Goal: Find contact information: Find specific fact

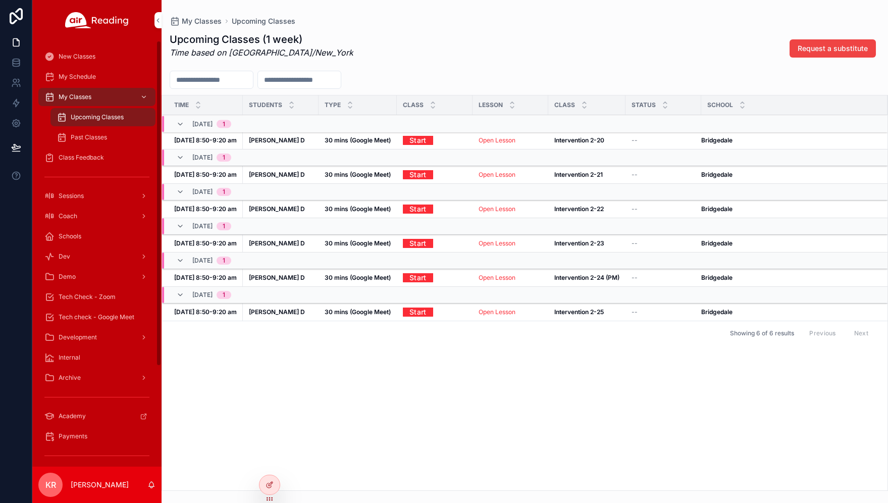
click at [108, 298] on span "Tech Check - Zoom" at bounding box center [87, 297] width 57 height 8
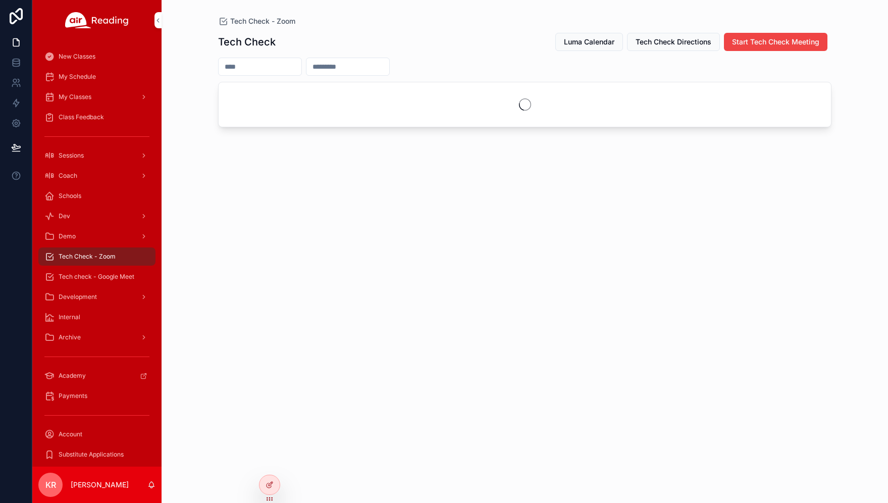
click at [583, 42] on span "Luma Calendar" at bounding box center [589, 42] width 50 height 10
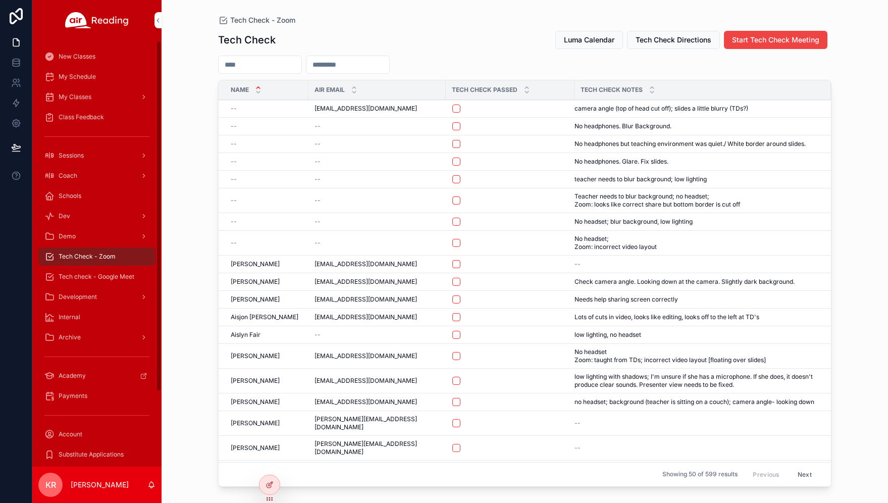
click at [241, 67] on input "scrollable content" at bounding box center [260, 65] width 83 height 14
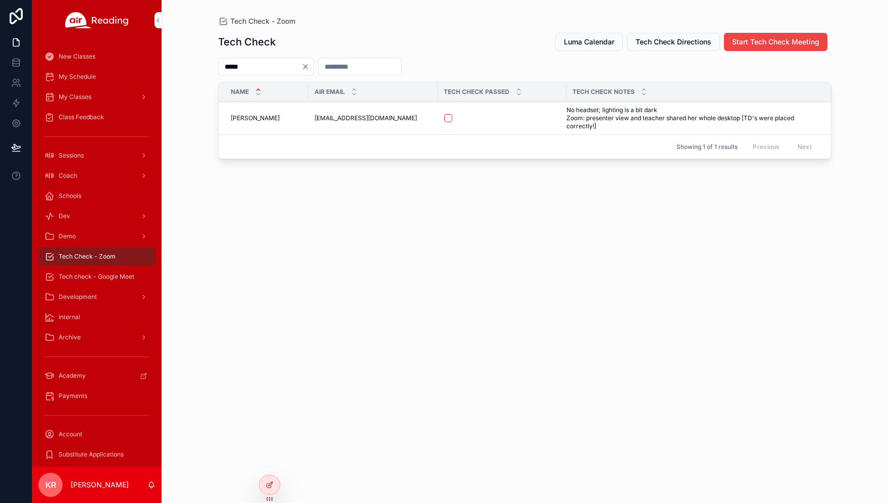
click at [247, 61] on input "*****" at bounding box center [260, 67] width 83 height 14
click at [247, 62] on input "*****" at bounding box center [260, 67] width 83 height 14
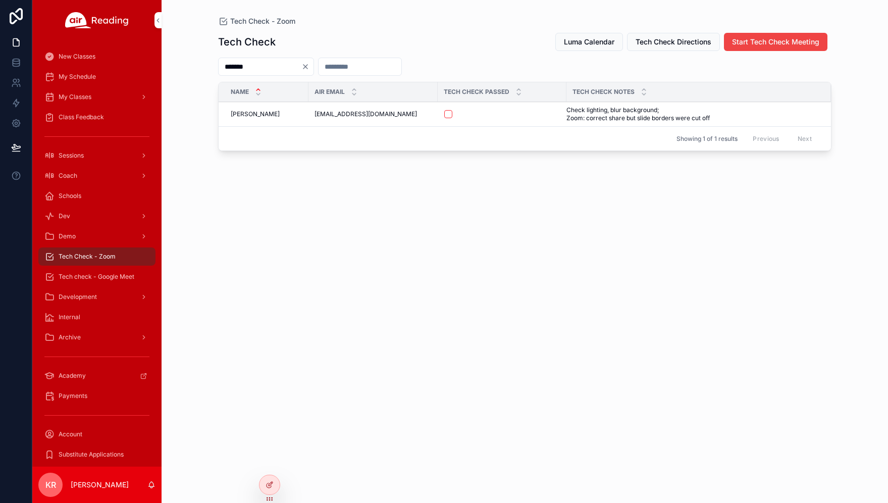
click at [276, 65] on input "*******" at bounding box center [260, 67] width 83 height 14
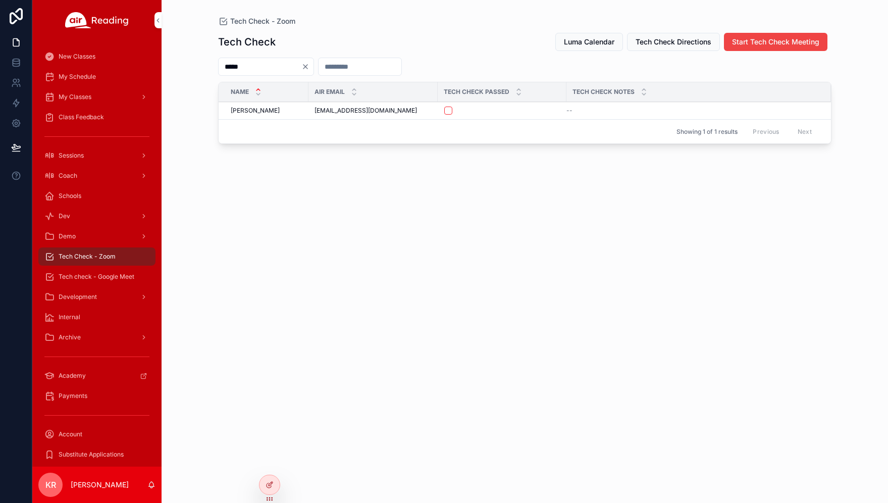
click at [258, 56] on div "Tech Check Luma Calendar Tech Check Directions Start Tech Check Meeting ***** N…" at bounding box center [524, 258] width 613 height 464
click at [256, 63] on input "*****" at bounding box center [260, 67] width 83 height 14
type input "********"
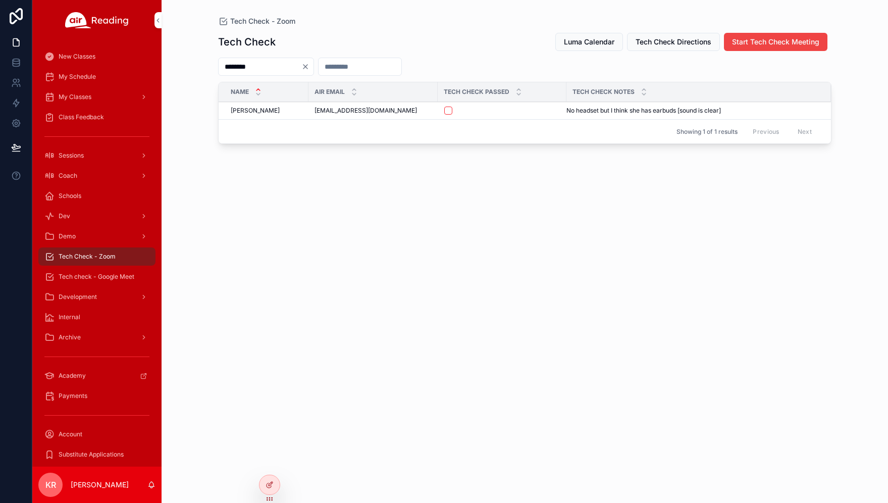
click at [309, 68] on icon "Clear" at bounding box center [305, 67] width 8 height 8
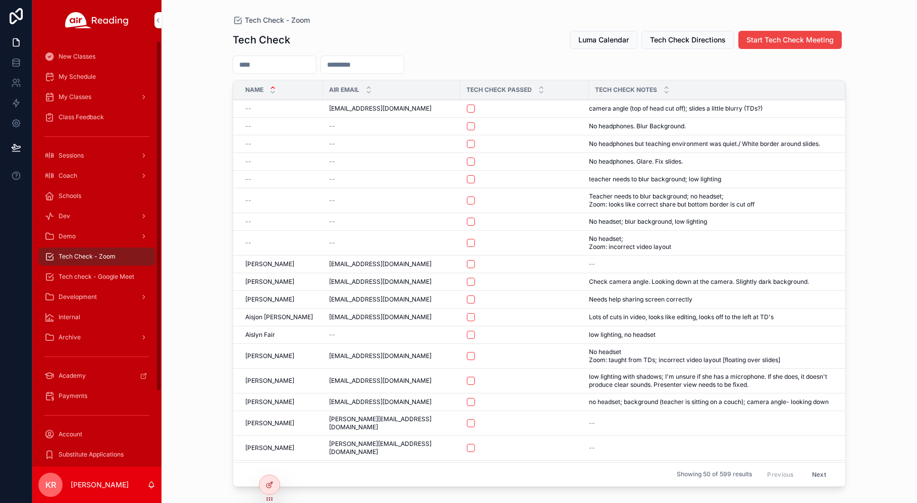
click at [78, 277] on span "Tech check - Google Meet" at bounding box center [97, 277] width 76 height 8
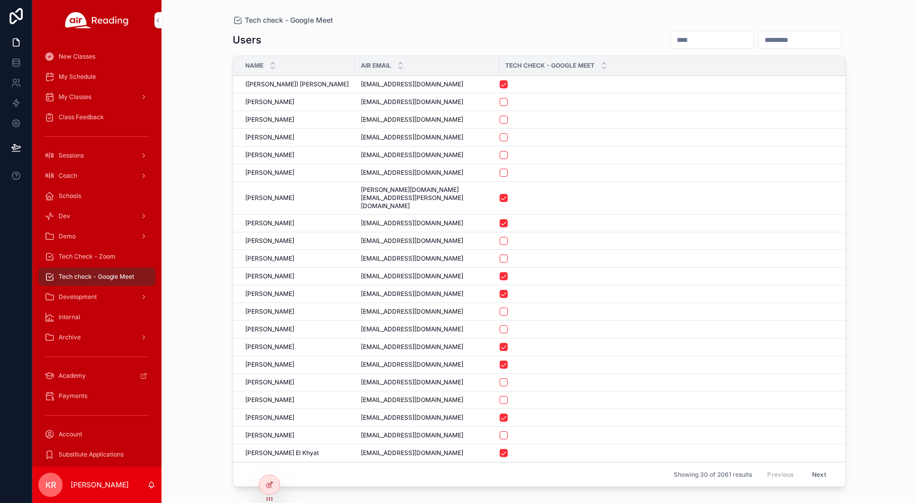
click at [71, 75] on span "My Schedule" at bounding box center [77, 77] width 37 height 8
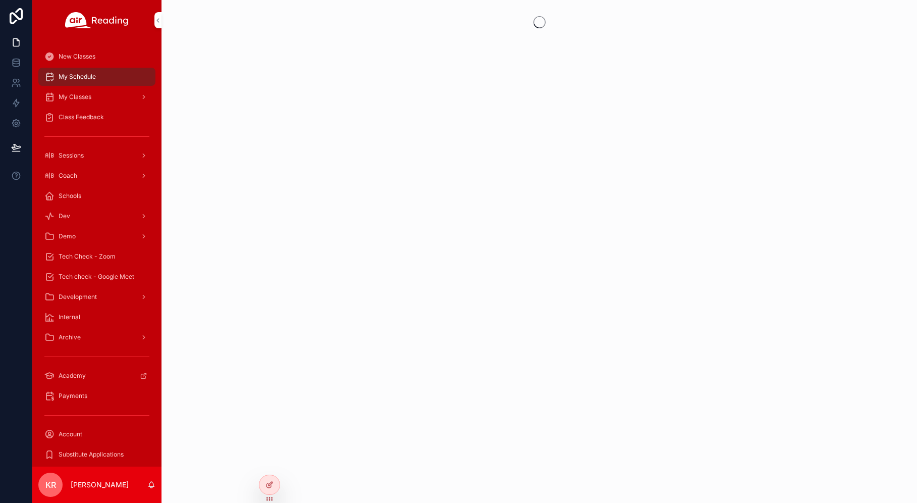
click at [0, 0] on icon at bounding box center [0, 0] width 0 height 0
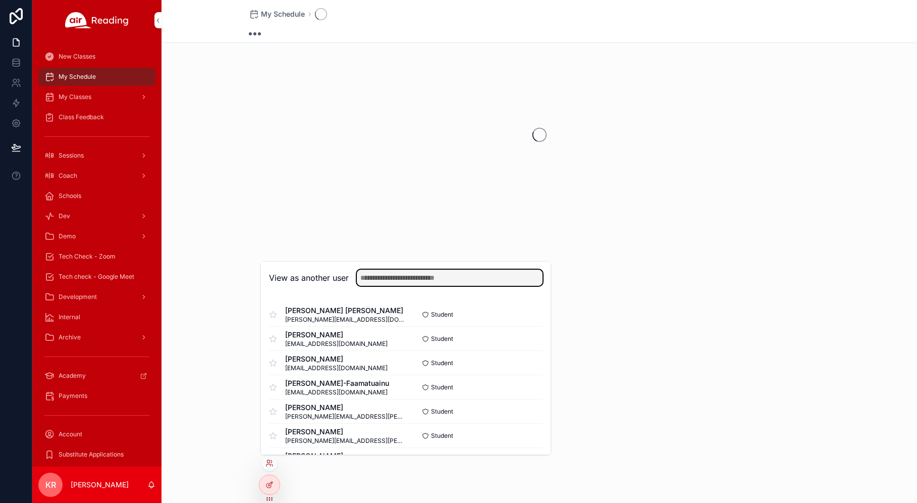
click at [447, 281] on input "text" at bounding box center [450, 278] width 186 height 16
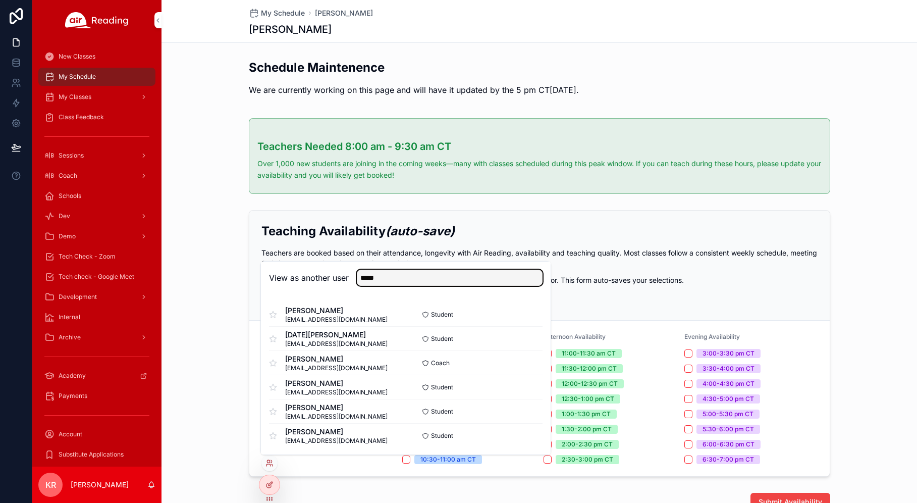
type input "*****"
click at [0, 0] on button "Select" at bounding box center [0, 0] width 0 height 0
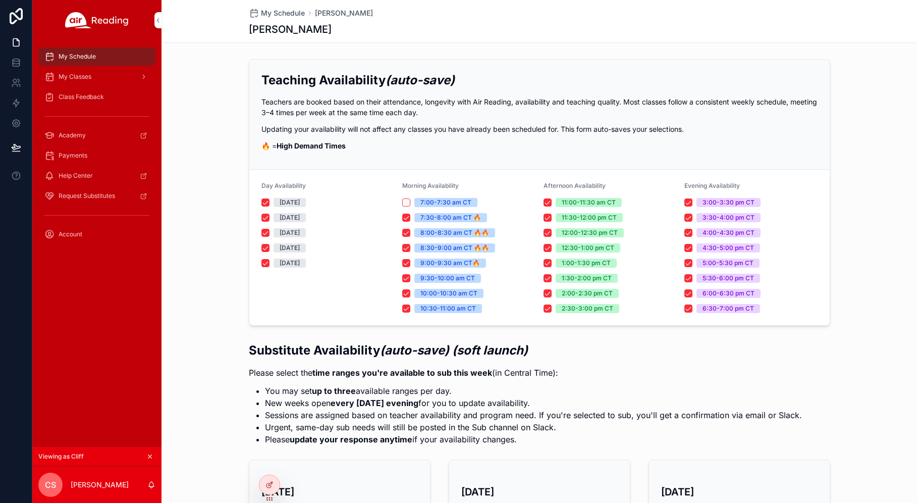
click at [84, 80] on span "My Classes" at bounding box center [75, 77] width 33 height 8
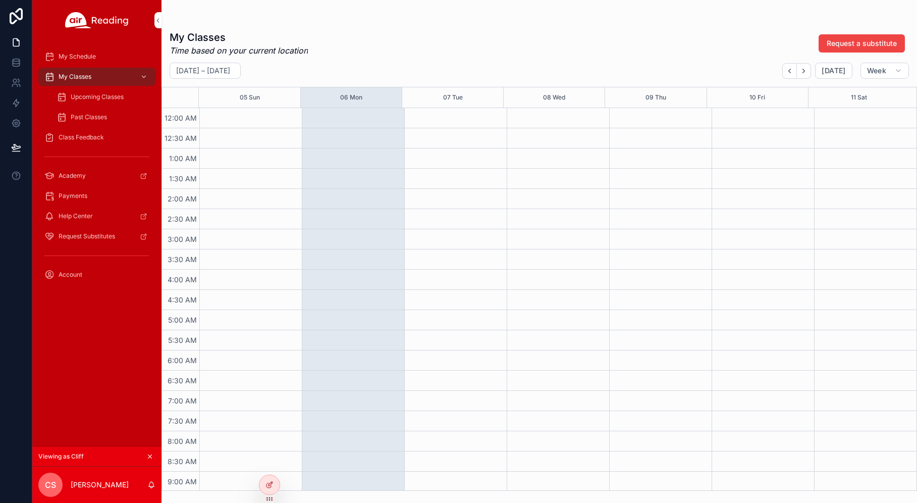
click at [91, 97] on span "Upcoming Classes" at bounding box center [97, 97] width 53 height 8
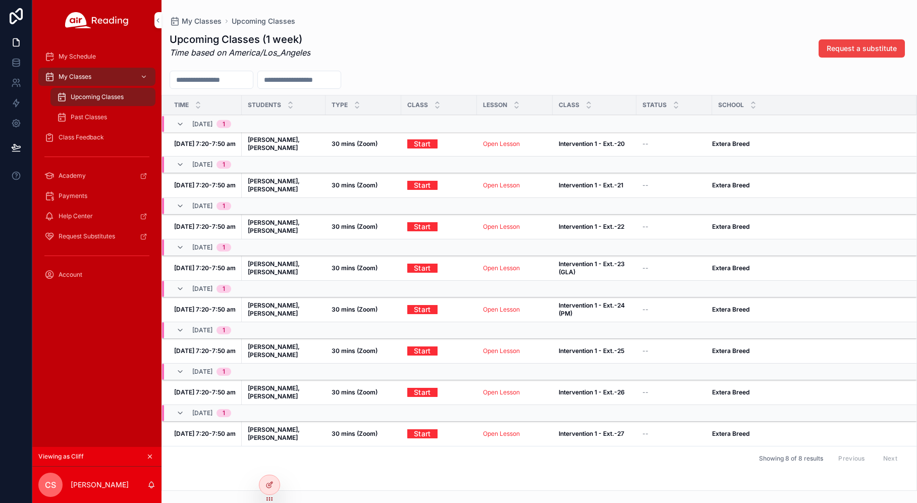
click at [106, 80] on div "My Classes" at bounding box center [96, 77] width 105 height 16
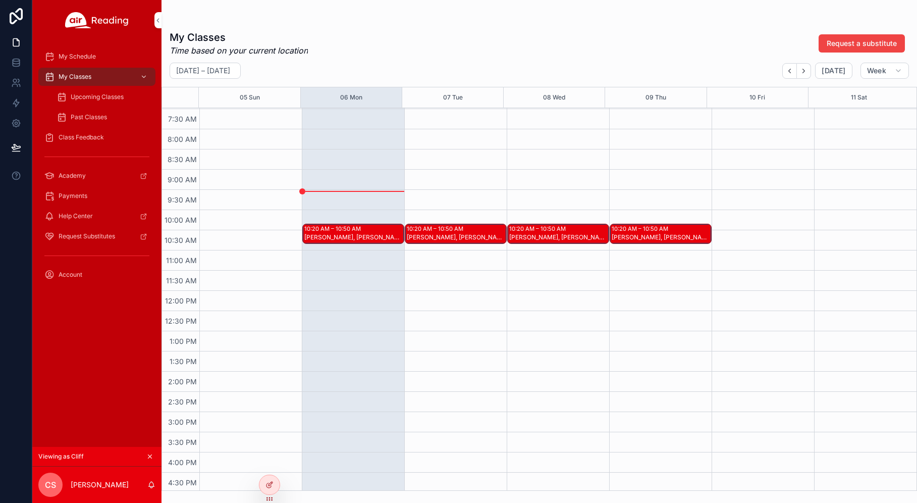
scroll to position [252, 0]
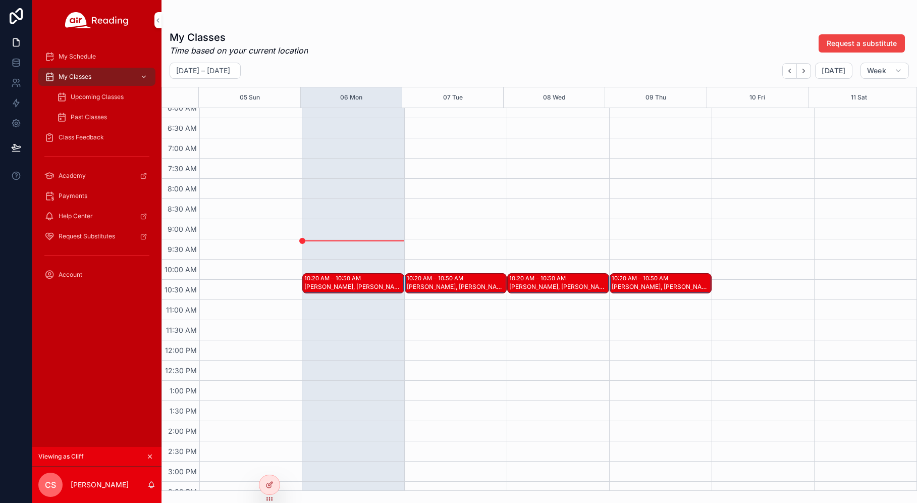
click at [348, 282] on div "Sebastian C, Dylan A" at bounding box center [353, 286] width 99 height 9
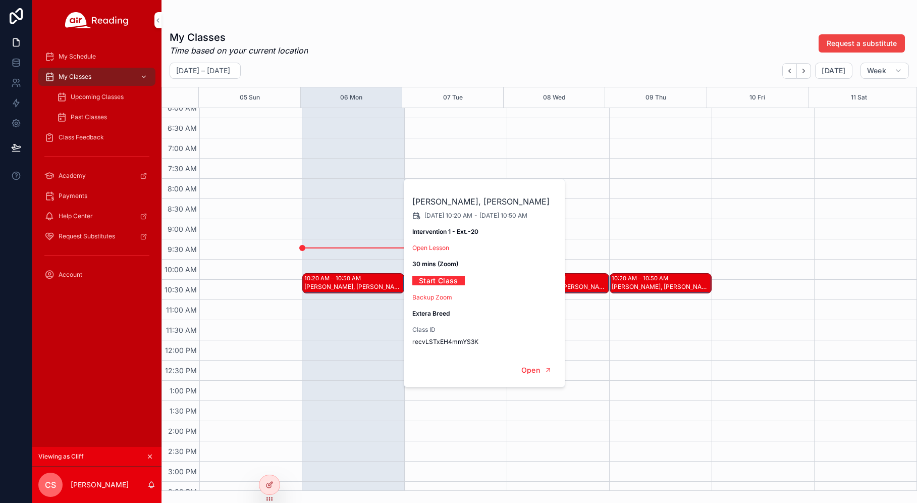
click at [150, 458] on icon "scrollable content" at bounding box center [149, 456] width 7 height 7
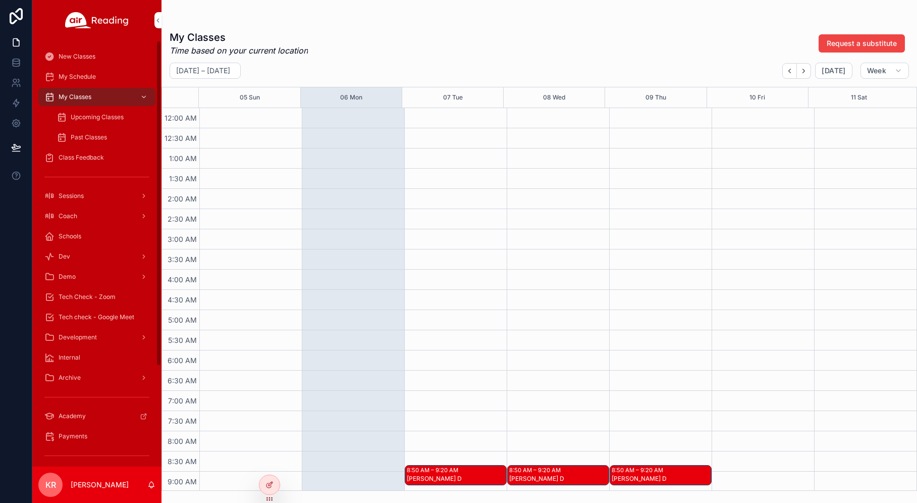
click at [96, 296] on span "Tech Check - Zoom" at bounding box center [87, 297] width 57 height 8
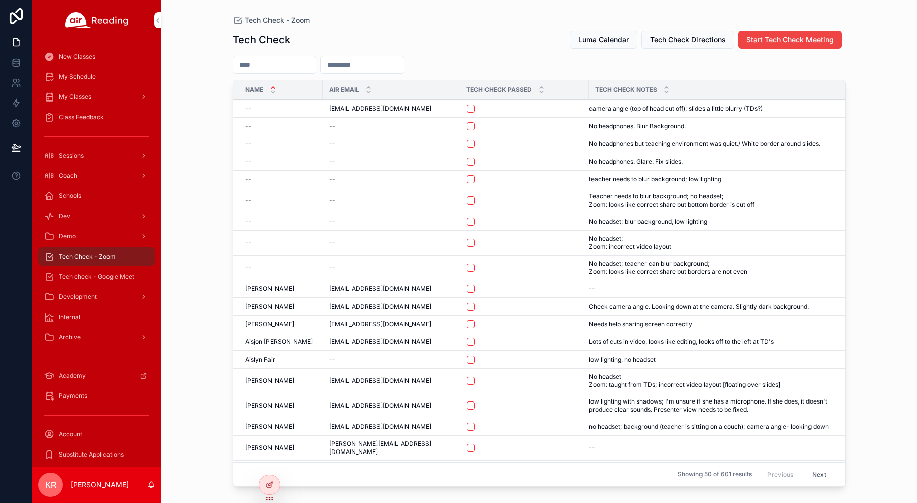
click at [582, 38] on span "Luma Calendar" at bounding box center [604, 40] width 50 height 10
click at [288, 57] on div "scrollable content" at bounding box center [275, 65] width 84 height 18
click at [288, 65] on input "scrollable content" at bounding box center [274, 65] width 83 height 14
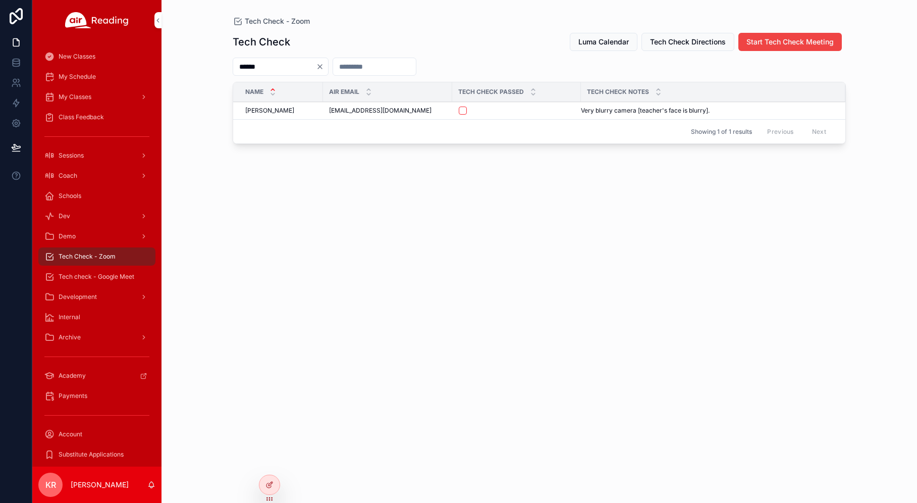
type input "******"
click at [322, 67] on icon "Clear" at bounding box center [320, 67] width 4 height 4
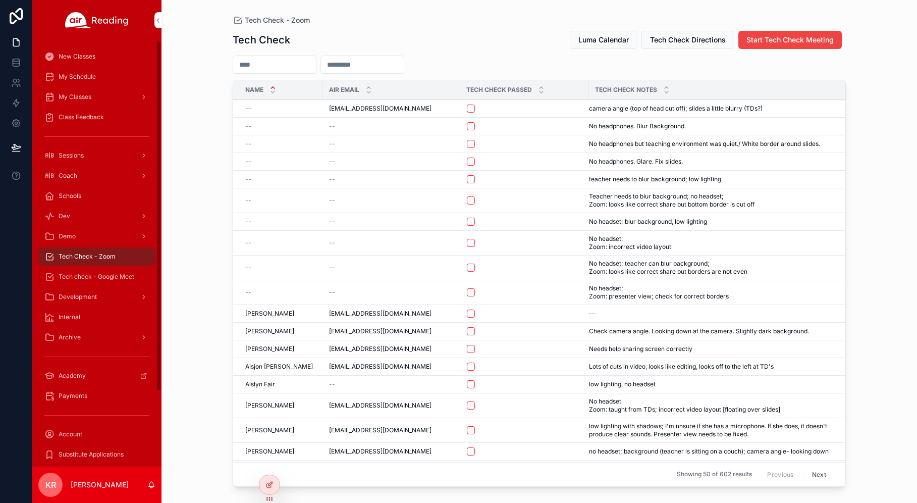
click at [98, 279] on span "Tech check - Google Meet" at bounding box center [97, 277] width 76 height 8
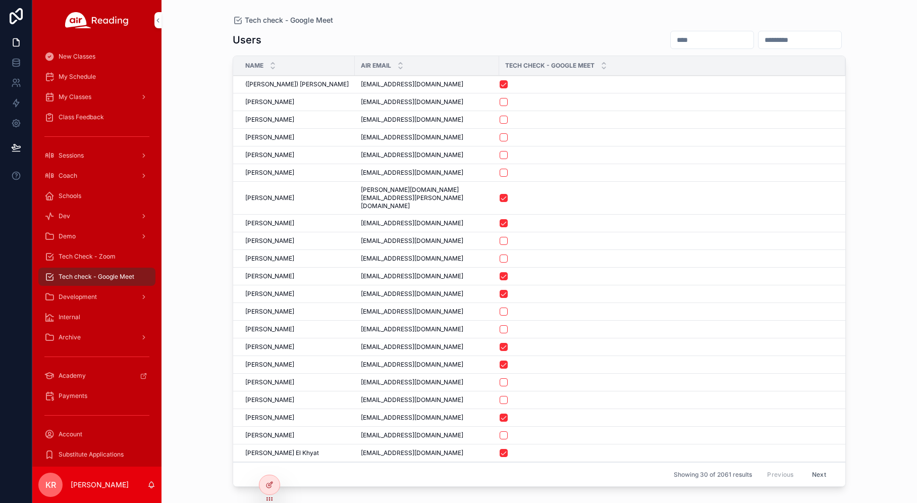
click at [671, 40] on input "scrollable content" at bounding box center [712, 40] width 83 height 14
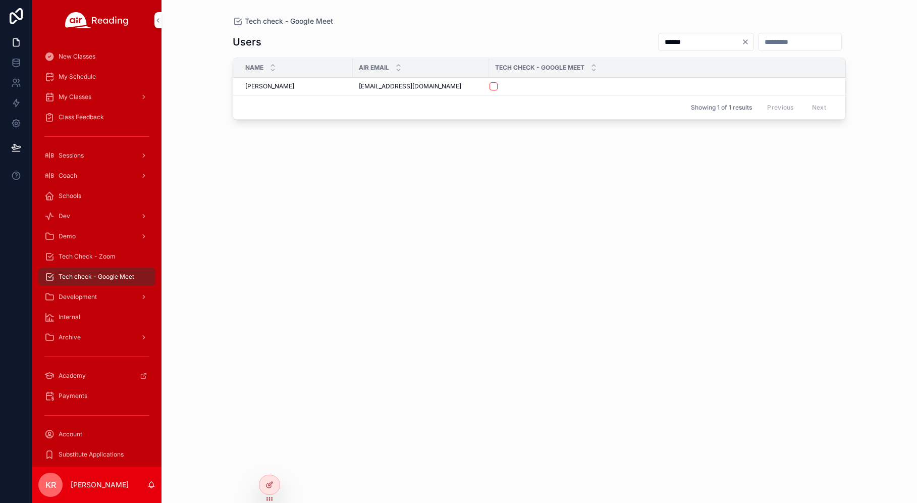
type input "******"
click at [496, 88] on button "scrollable content" at bounding box center [494, 86] width 8 height 8
drag, startPoint x: 434, startPoint y: 88, endPoint x: 355, endPoint y: 91, distance: 79.3
click at [355, 91] on td "silviarousseva@gmail.com silviarousseva@gmail.com" at bounding box center [421, 87] width 136 height 18
copy span "silviarousseva@gmail.com"
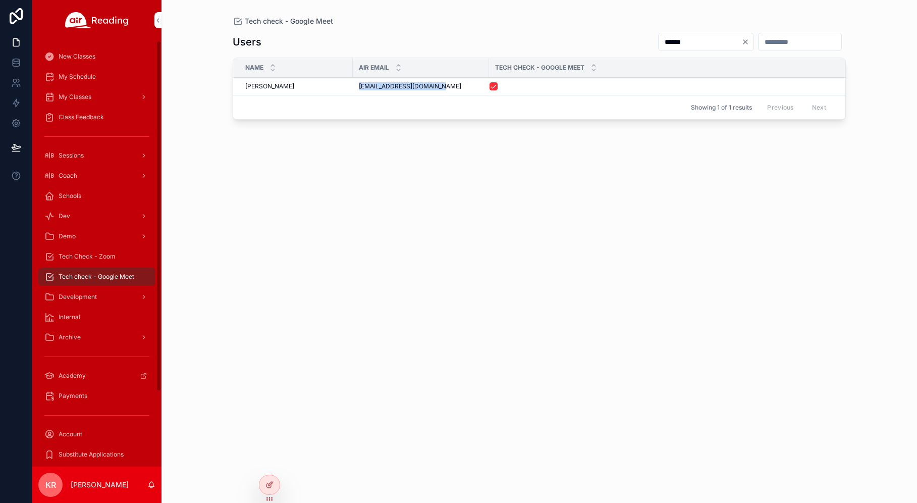
click at [88, 257] on span "Tech Check - Zoom" at bounding box center [87, 256] width 57 height 8
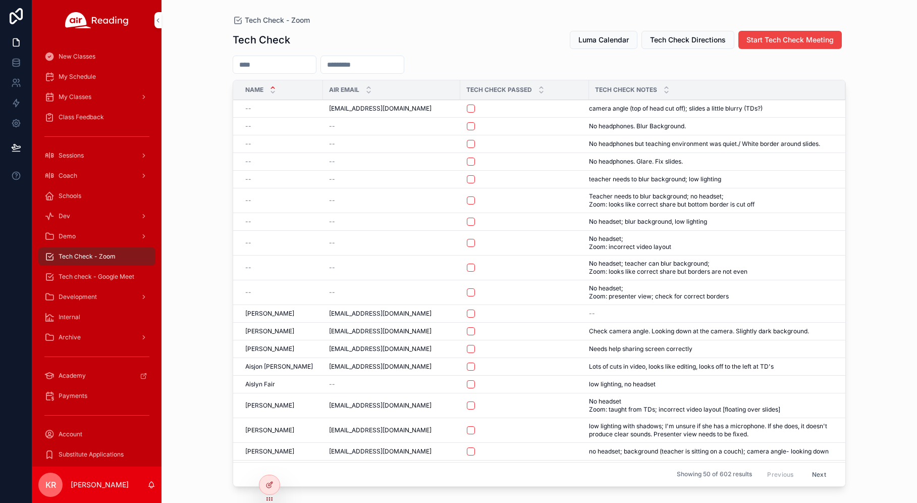
click at [392, 63] on input "scrollable content" at bounding box center [362, 65] width 83 height 14
paste input "**********"
type input "**********"
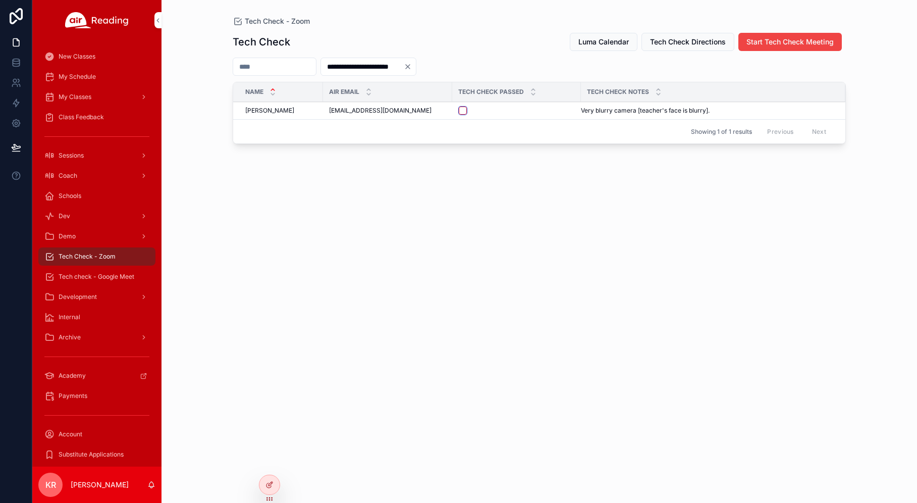
click at [462, 112] on button "scrollable content" at bounding box center [463, 111] width 8 height 8
click at [91, 79] on span "My Schedule" at bounding box center [77, 77] width 37 height 8
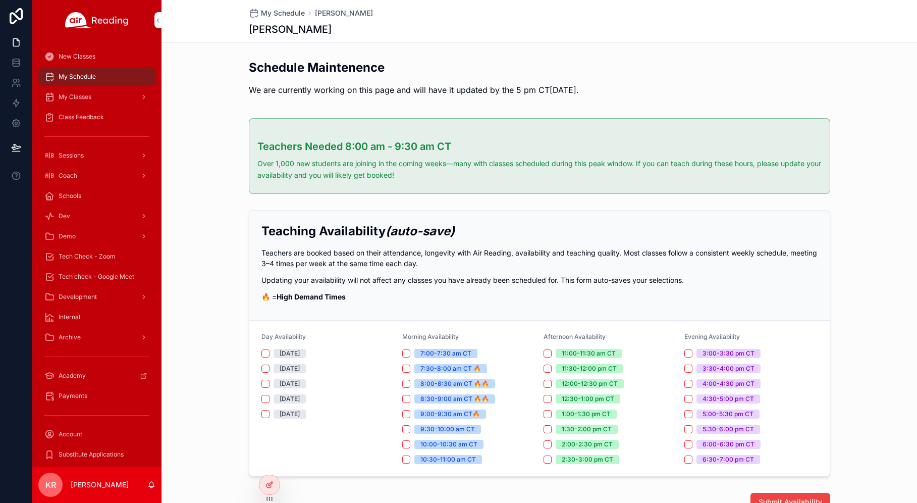
click at [0, 0] on icon at bounding box center [0, 0] width 0 height 0
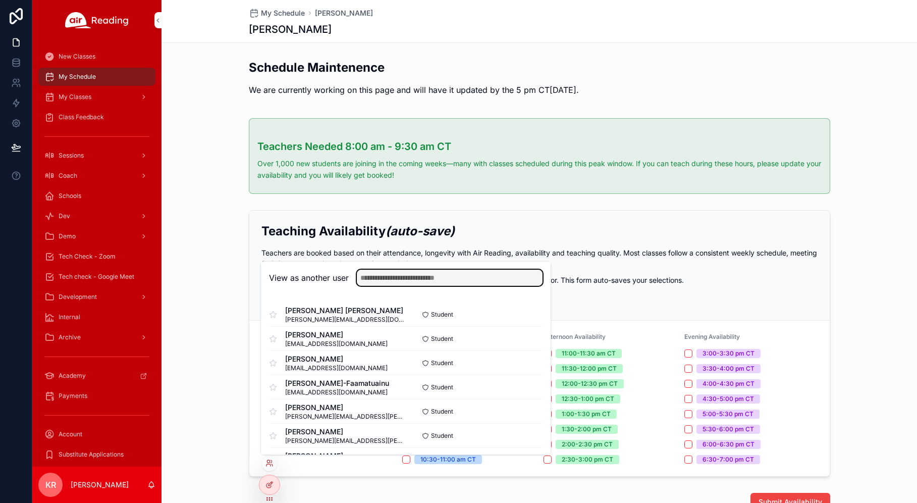
click at [433, 273] on input "text" at bounding box center [450, 278] width 186 height 16
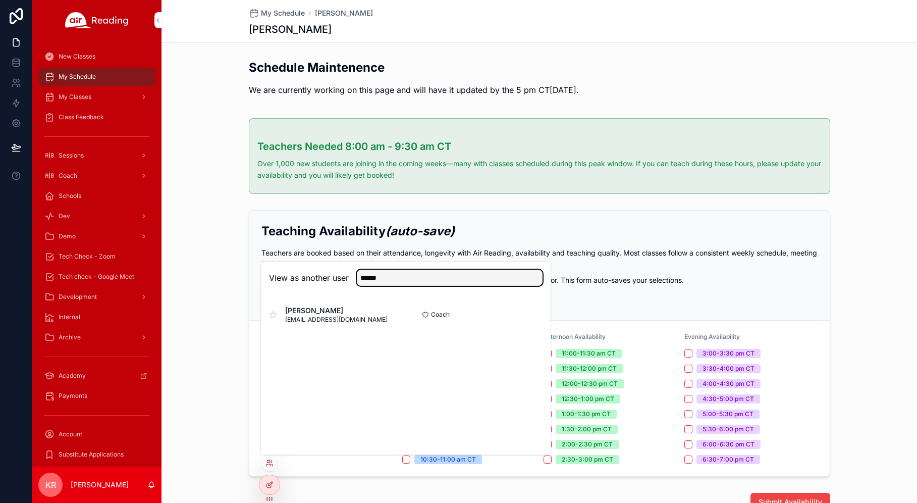
type input "******"
click at [0, 0] on button "Select" at bounding box center [0, 0] width 0 height 0
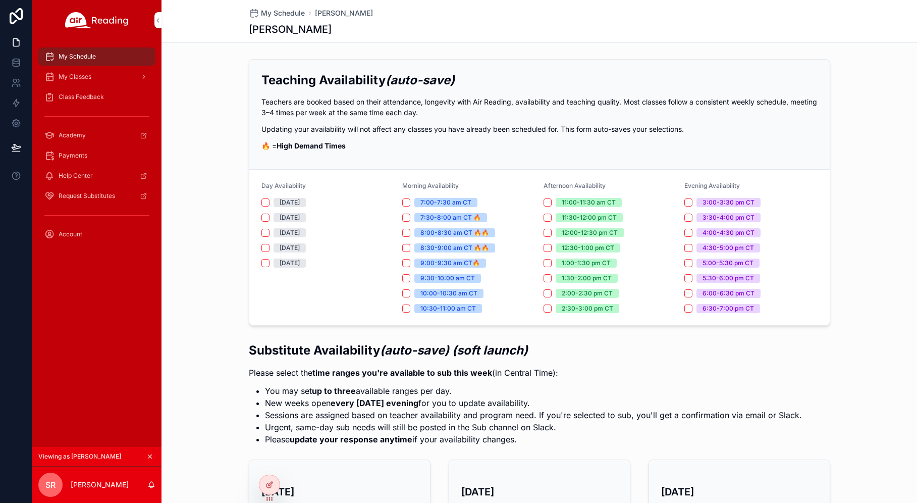
click at [151, 452] on button "scrollable content" at bounding box center [149, 456] width 11 height 11
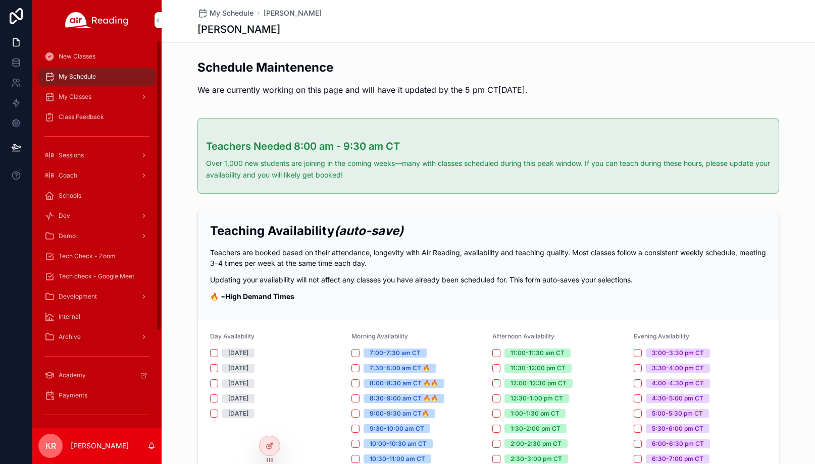
click at [95, 255] on span "Tech Check - Zoom" at bounding box center [87, 256] width 57 height 8
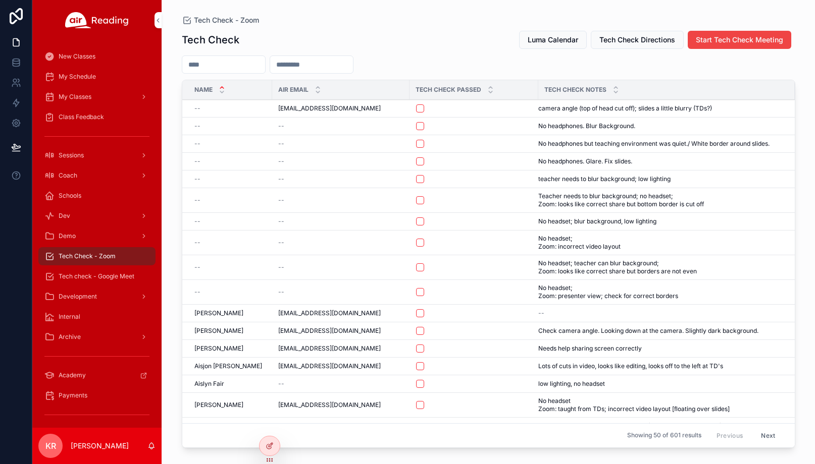
click at [0, 0] on icon at bounding box center [0, 0] width 0 height 0
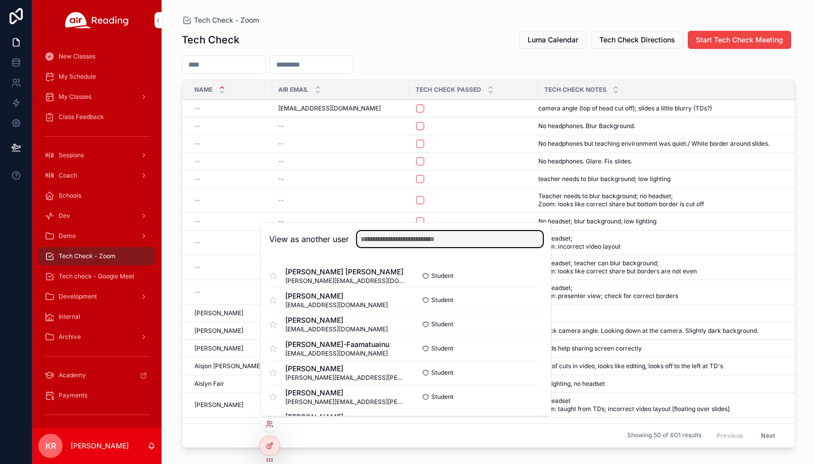
click at [392, 239] on input "text" at bounding box center [450, 239] width 186 height 16
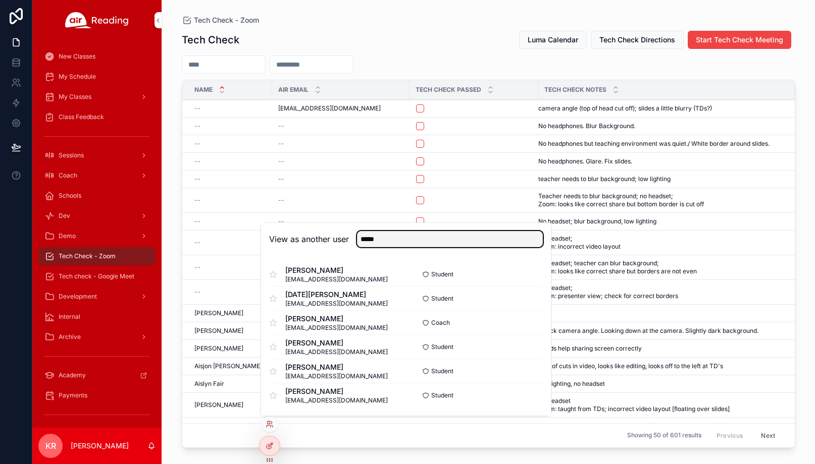
type input "*****"
click at [0, 0] on button "Select" at bounding box center [0, 0] width 0 height 0
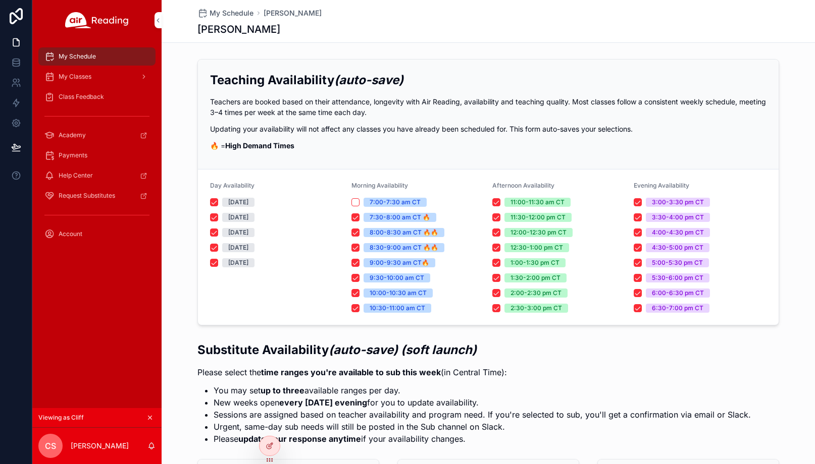
click at [92, 80] on div "My Classes" at bounding box center [96, 77] width 105 height 16
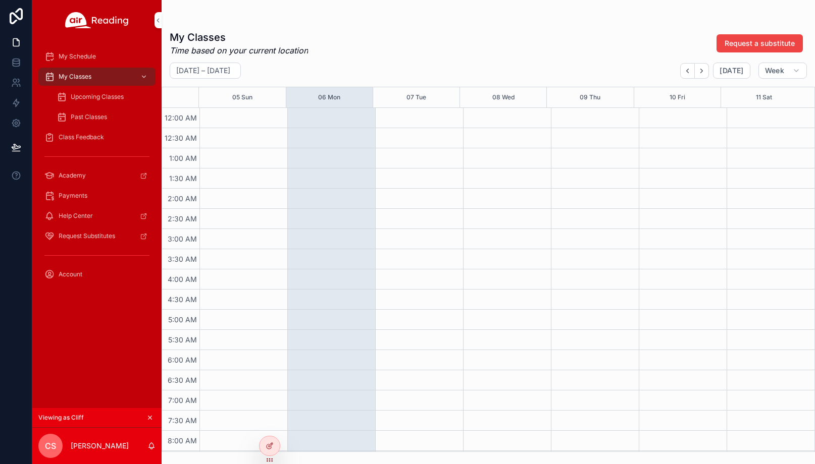
click at [97, 98] on span "Upcoming Classes" at bounding box center [97, 97] width 53 height 8
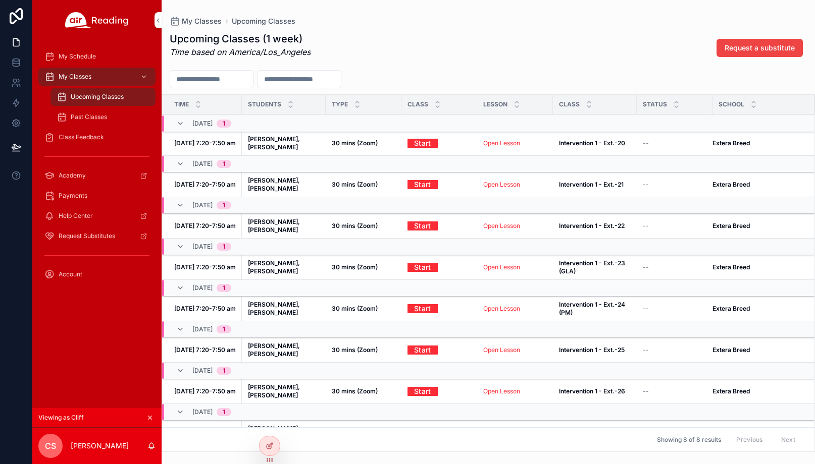
click at [492, 139] on link "Open Lesson" at bounding box center [501, 143] width 37 height 8
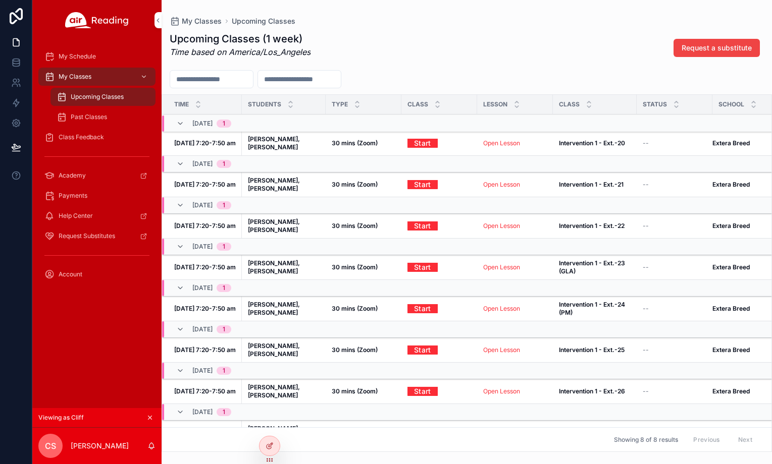
click at [152, 415] on icon "scrollable content" at bounding box center [149, 417] width 7 height 7
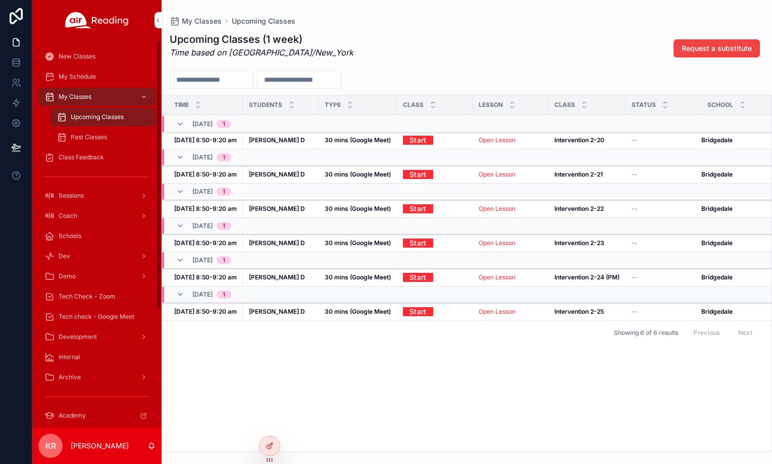
click at [113, 298] on span "Tech Check - Zoom" at bounding box center [87, 297] width 57 height 8
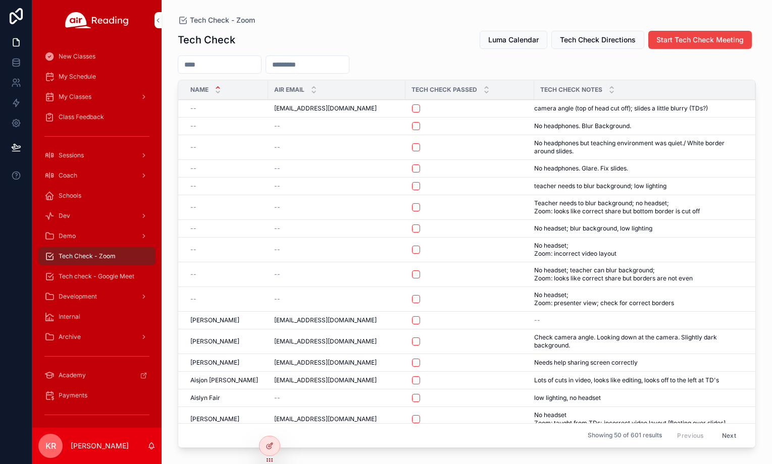
click at [509, 40] on span "Luma Calendar" at bounding box center [513, 40] width 50 height 10
click at [490, 38] on span "Luma Calendar" at bounding box center [513, 40] width 50 height 10
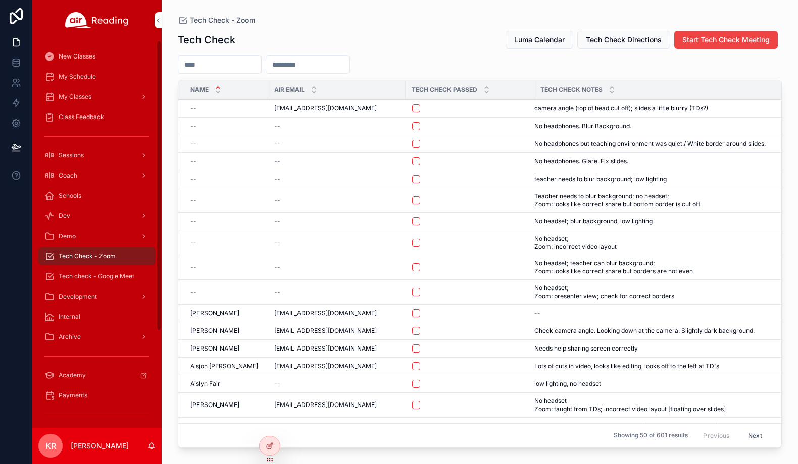
drag, startPoint x: 102, startPoint y: 278, endPoint x: 113, endPoint y: 278, distance: 10.6
click at [102, 278] on span "Tech check - Google Meet" at bounding box center [97, 277] width 76 height 8
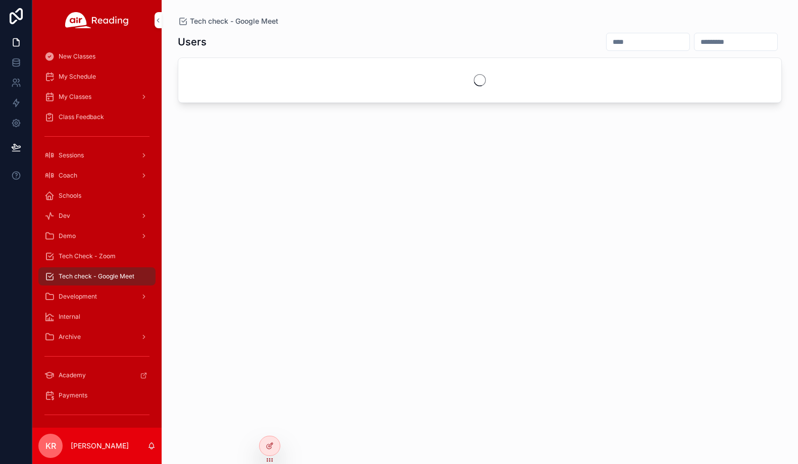
click at [606, 42] on input "scrollable content" at bounding box center [647, 42] width 83 height 14
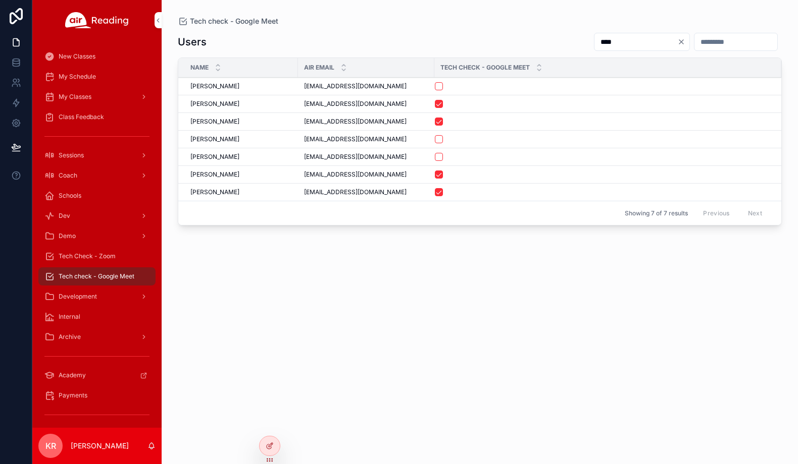
type input "****"
drag, startPoint x: 368, startPoint y: 124, endPoint x: 302, endPoint y: 127, distance: 65.2
click at [302, 127] on td "rinamcree@gmail.com rinamcree@gmail.com" at bounding box center [366, 122] width 136 height 18
copy span "rinamcree@gmail.com"
drag, startPoint x: 93, startPoint y: 256, endPoint x: 99, endPoint y: 257, distance: 6.1
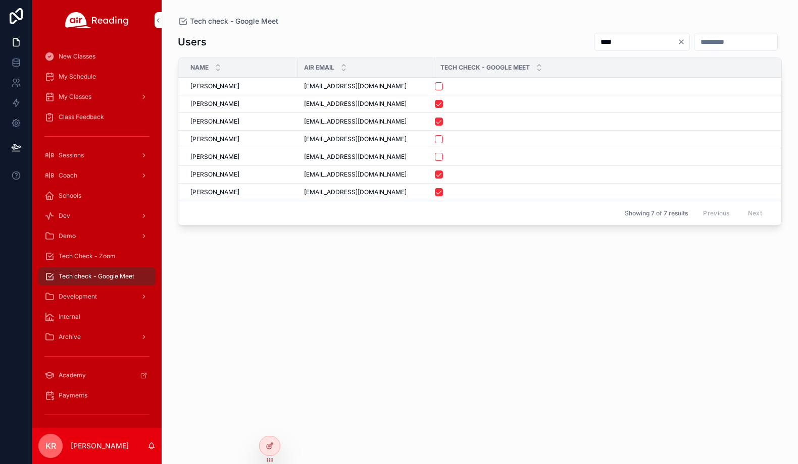
click at [93, 256] on span "Tech Check - Zoom" at bounding box center [87, 256] width 57 height 8
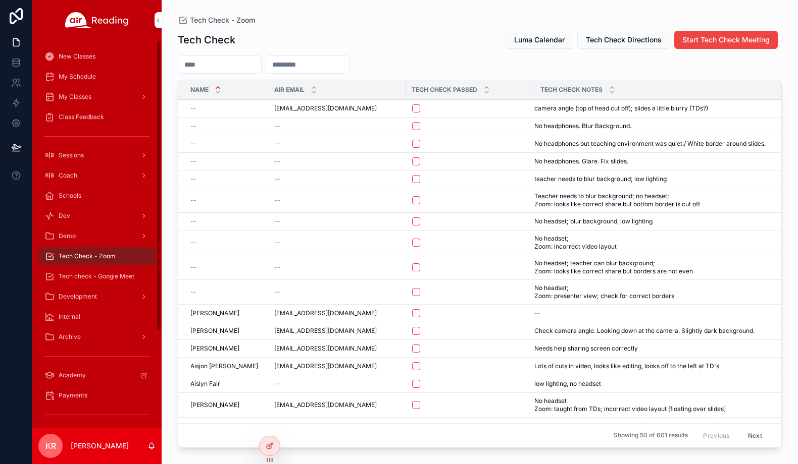
click at [523, 41] on span "Luma Calendar" at bounding box center [539, 40] width 50 height 10
click at [101, 271] on div "Tech check - Google Meet" at bounding box center [96, 277] width 105 height 16
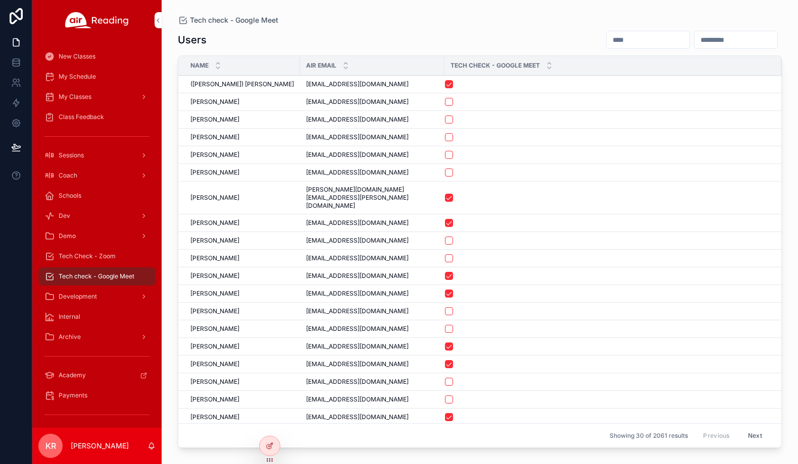
click at [606, 38] on input "scrollable content" at bounding box center [647, 40] width 83 height 14
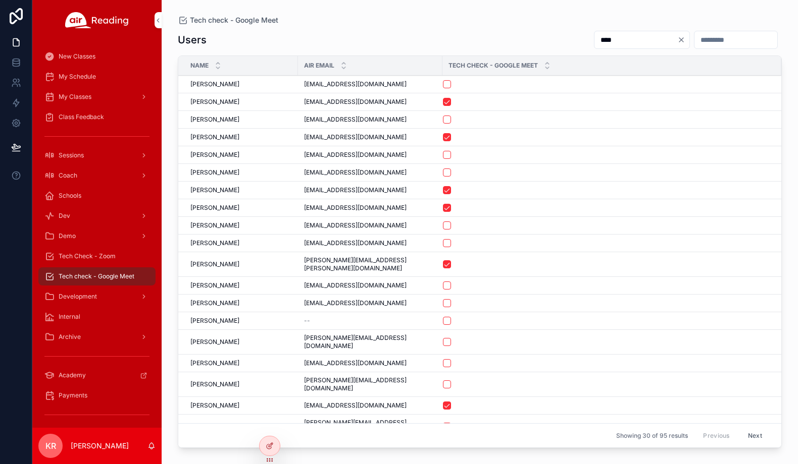
type input "***"
click at [677, 40] on icon "Clear" at bounding box center [681, 40] width 8 height 8
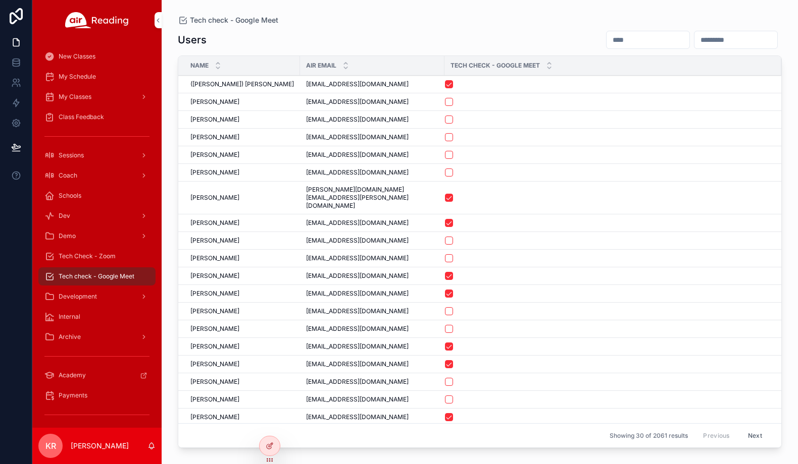
click at [606, 35] on input "scrollable content" at bounding box center [647, 40] width 83 height 14
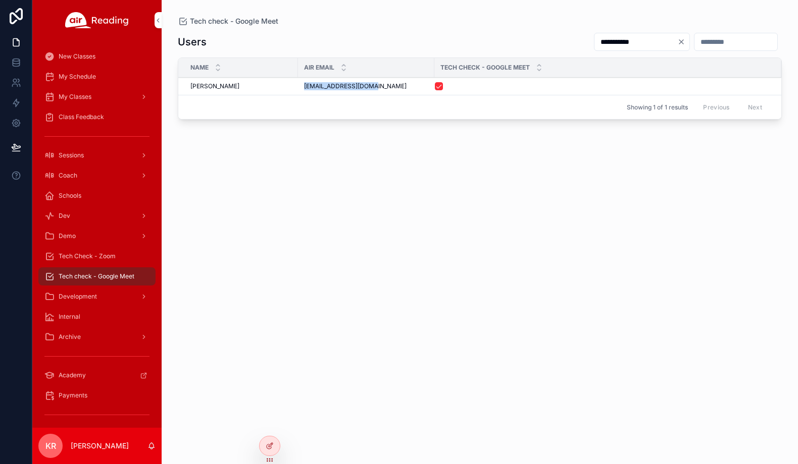
drag, startPoint x: 378, startPoint y: 86, endPoint x: 304, endPoint y: 91, distance: 73.9
click at [304, 91] on td "ewok712006@gmail.com ewok712006@gmail.com" at bounding box center [366, 87] width 136 height 18
copy span "ewok712006@gmail.com"
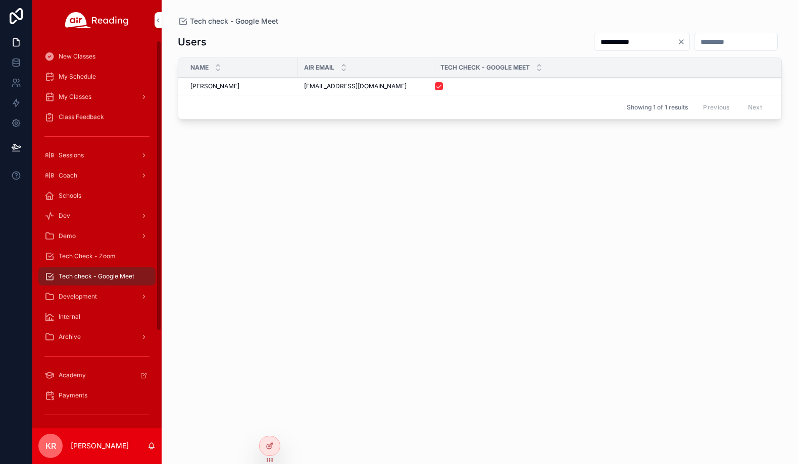
click at [594, 39] on input "**********" at bounding box center [635, 42] width 83 height 14
click at [594, 40] on input "**********" at bounding box center [635, 42] width 83 height 14
click at [594, 41] on input "**********" at bounding box center [635, 42] width 83 height 14
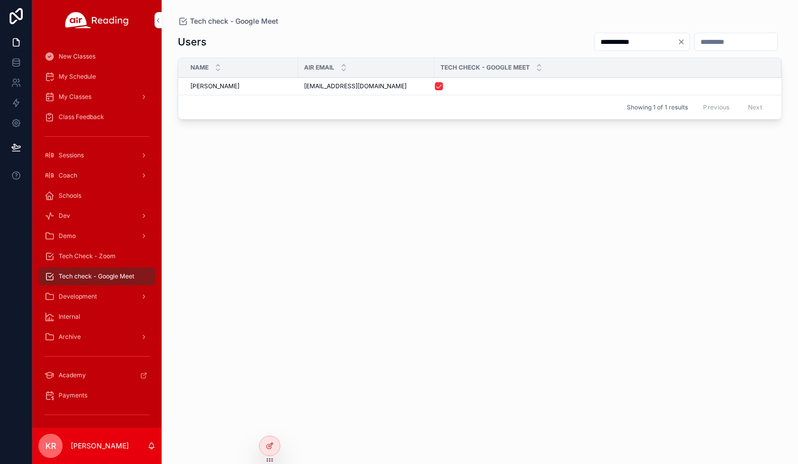
click at [594, 41] on input "**********" at bounding box center [635, 42] width 83 height 14
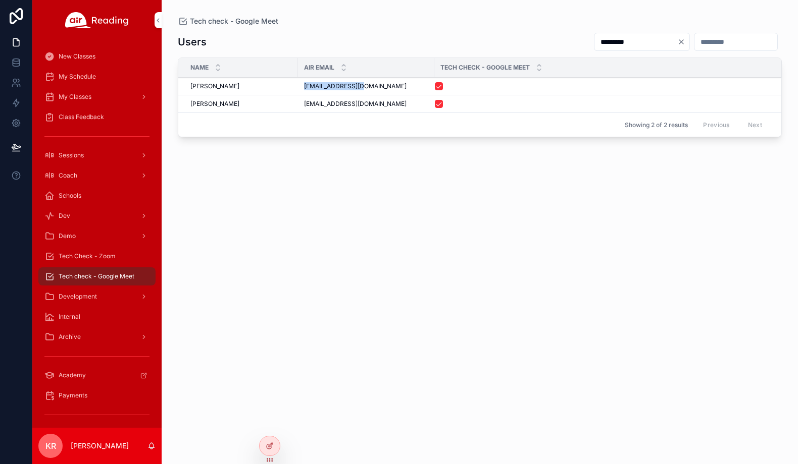
drag, startPoint x: 352, startPoint y: 88, endPoint x: 305, endPoint y: 88, distance: 46.4
click at [305, 88] on div "meldrc0@gmail.com meldrc0@gmail.com" at bounding box center [366, 86] width 124 height 8
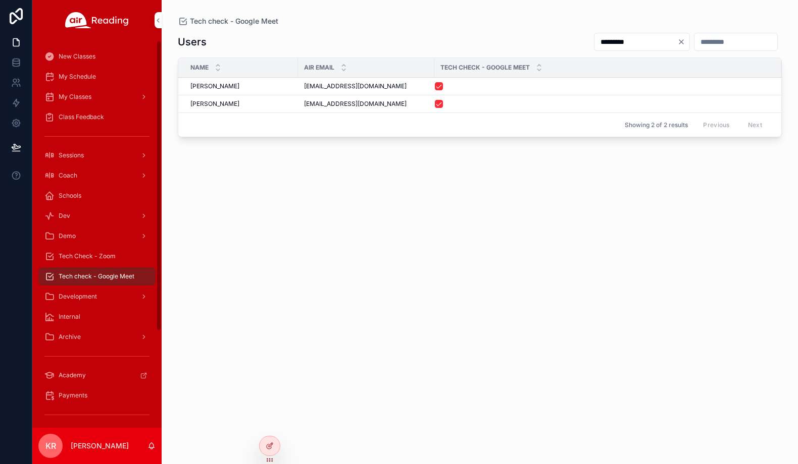
click at [586, 32] on div "*********" at bounding box center [684, 41] width 196 height 19
drag, startPoint x: 579, startPoint y: 32, endPoint x: 572, endPoint y: 49, distance: 18.4
click at [586, 36] on div "*********" at bounding box center [684, 41] width 196 height 19
click at [594, 44] on input "*********" at bounding box center [635, 42] width 83 height 14
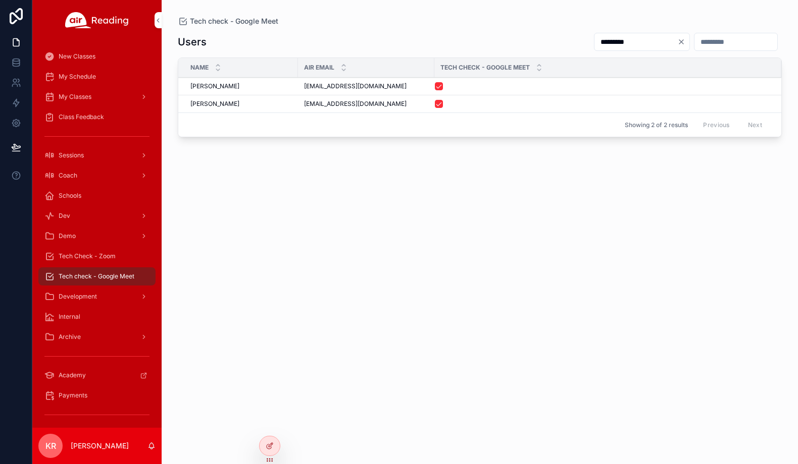
click at [594, 44] on input "*********" at bounding box center [635, 42] width 83 height 14
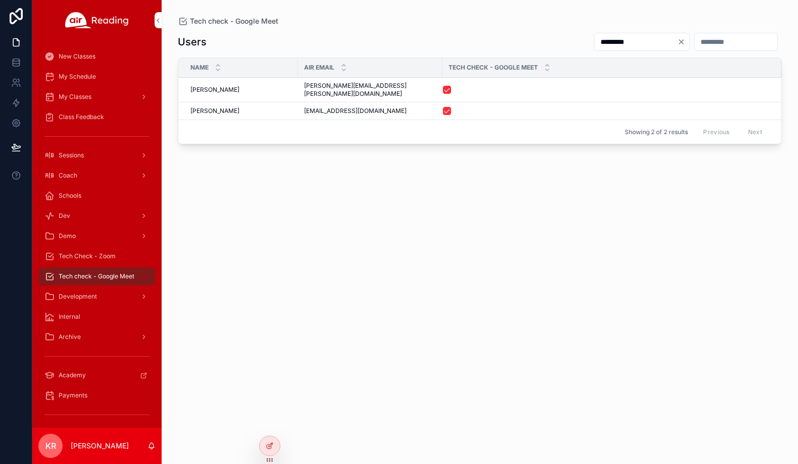
type input "*********"
drag, startPoint x: 390, startPoint y: 104, endPoint x: 303, endPoint y: 107, distance: 87.4
click at [303, 107] on td "vvvalentinom1999@gmail.com vvvalentinom1999@gmail.com" at bounding box center [370, 111] width 144 height 18
click at [677, 43] on icon "Clear" at bounding box center [681, 42] width 8 height 8
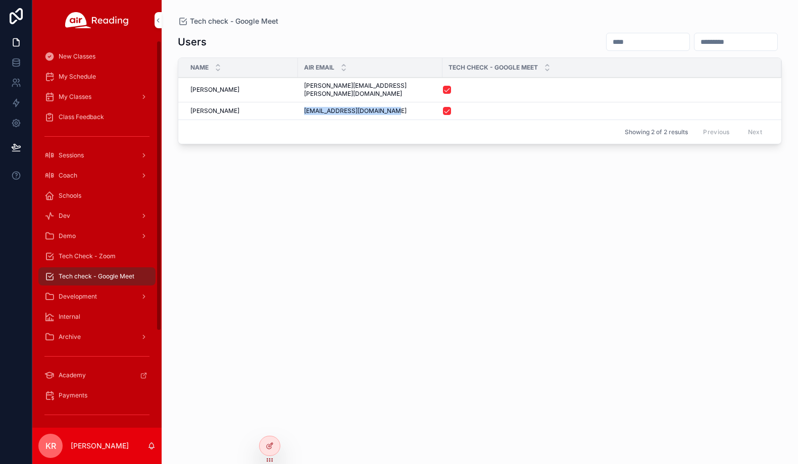
click at [88, 260] on div "Tech Check - Zoom" at bounding box center [96, 256] width 105 height 16
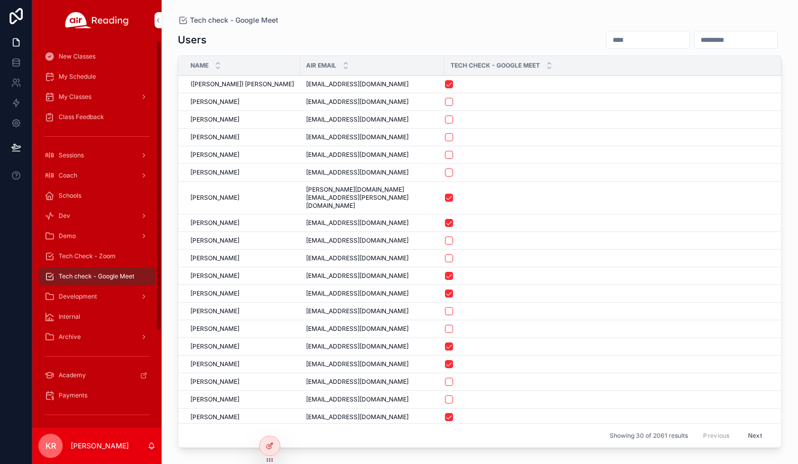
drag, startPoint x: 91, startPoint y: 256, endPoint x: 155, endPoint y: 268, distance: 65.7
click at [91, 256] on span "Tech Check - Zoom" at bounding box center [87, 256] width 57 height 8
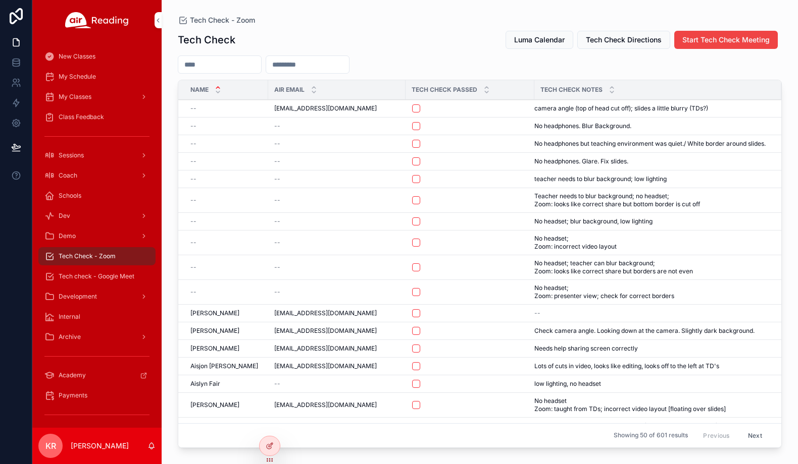
click at [240, 69] on input "scrollable content" at bounding box center [219, 65] width 83 height 14
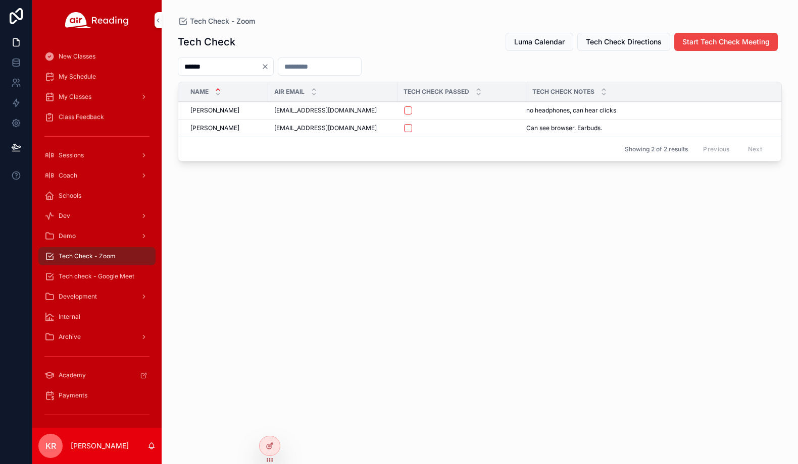
type input "******"
click at [407, 112] on button "scrollable content" at bounding box center [408, 111] width 8 height 8
click at [101, 275] on span "Tech check - Google Meet" at bounding box center [97, 277] width 76 height 8
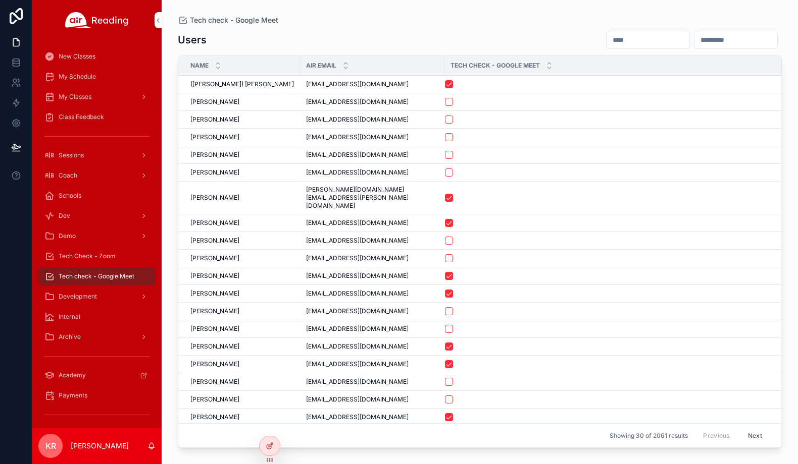
click at [606, 36] on input "scrollable content" at bounding box center [647, 40] width 83 height 14
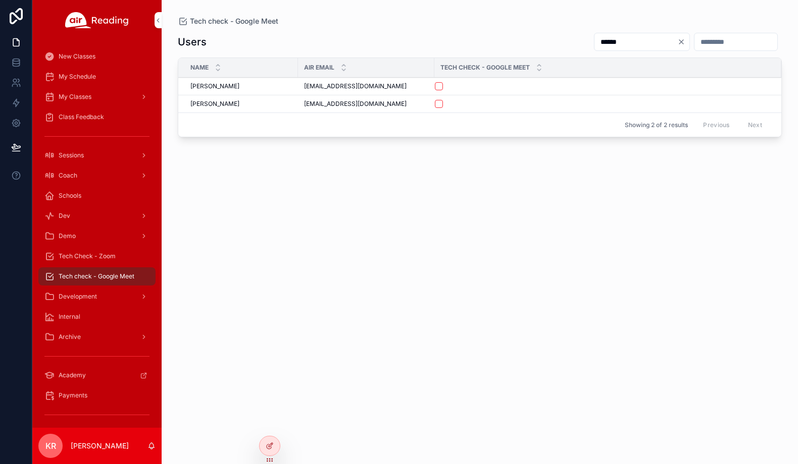
type input "******"
click at [439, 106] on button "scrollable content" at bounding box center [439, 104] width 8 height 8
click at [93, 78] on span "My Schedule" at bounding box center [77, 77] width 37 height 8
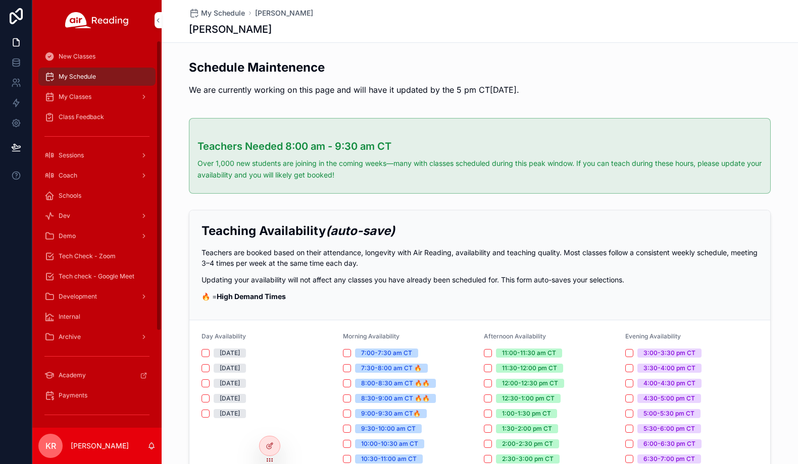
click at [0, 0] on icon at bounding box center [0, 0] width 0 height 0
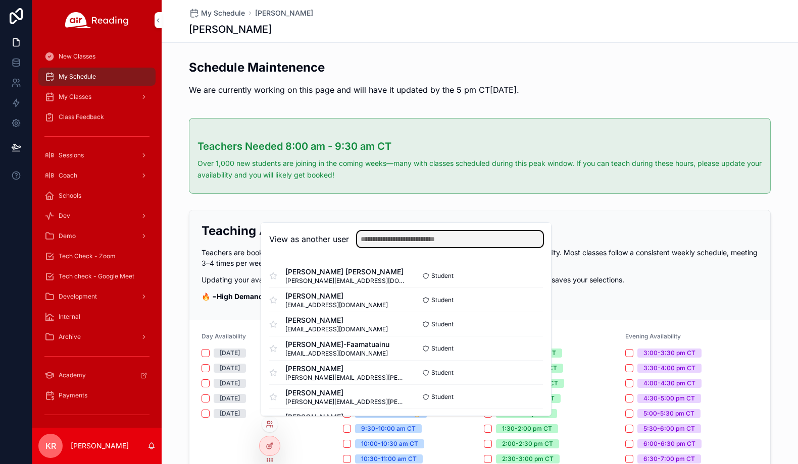
click at [390, 244] on input "text" at bounding box center [450, 239] width 186 height 16
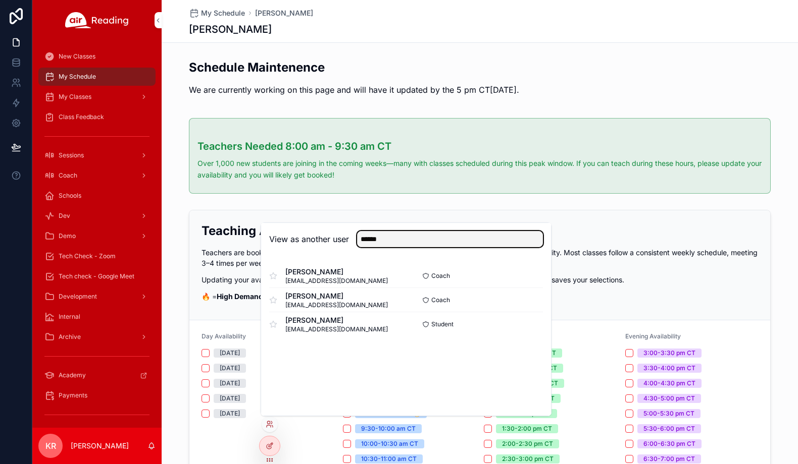
type input "******"
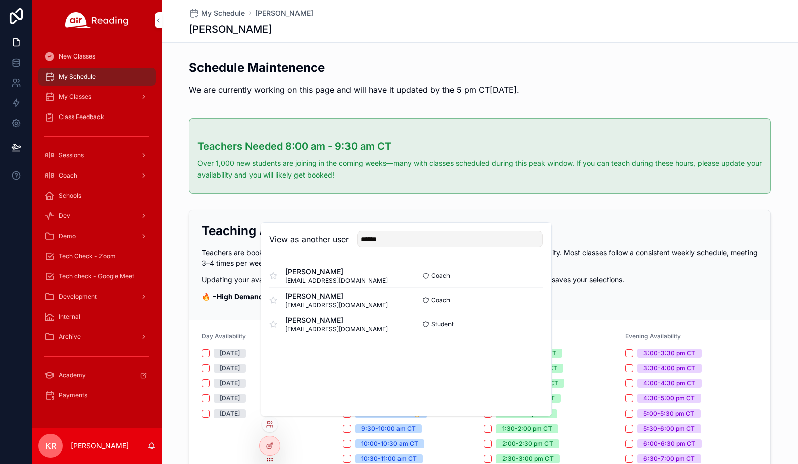
click at [0, 0] on button "Select" at bounding box center [0, 0] width 0 height 0
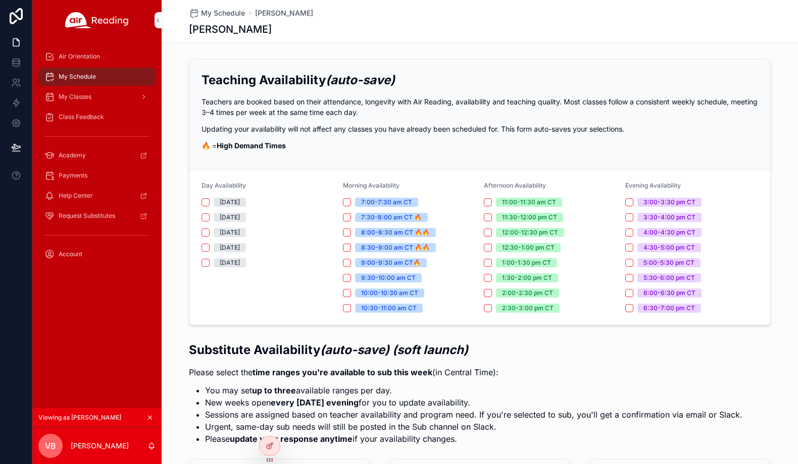
click at [103, 65] on link "Air Orientation" at bounding box center [96, 56] width 117 height 18
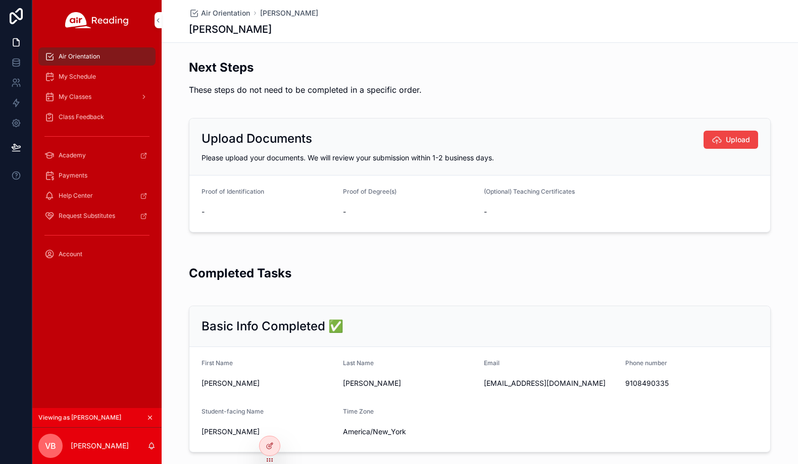
click at [151, 416] on icon "scrollable content" at bounding box center [149, 417] width 7 height 7
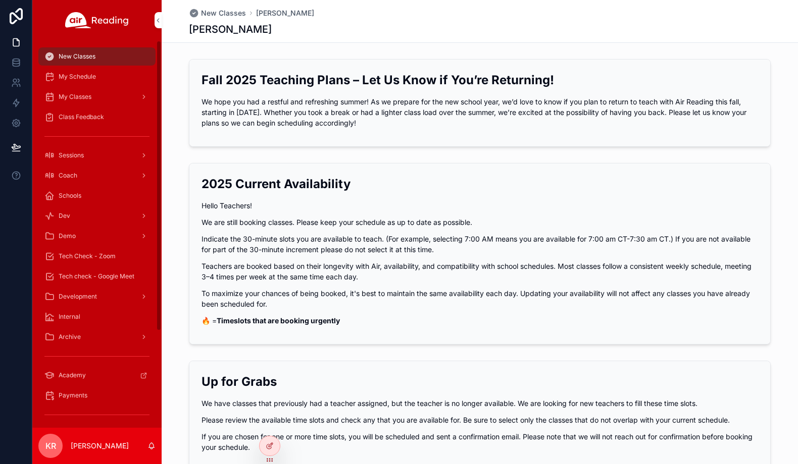
click at [101, 260] on span "Tech Check - Zoom" at bounding box center [87, 256] width 57 height 8
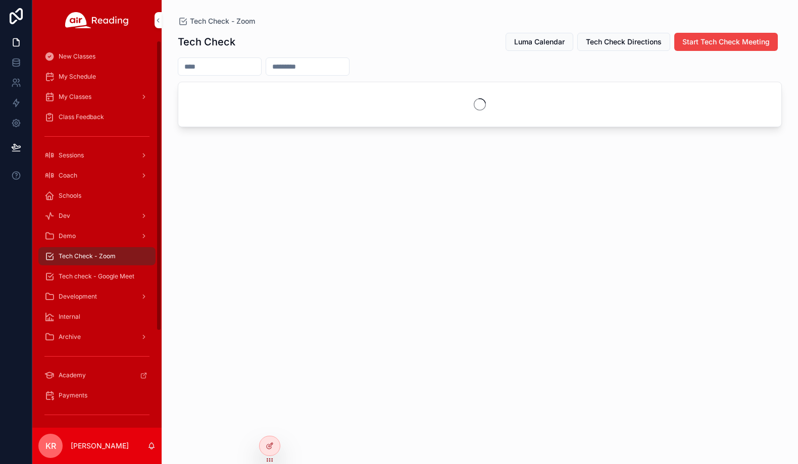
click at [549, 41] on span "Luma Calendar" at bounding box center [539, 42] width 50 height 10
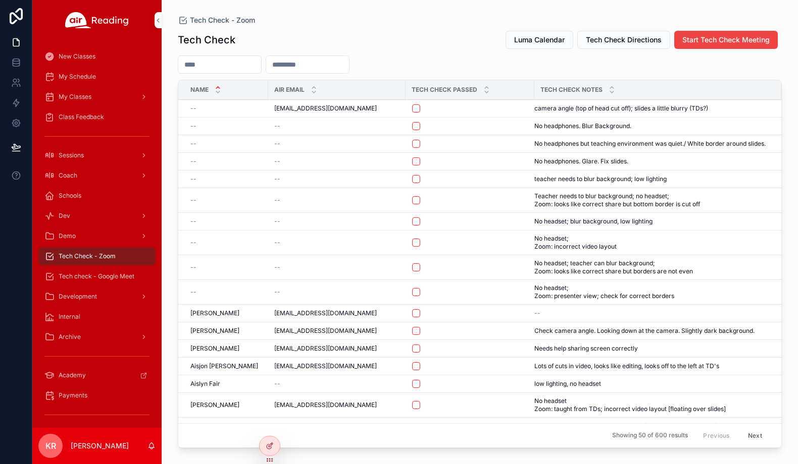
click at [539, 46] on button "Luma Calendar" at bounding box center [539, 40] width 68 height 18
click at [0, 0] on icon at bounding box center [0, 0] width 0 height 0
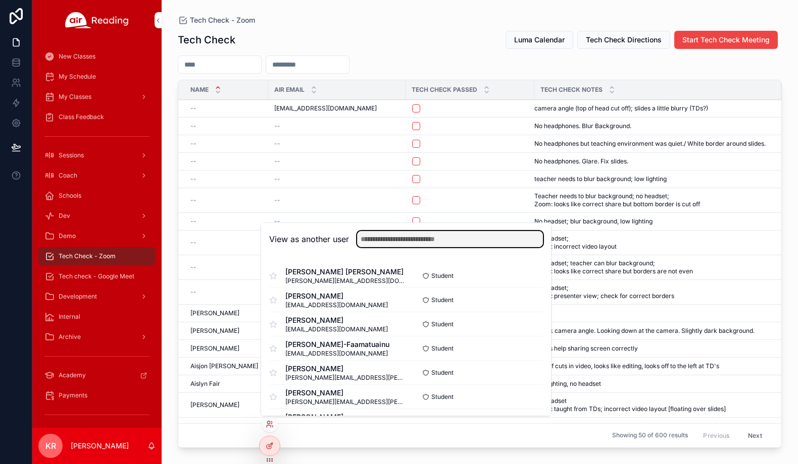
click at [393, 238] on input "text" at bounding box center [450, 239] width 186 height 16
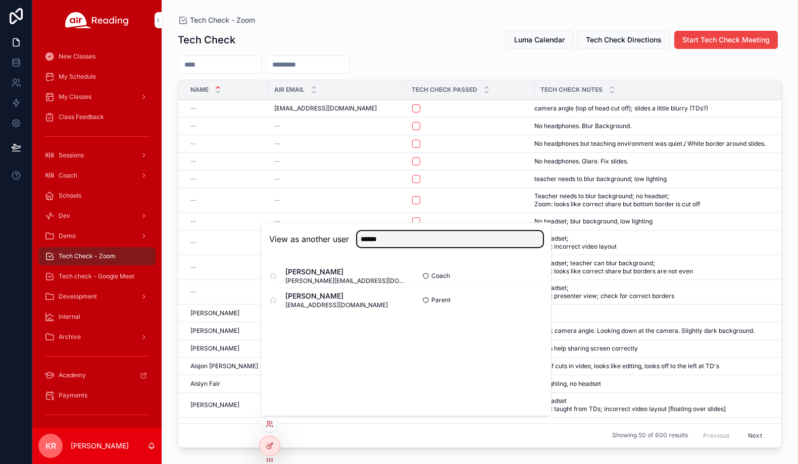
type input "******"
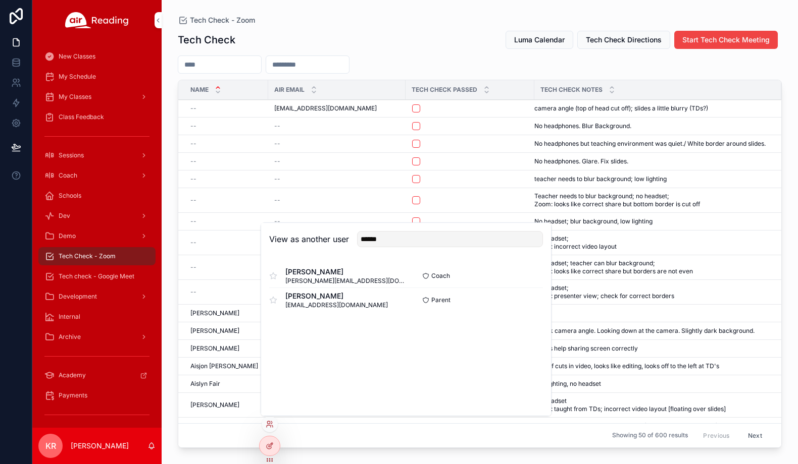
click at [0, 0] on button "Select" at bounding box center [0, 0] width 0 height 0
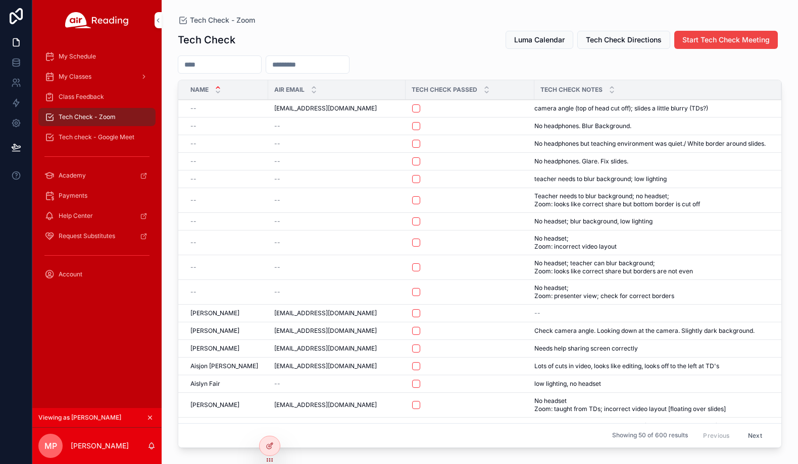
click at [84, 78] on span "My Classes" at bounding box center [75, 77] width 33 height 8
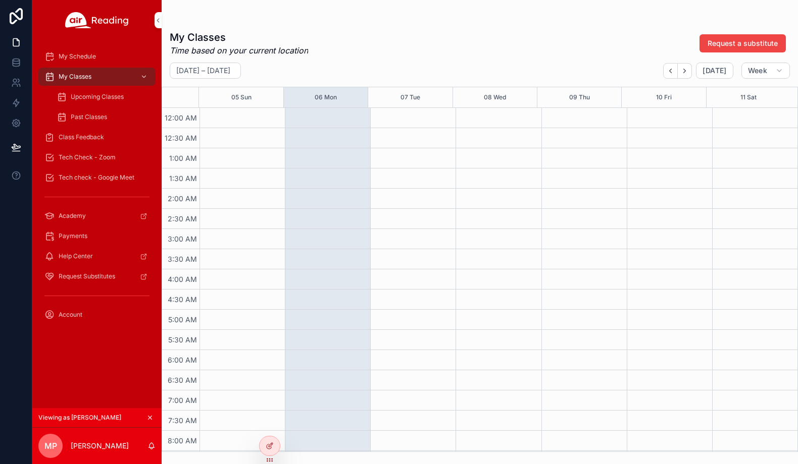
scroll to position [151, 0]
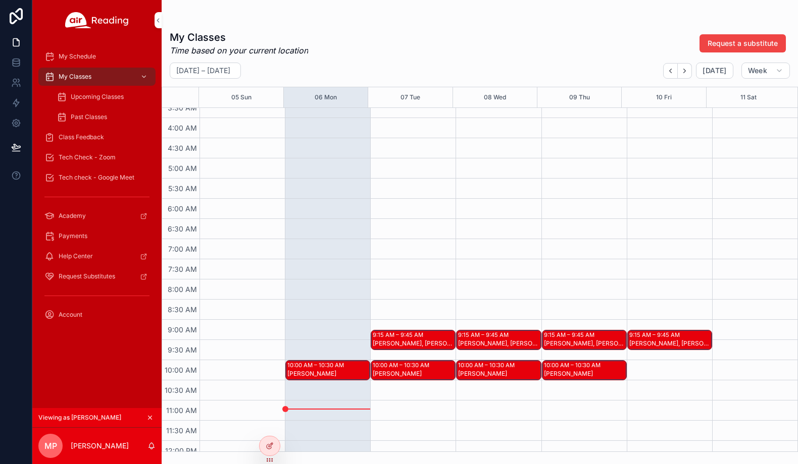
click at [71, 54] on span "My Schedule" at bounding box center [77, 57] width 37 height 8
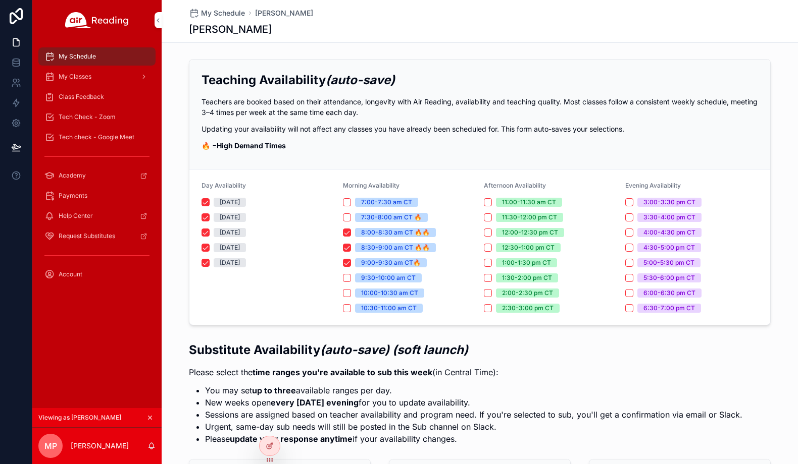
click at [150, 417] on icon "scrollable content" at bounding box center [150, 418] width 4 height 4
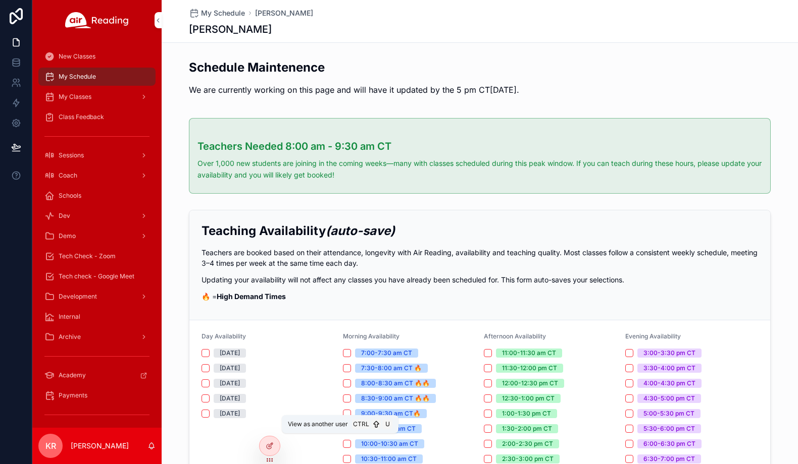
click at [0, 0] on icon at bounding box center [0, 0] width 0 height 0
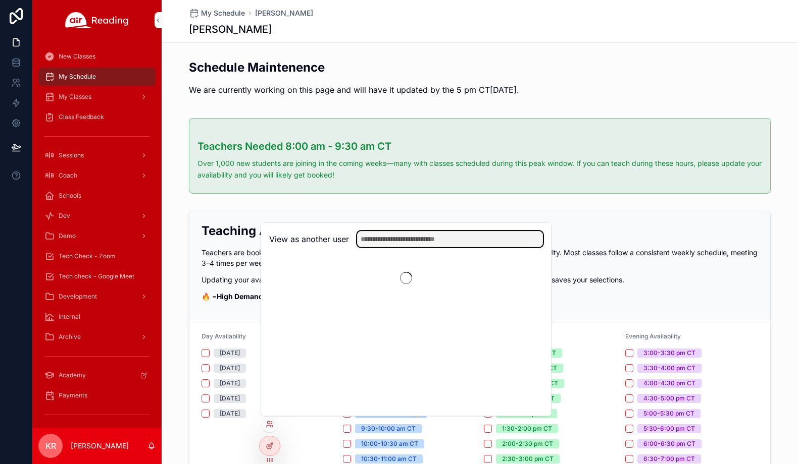
click at [409, 243] on input "text" at bounding box center [450, 239] width 186 height 16
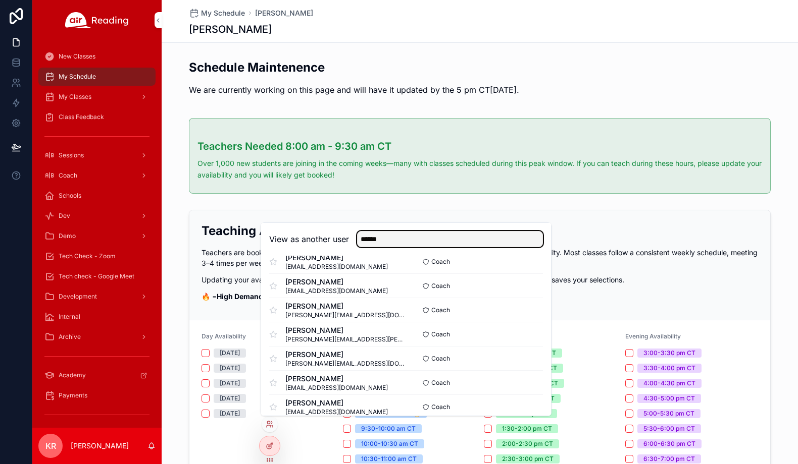
scroll to position [505, 0]
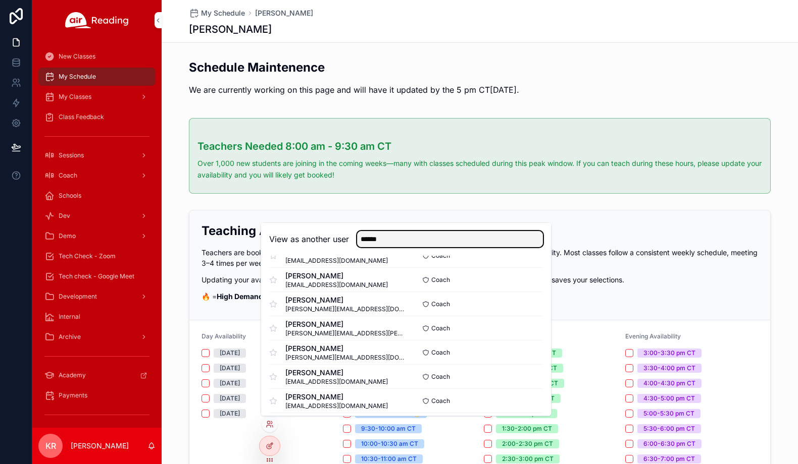
type input "******"
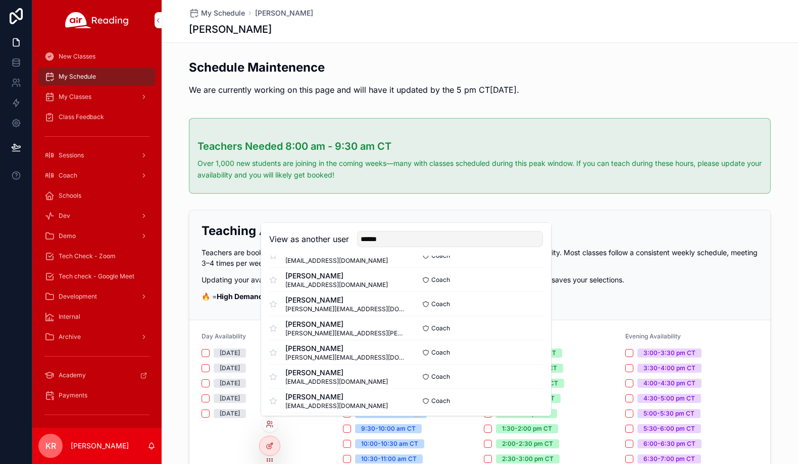
click at [0, 0] on button "Select" at bounding box center [0, 0] width 0 height 0
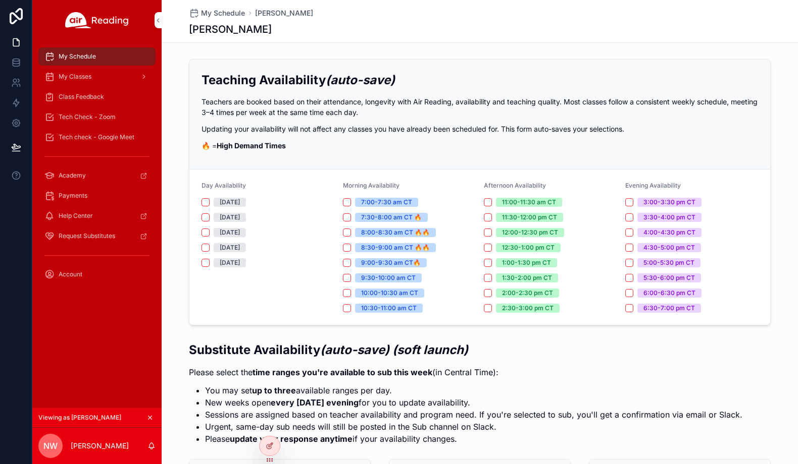
click at [115, 78] on div "My Classes" at bounding box center [96, 77] width 105 height 16
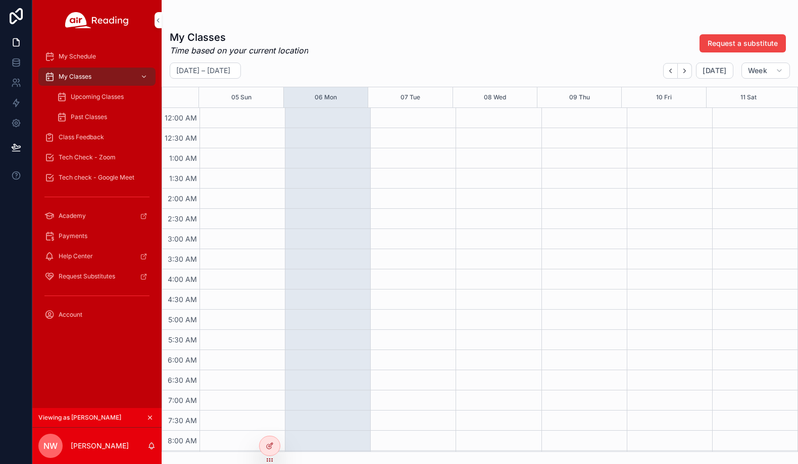
click at [76, 59] on span "My Schedule" at bounding box center [77, 57] width 37 height 8
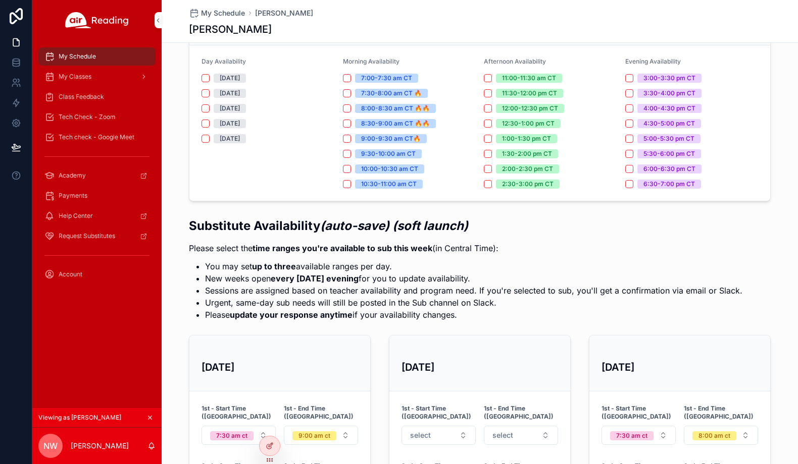
scroll to position [50, 0]
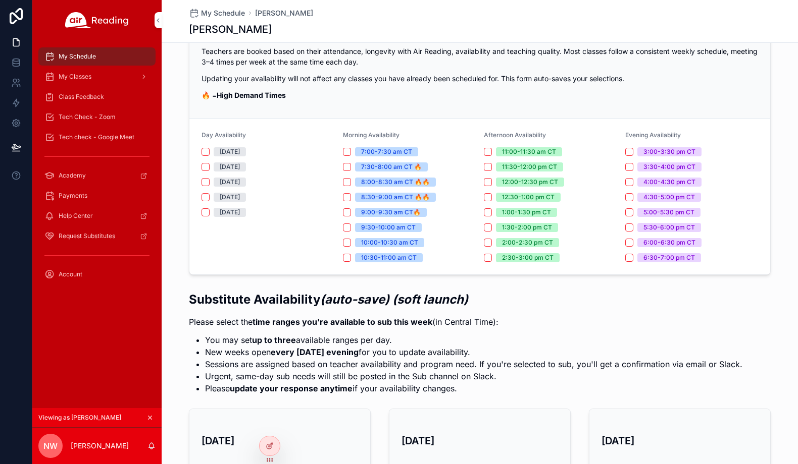
click at [149, 413] on button "scrollable content" at bounding box center [149, 417] width 11 height 11
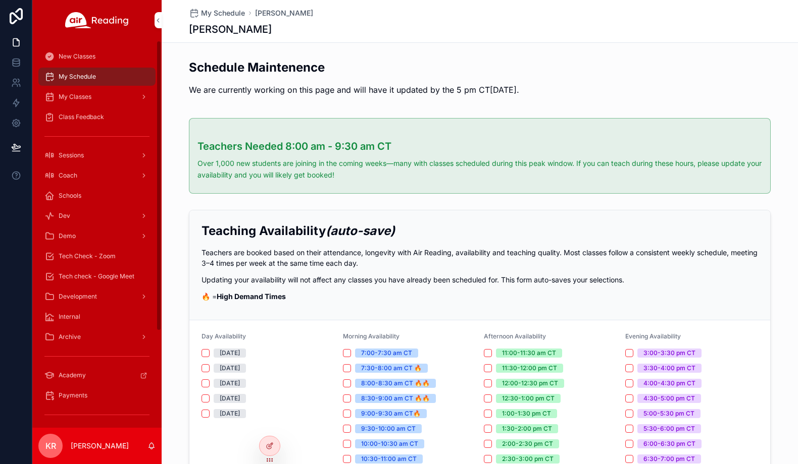
click at [98, 258] on span "Tech Check - Zoom" at bounding box center [87, 256] width 57 height 8
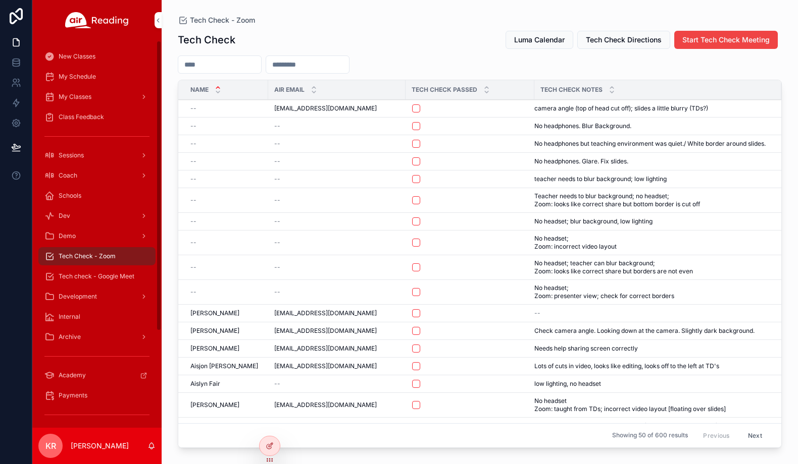
click at [532, 39] on span "Luma Calendar" at bounding box center [539, 40] width 50 height 10
click at [116, 278] on span "Tech check - Google Meet" at bounding box center [97, 277] width 76 height 8
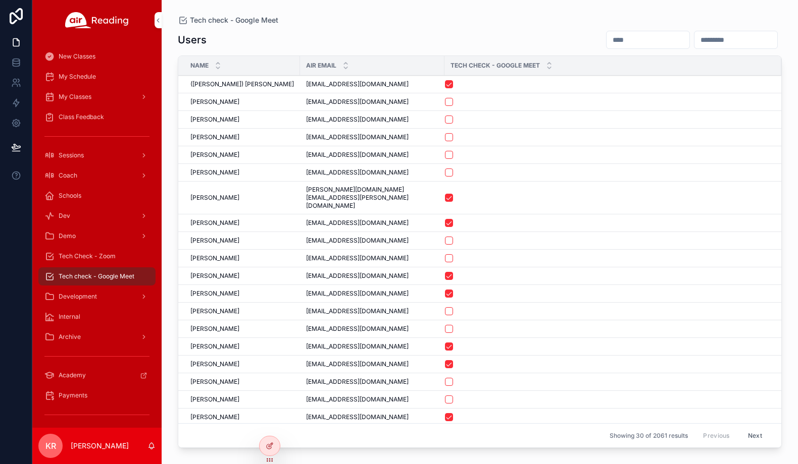
click at [606, 42] on input "scrollable content" at bounding box center [647, 40] width 83 height 14
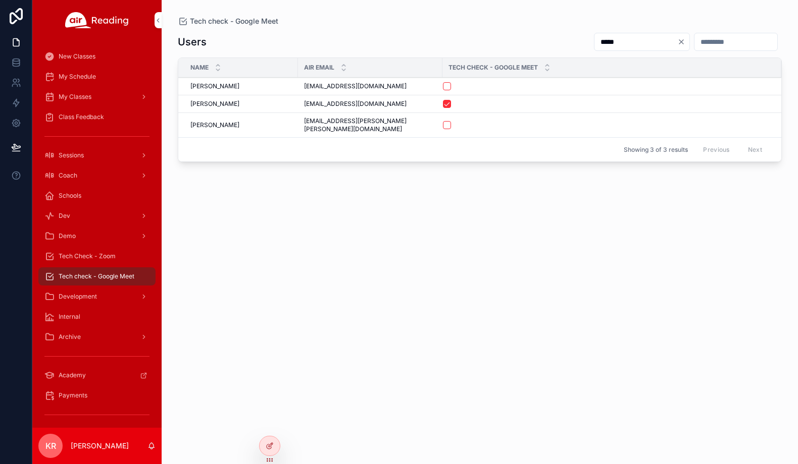
type input "*****"
drag, startPoint x: 360, startPoint y: 106, endPoint x: 302, endPoint y: 108, distance: 58.6
click at [302, 108] on td "lewiskathryn99@gmail.com lewiskathryn99@gmail.com" at bounding box center [370, 104] width 144 height 18
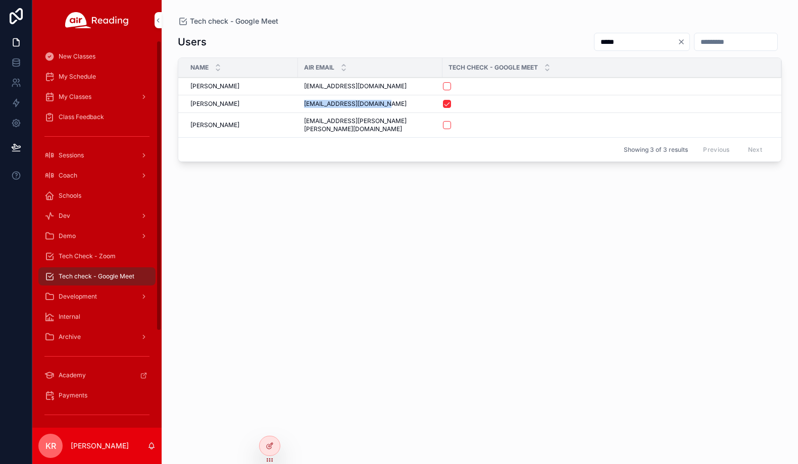
copy span "lewiskathryn99@gmail.com"
click at [96, 256] on span "Tech Check - Zoom" at bounding box center [87, 256] width 57 height 8
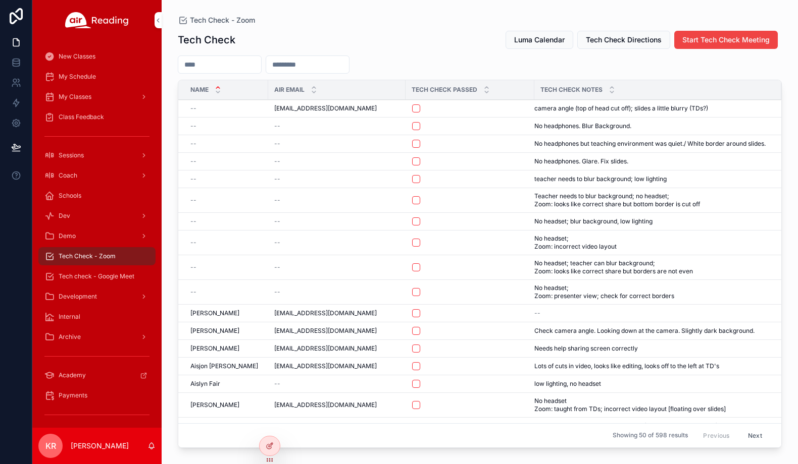
click at [313, 63] on input "scrollable content" at bounding box center [307, 65] width 83 height 14
paste input "**********"
type input "**********"
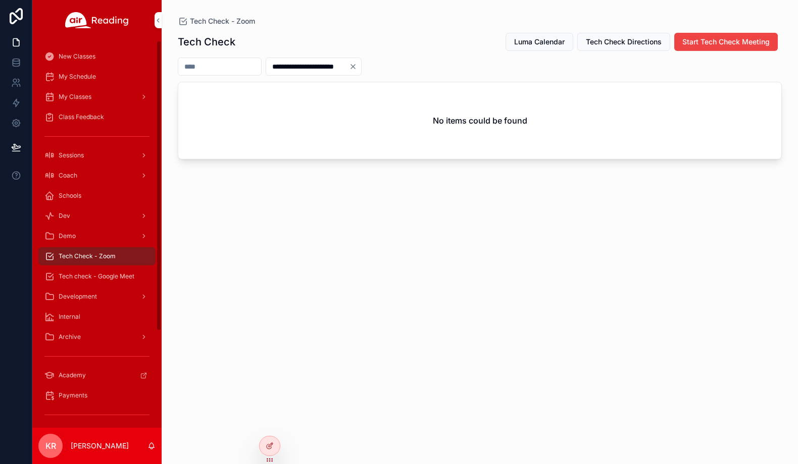
click at [80, 270] on div "Tech check - Google Meet" at bounding box center [96, 277] width 105 height 16
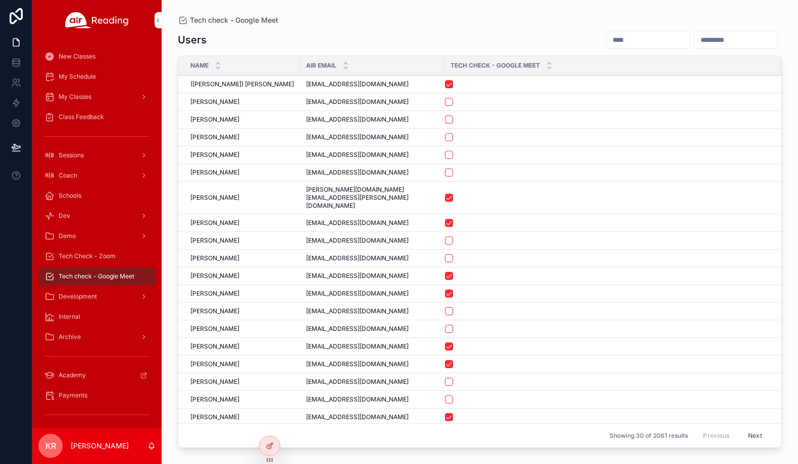
click at [606, 39] on input "scrollable content" at bounding box center [647, 40] width 83 height 14
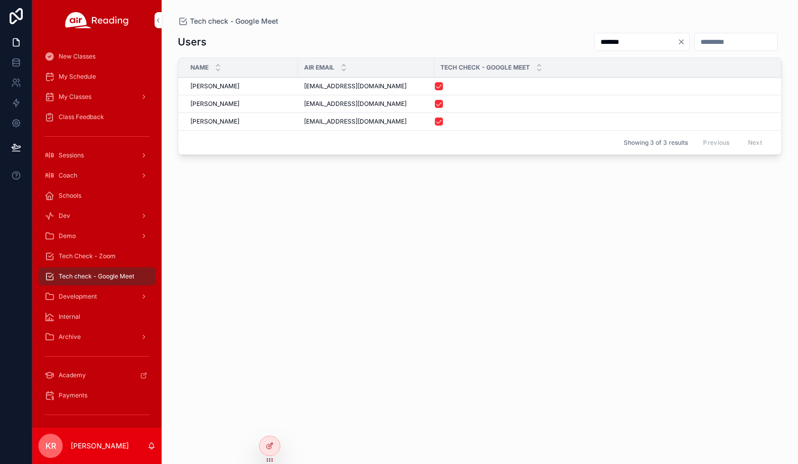
type input "*******"
drag, startPoint x: 393, startPoint y: 122, endPoint x: 303, endPoint y: 124, distance: 90.4
click at [303, 124] on td "allysonallison.ekc@gmail.com allysonallison.ekc@gmail.com" at bounding box center [366, 122] width 136 height 18
copy span "allysonallison.ekc@gmail.com"
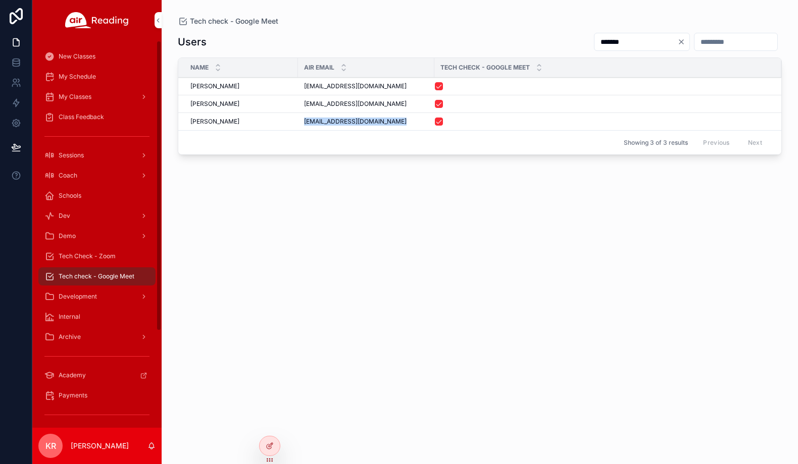
click at [92, 253] on span "Tech Check - Zoom" at bounding box center [87, 256] width 57 height 8
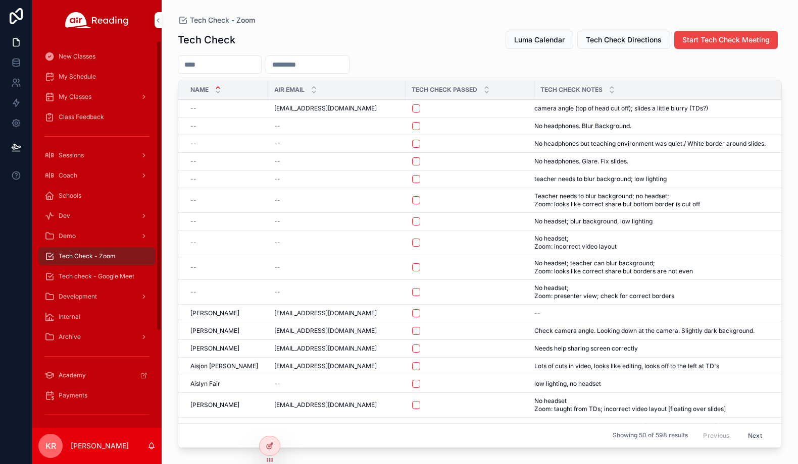
click at [329, 71] on input "scrollable content" at bounding box center [307, 65] width 83 height 14
paste input "**********"
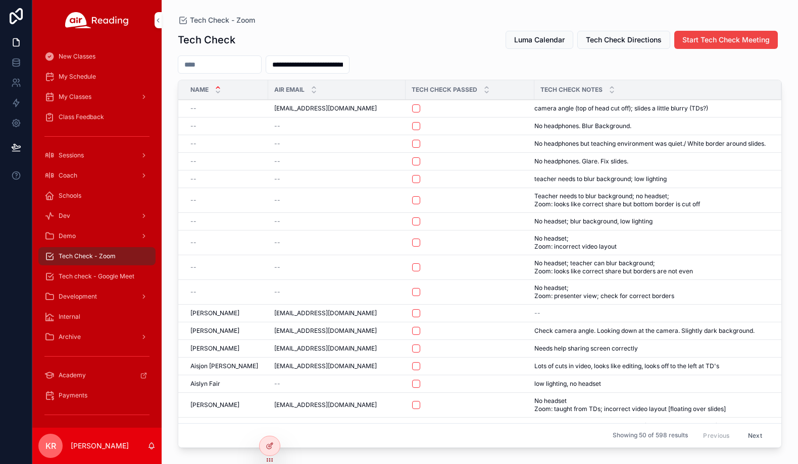
scroll to position [0, 4]
type input "**********"
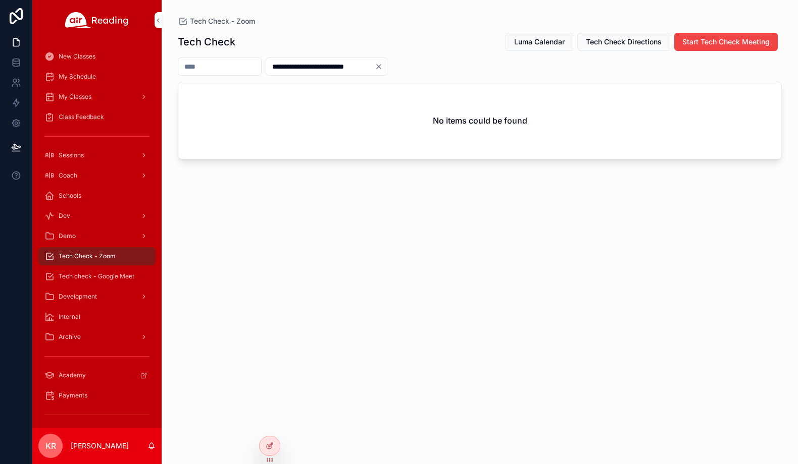
click at [381, 68] on icon "Clear" at bounding box center [379, 67] width 4 height 4
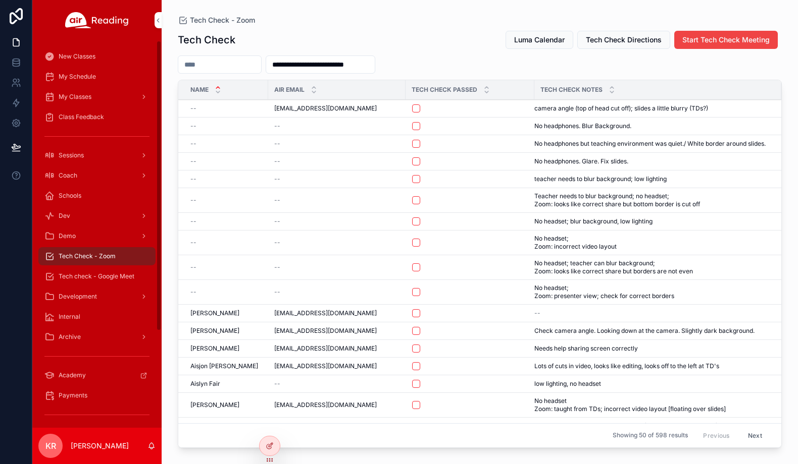
click at [97, 271] on div "Tech check - Google Meet" at bounding box center [96, 277] width 105 height 16
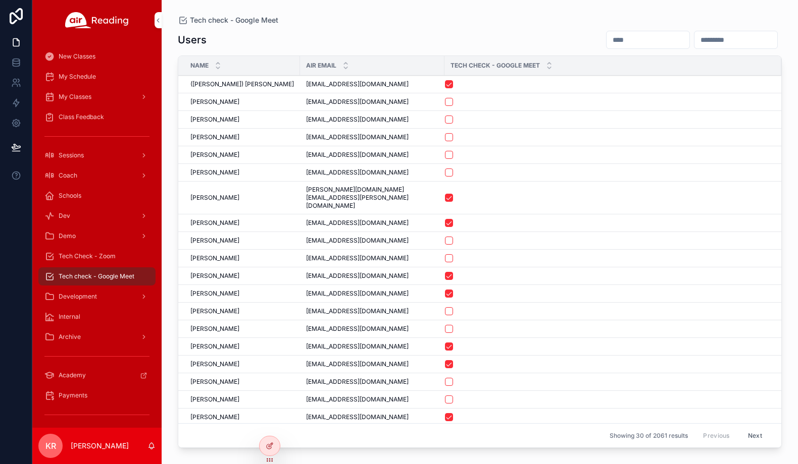
click at [606, 40] on input "scrollable content" at bounding box center [647, 40] width 83 height 14
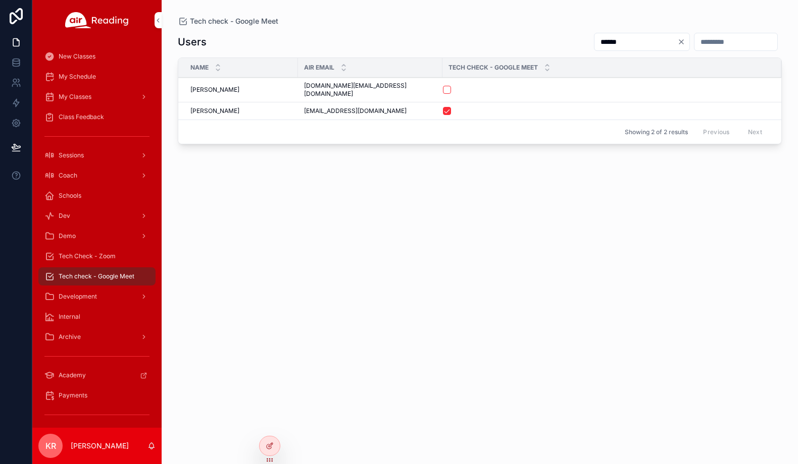
type input "******"
drag, startPoint x: 366, startPoint y: 86, endPoint x: 300, endPoint y: 90, distance: 65.8
click at [300, 90] on td "brajo27.bj@gmail.com brajo27.bj@gmail.com" at bounding box center [370, 90] width 144 height 25
copy span "brajo27.bj@gmail.com"
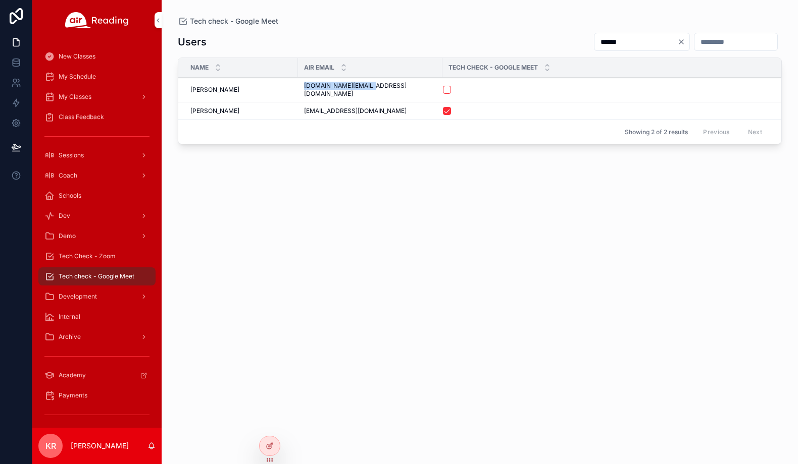
click at [677, 44] on icon "Clear" at bounding box center [681, 42] width 8 height 8
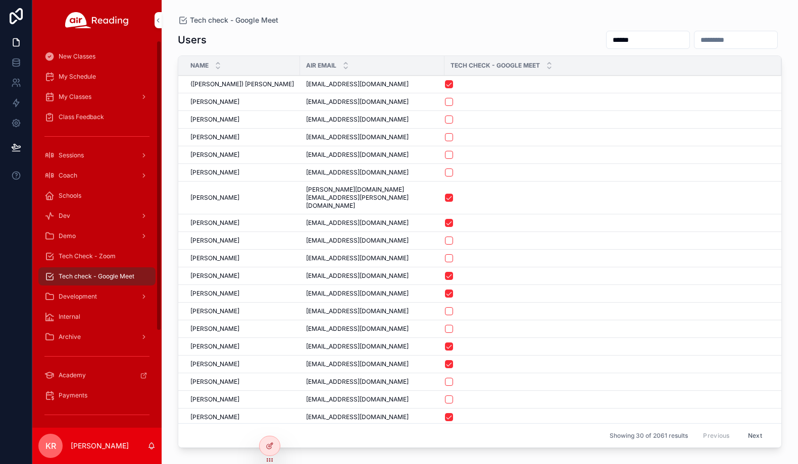
click at [100, 260] on span "Tech Check - Zoom" at bounding box center [87, 256] width 57 height 8
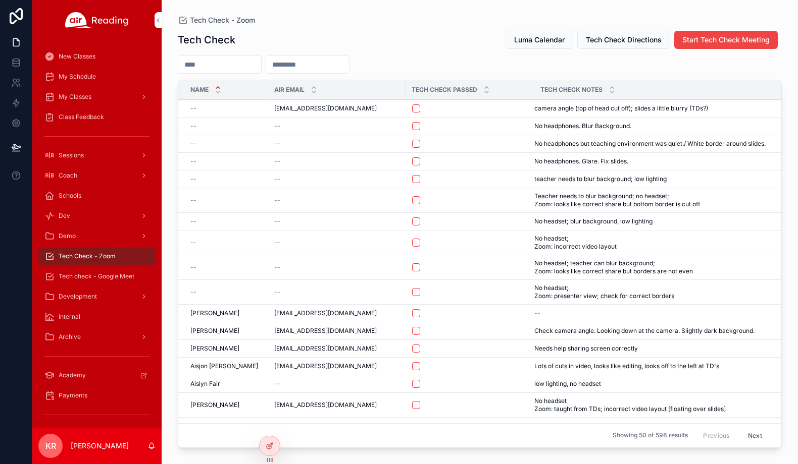
click at [544, 39] on span "Luma Calendar" at bounding box center [539, 40] width 50 height 10
click at [88, 79] on span "My Schedule" at bounding box center [77, 77] width 37 height 8
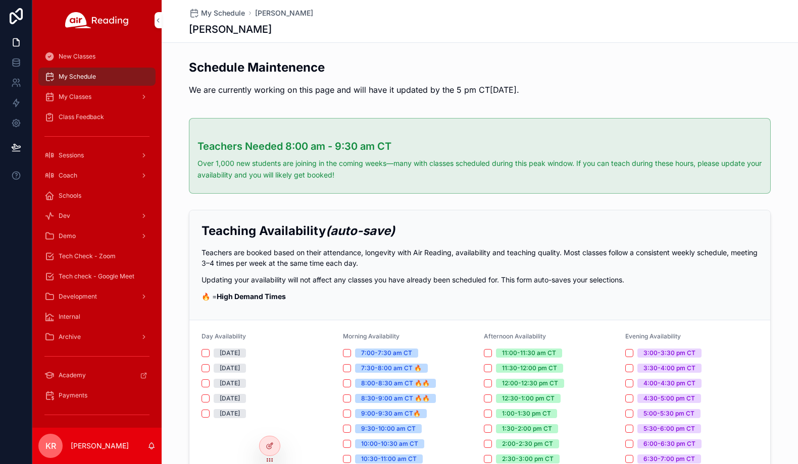
click at [83, 101] on div "My Classes" at bounding box center [96, 97] width 105 height 16
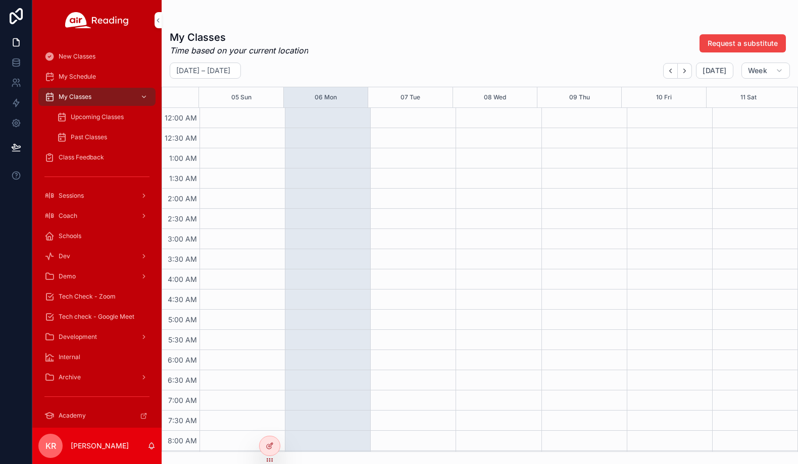
click at [0, 0] on icon at bounding box center [0, 0] width 0 height 0
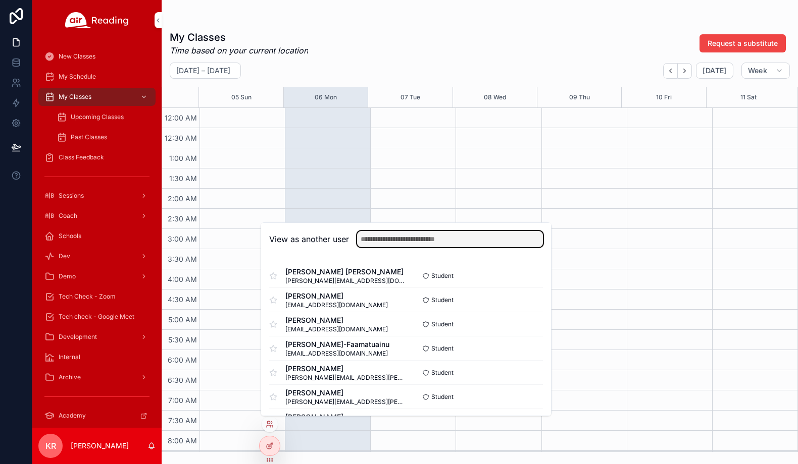
click at [433, 240] on input "text" at bounding box center [450, 239] width 186 height 16
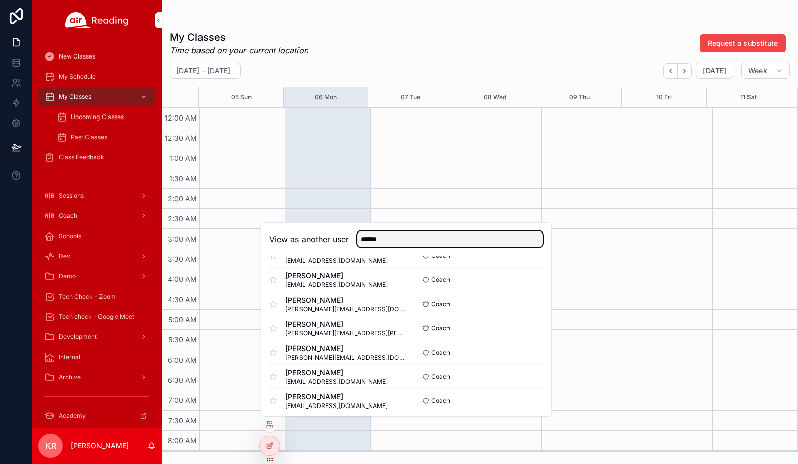
type input "******"
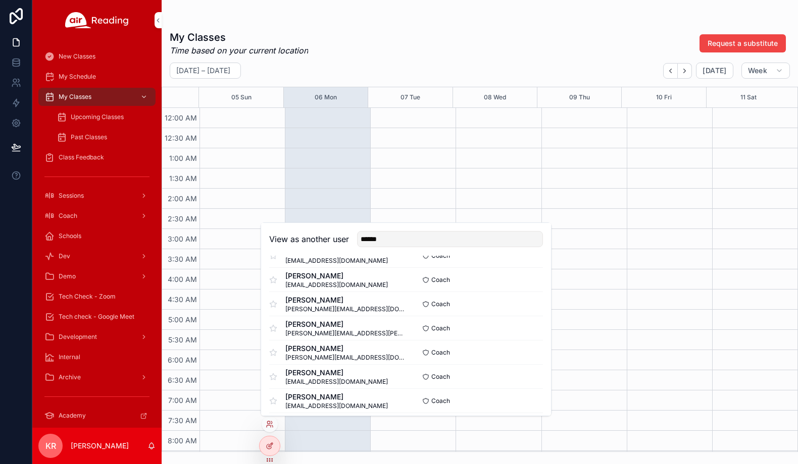
click at [0, 0] on button "Select" at bounding box center [0, 0] width 0 height 0
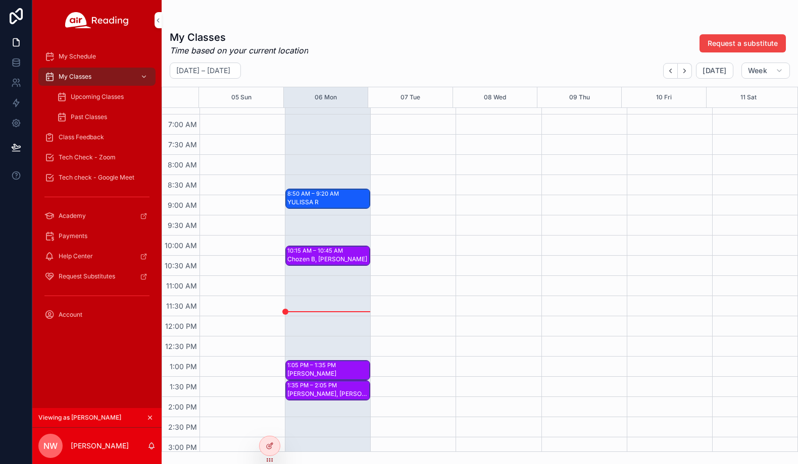
scroll to position [252, 0]
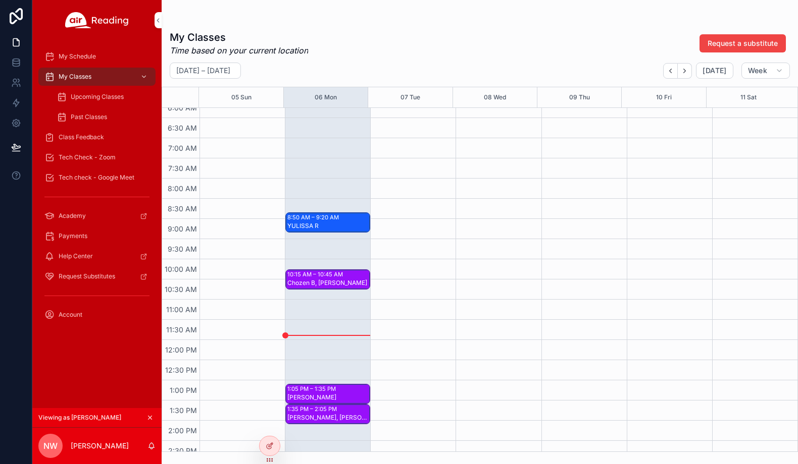
click at [76, 241] on div "Payments" at bounding box center [96, 236] width 105 height 16
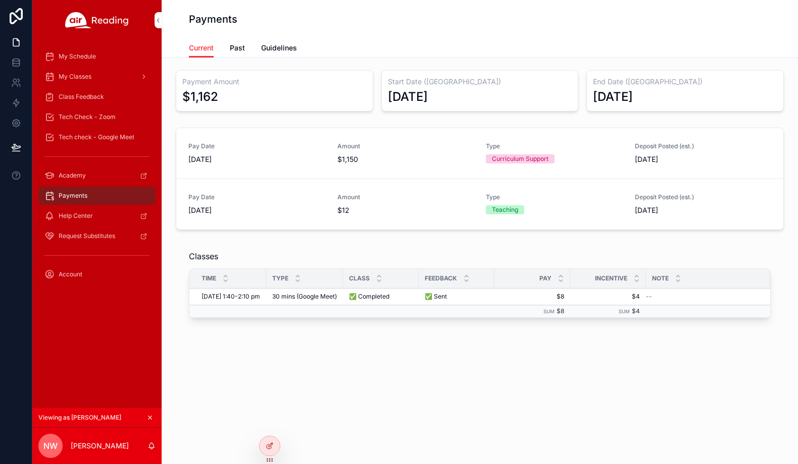
click at [78, 77] on span "My Classes" at bounding box center [75, 77] width 33 height 8
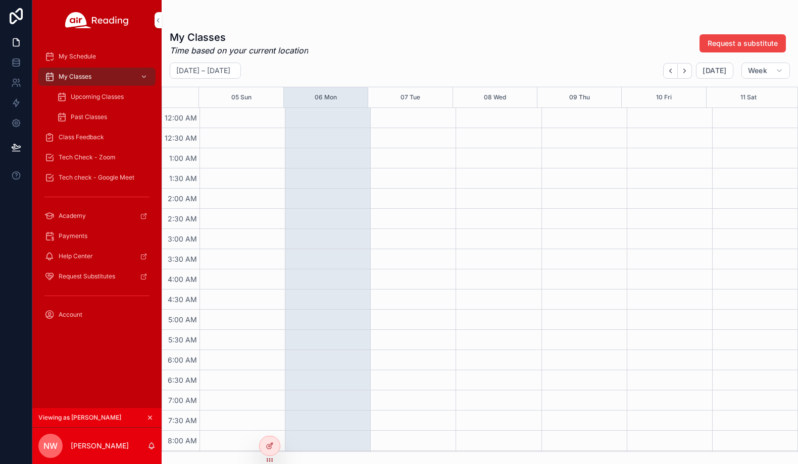
click at [91, 99] on span "Upcoming Classes" at bounding box center [97, 97] width 53 height 8
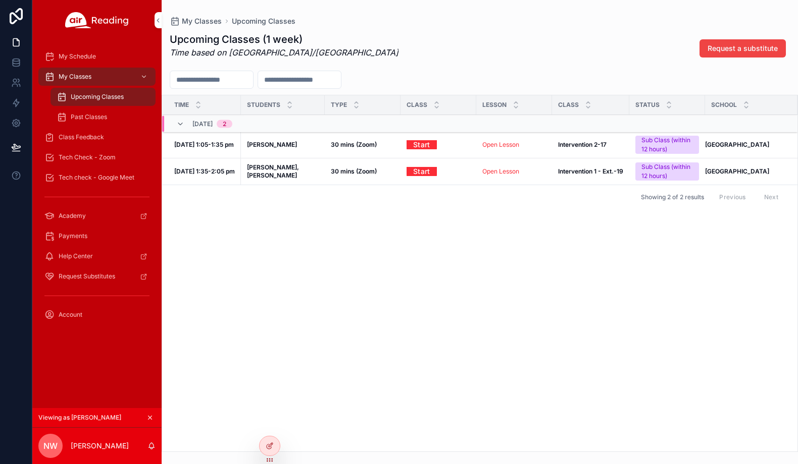
click at [150, 418] on icon "scrollable content" at bounding box center [149, 417] width 7 height 7
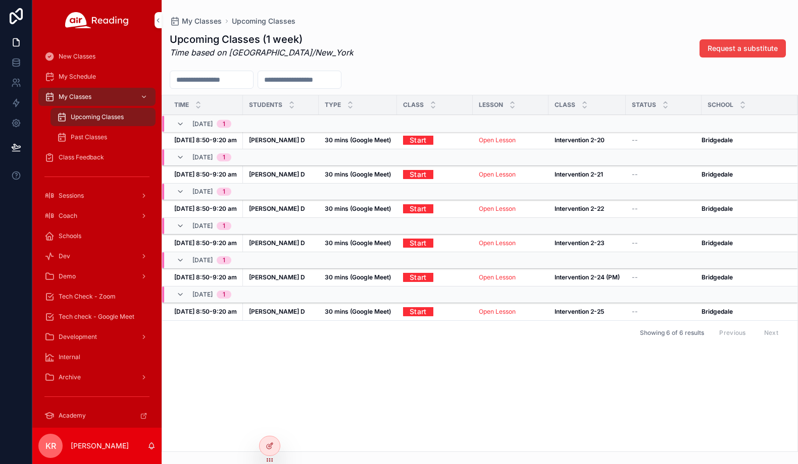
click at [350, 353] on div "Time Students Type Class Lesson Class Status School [DATE] 1 [DATE] 8:50-9:20 a…" at bounding box center [479, 273] width 635 height 356
click at [532, 28] on div "Upcoming Classes (1 week) Time based on America/New_York Request a substitute T…" at bounding box center [480, 239] width 636 height 426
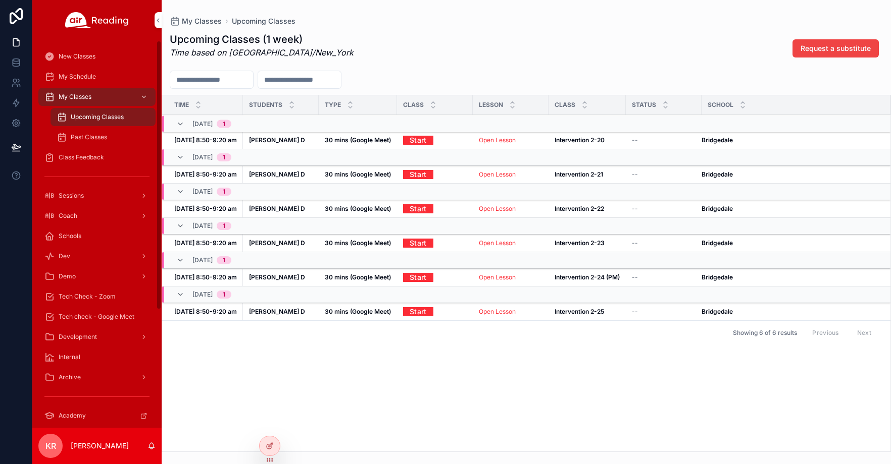
click at [91, 74] on span "My Schedule" at bounding box center [77, 77] width 37 height 8
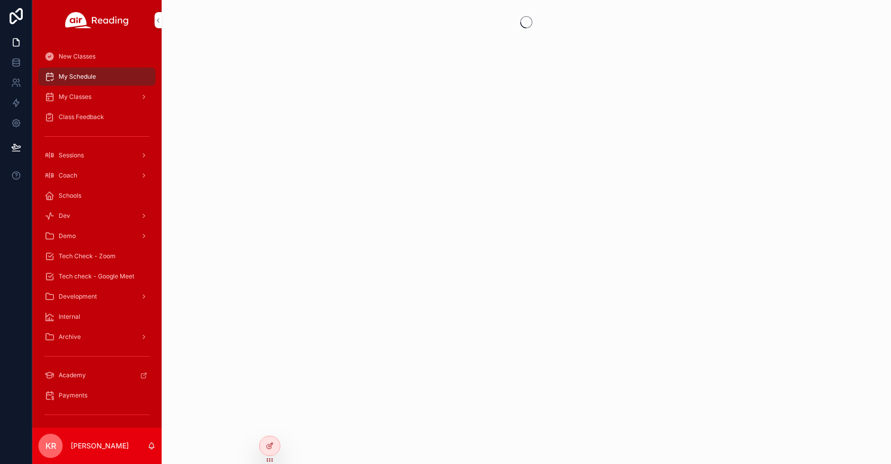
click at [0, 0] on icon at bounding box center [0, 0] width 0 height 0
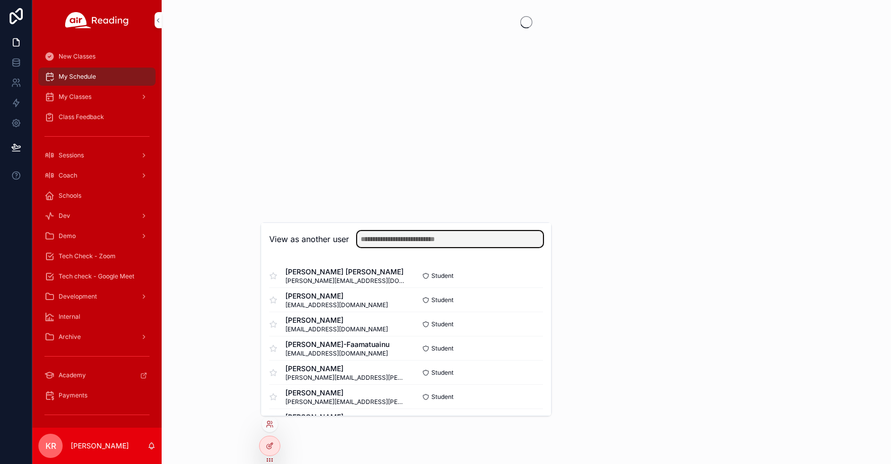
click at [436, 240] on input "text" at bounding box center [450, 239] width 186 height 16
type input "*****"
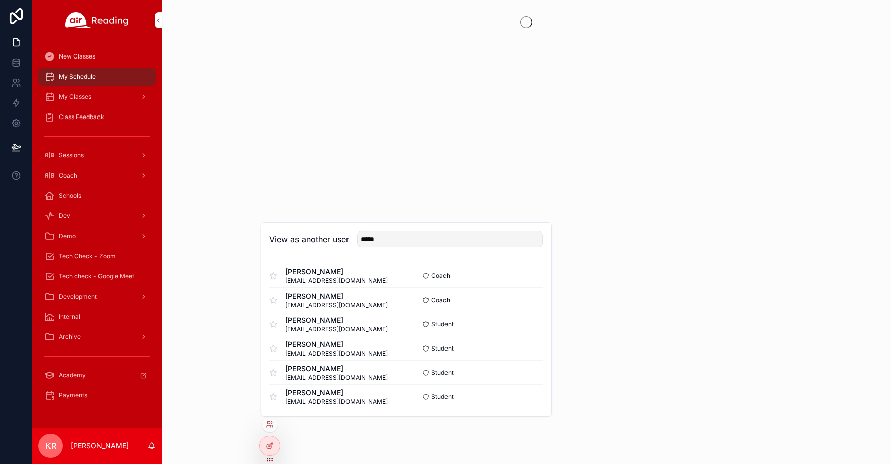
click at [0, 0] on button "Select" at bounding box center [0, 0] width 0 height 0
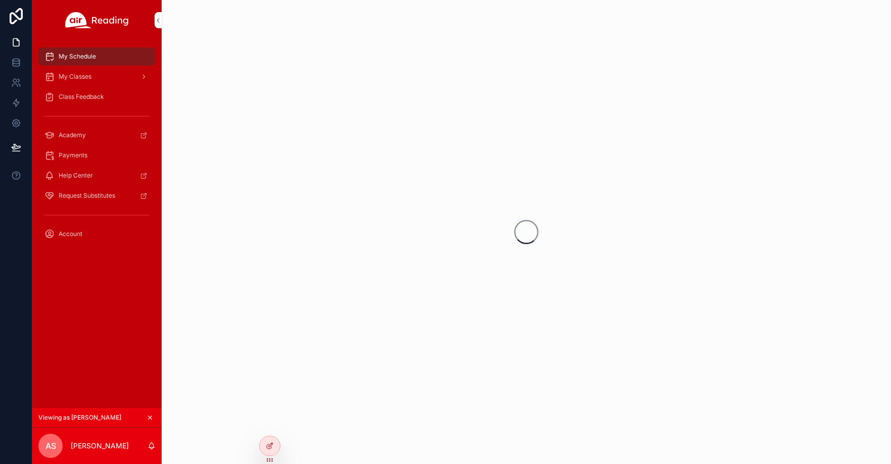
click at [81, 80] on span "My Classes" at bounding box center [75, 77] width 33 height 8
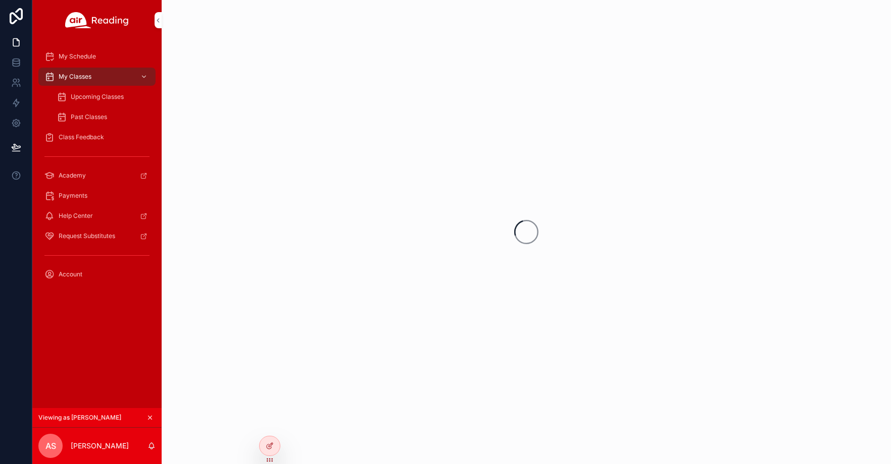
click at [84, 101] on div "Upcoming Classes" at bounding box center [103, 97] width 93 height 16
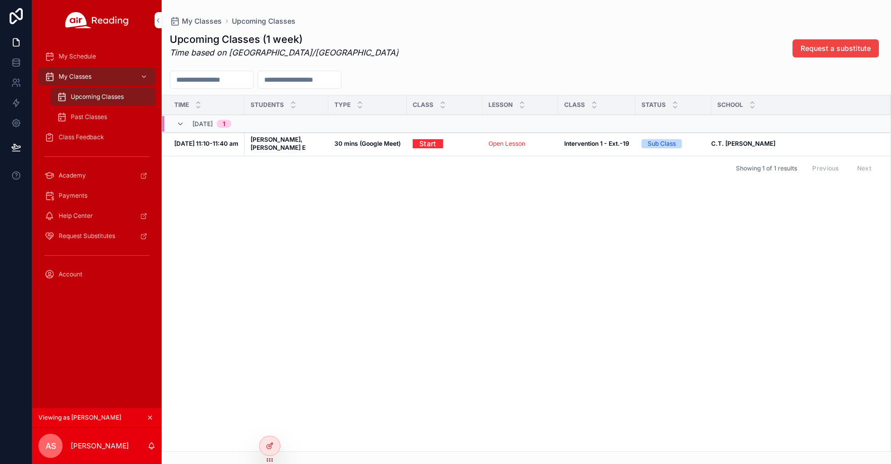
click at [149, 416] on icon "scrollable content" at bounding box center [149, 417] width 7 height 7
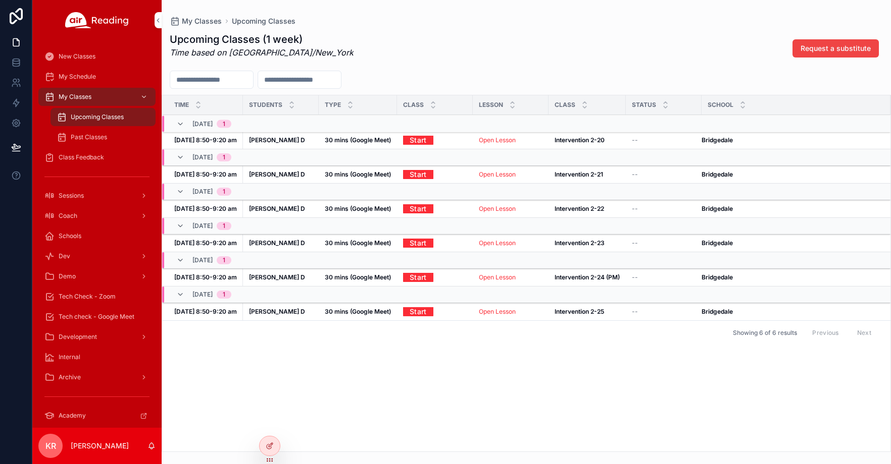
click at [0, 0] on icon at bounding box center [0, 0] width 0 height 0
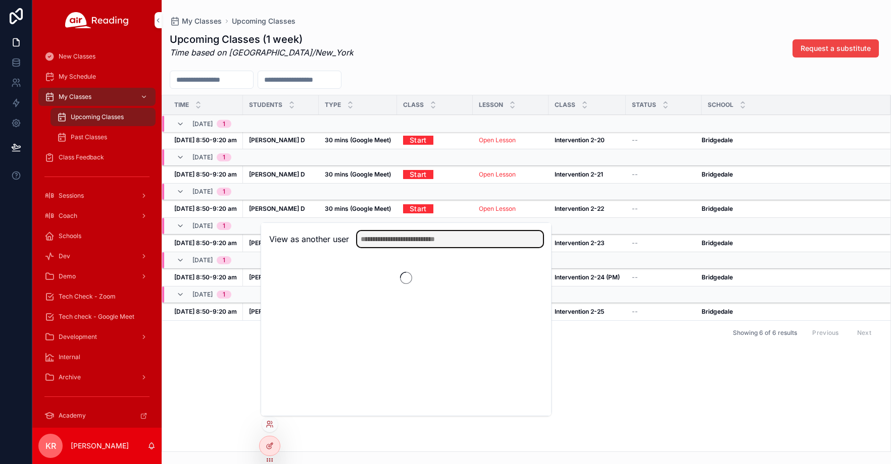
click at [426, 241] on input "text" at bounding box center [450, 239] width 186 height 16
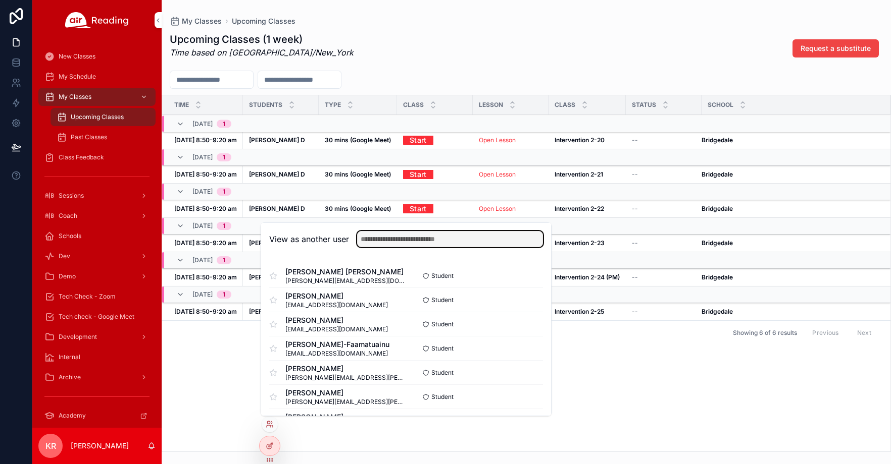
click at [375, 240] on input "text" at bounding box center [450, 239] width 186 height 16
click at [391, 242] on input "****" at bounding box center [450, 239] width 186 height 16
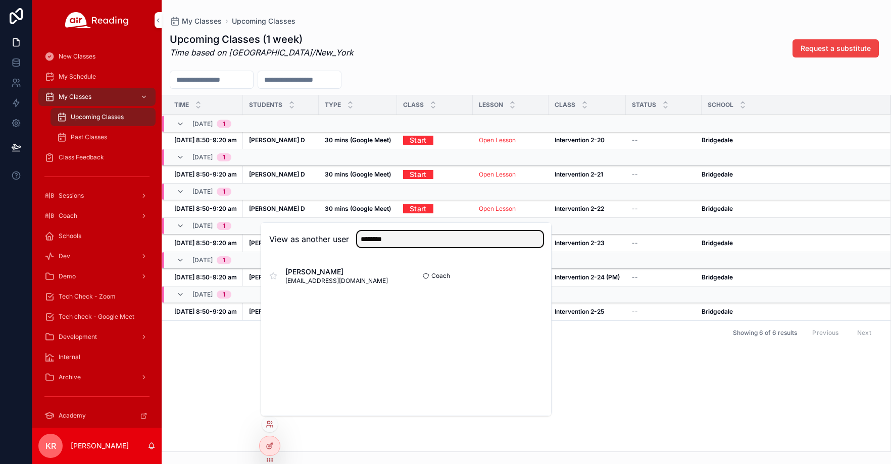
type input "********"
click at [0, 0] on button "Select" at bounding box center [0, 0] width 0 height 0
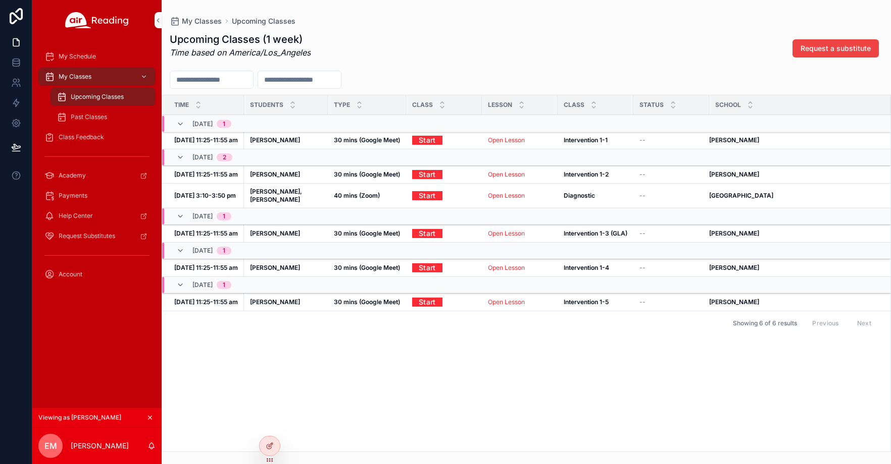
click at [151, 417] on icon "scrollable content" at bounding box center [149, 417] width 7 height 7
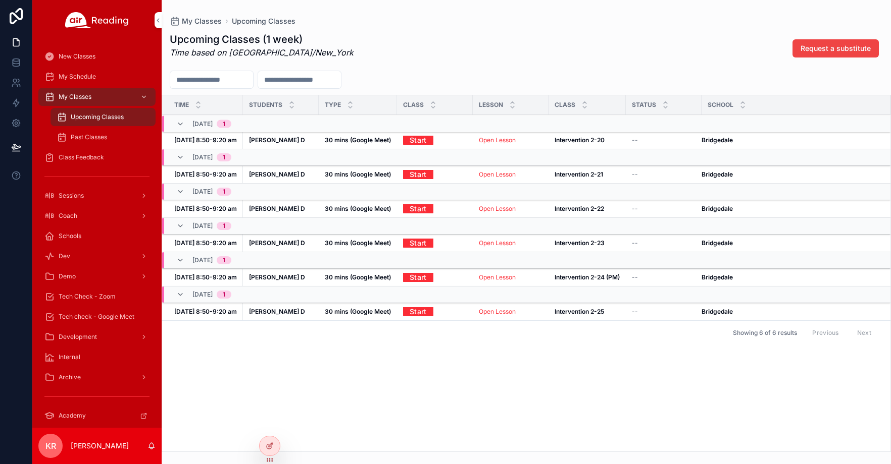
click at [106, 315] on span "Tech check - Google Meet" at bounding box center [97, 317] width 76 height 8
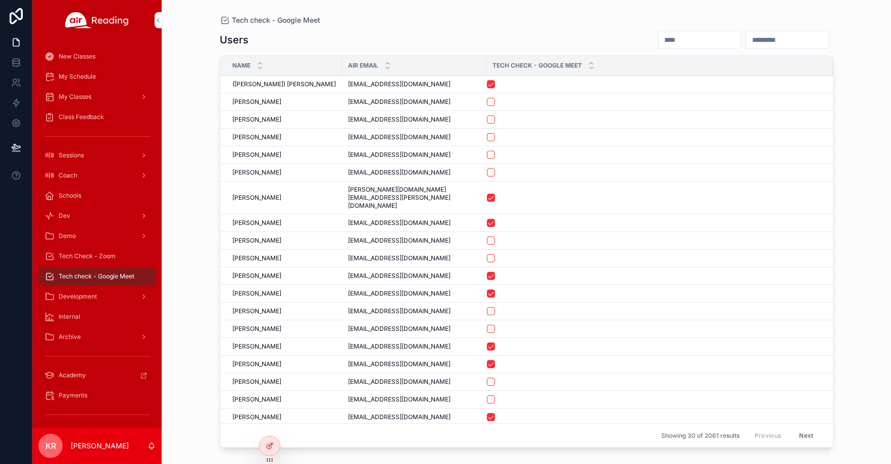
click at [658, 35] on input "scrollable content" at bounding box center [699, 40] width 83 height 14
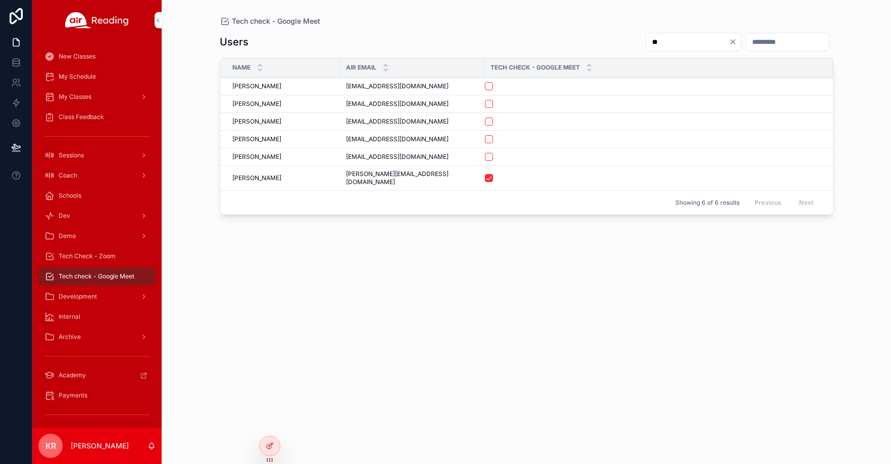
type input "*"
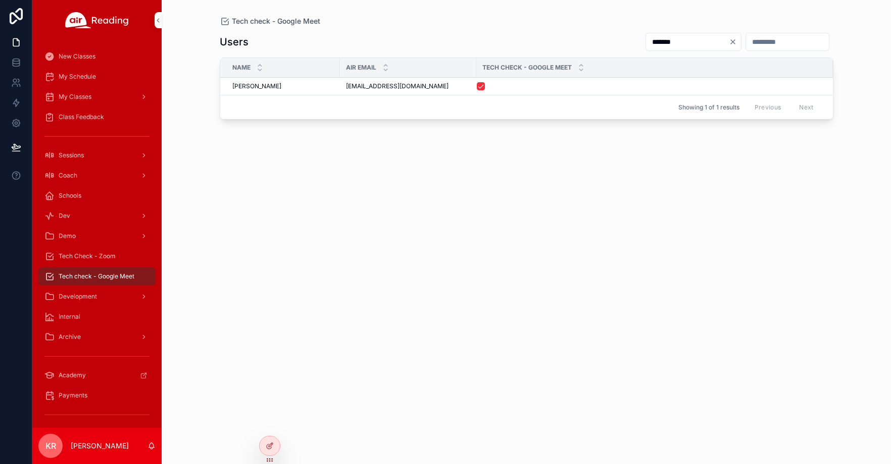
type input "*******"
click at [728, 41] on icon "Clear" at bounding box center [732, 42] width 8 height 8
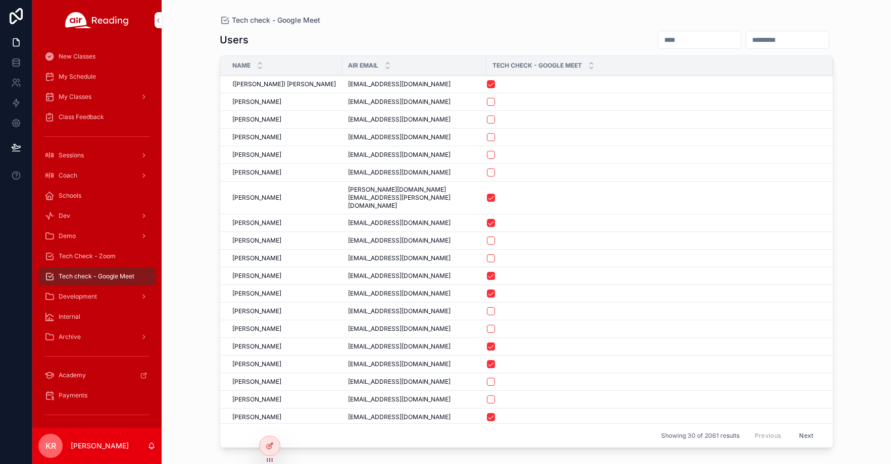
click at [687, 40] on input "scrollable content" at bounding box center [699, 40] width 83 height 14
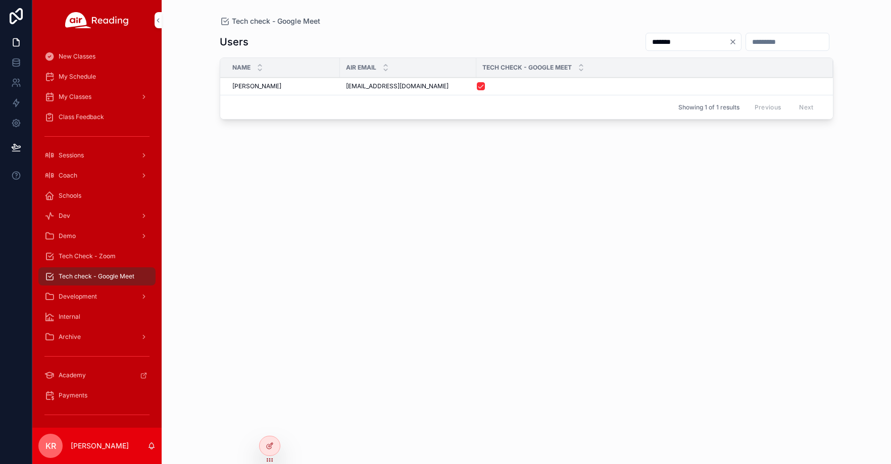
type input "*******"
click at [86, 76] on span "My Schedule" at bounding box center [77, 77] width 37 height 8
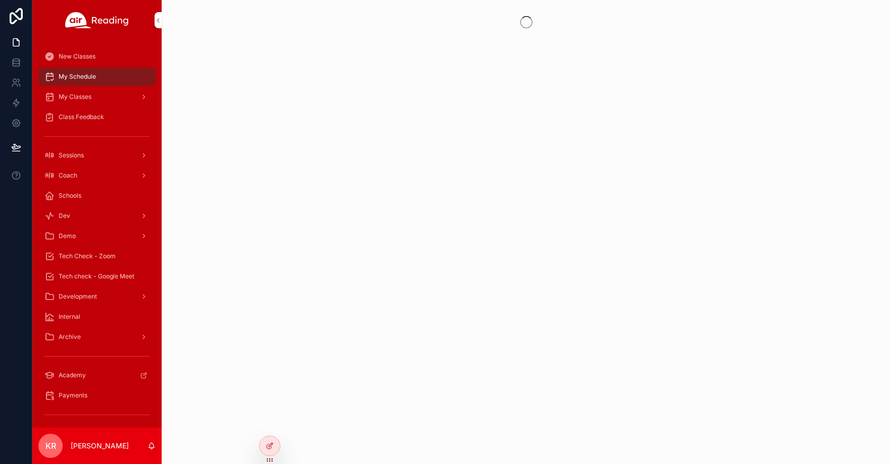
click at [0, 0] on icon at bounding box center [0, 0] width 0 height 0
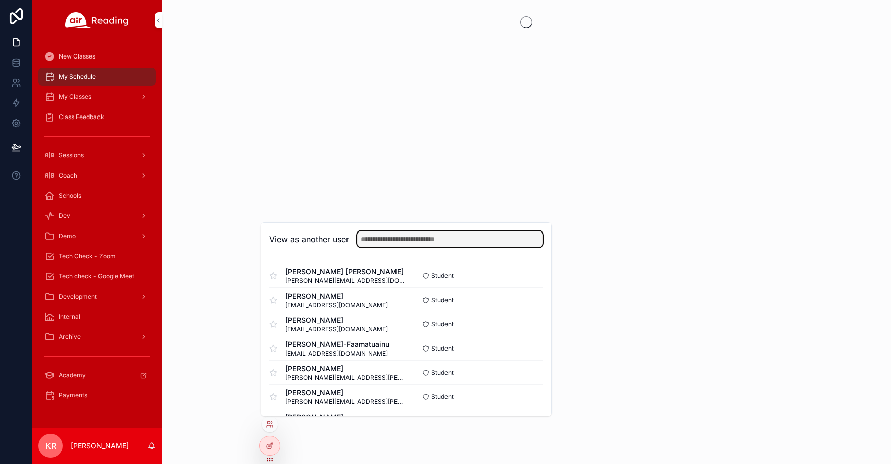
click at [439, 233] on input "text" at bounding box center [450, 239] width 186 height 16
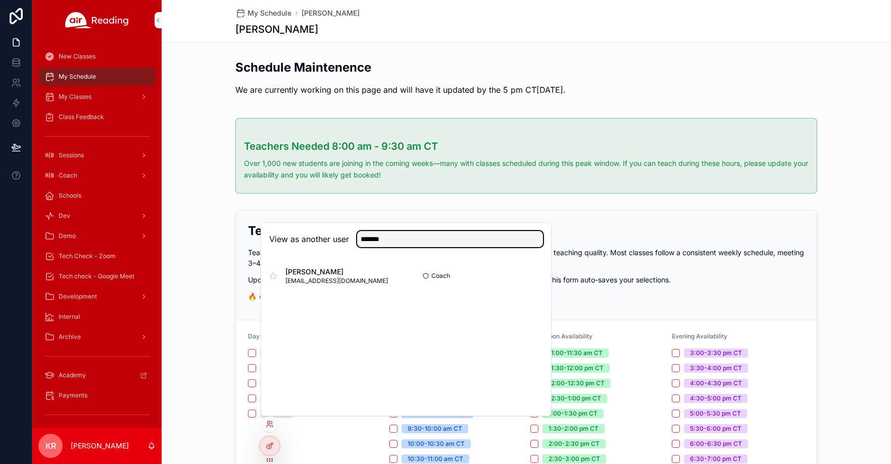
type input "*******"
click at [0, 0] on button "Select" at bounding box center [0, 0] width 0 height 0
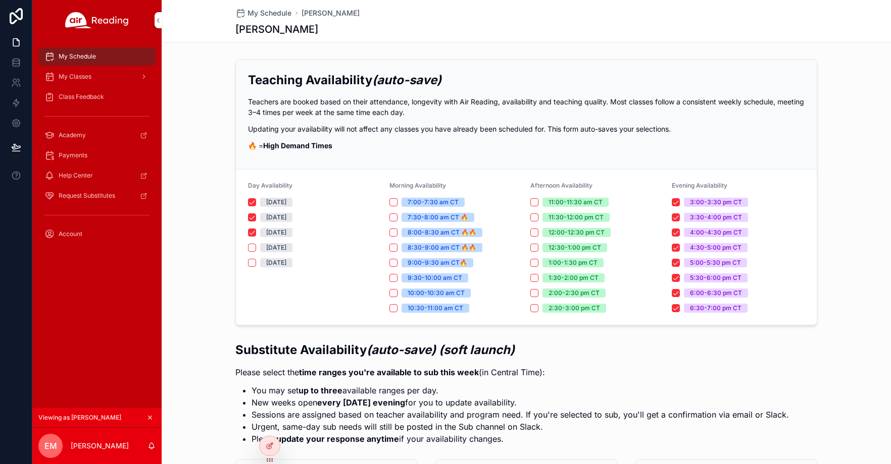
click at [112, 82] on div "My Classes" at bounding box center [96, 77] width 105 height 16
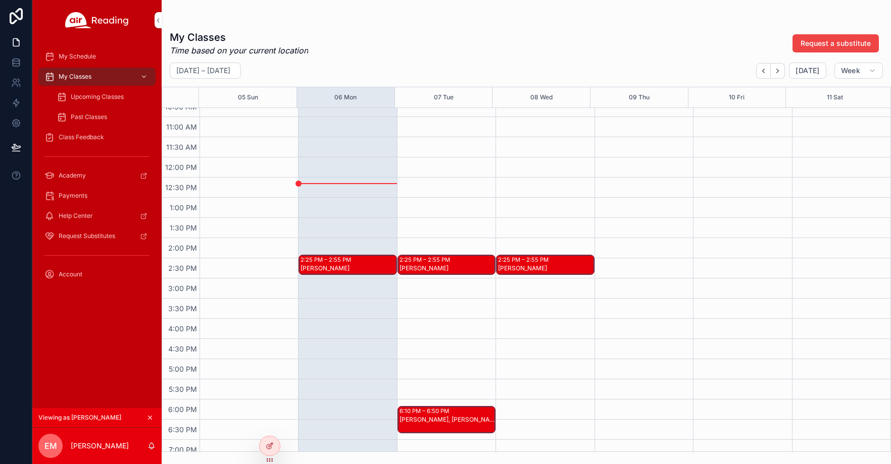
scroll to position [454, 0]
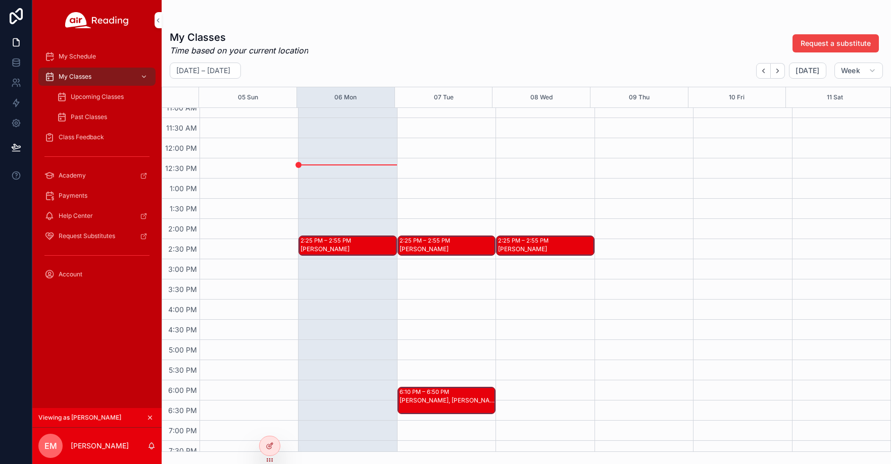
click at [331, 246] on div "2:25 PM – 2:55 PM JILYANNA H" at bounding box center [347, 245] width 97 height 19
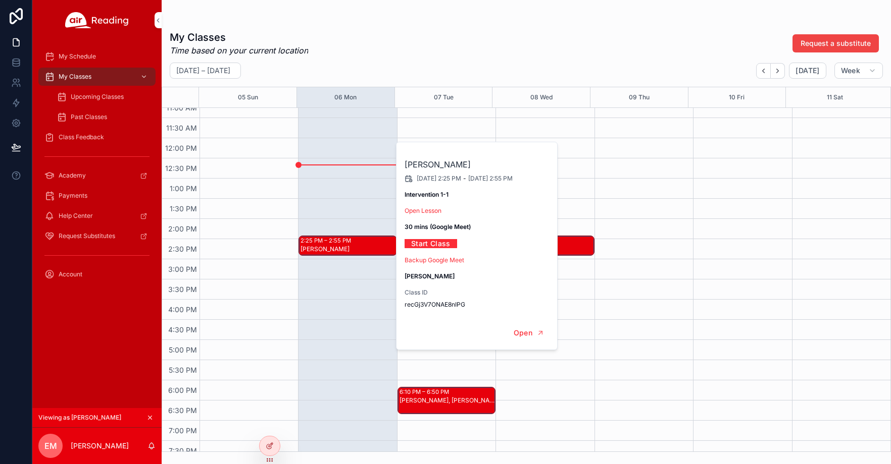
click at [314, 224] on div "2:25 PM – 2:55 PM JILYANNA H" at bounding box center [347, 138] width 98 height 969
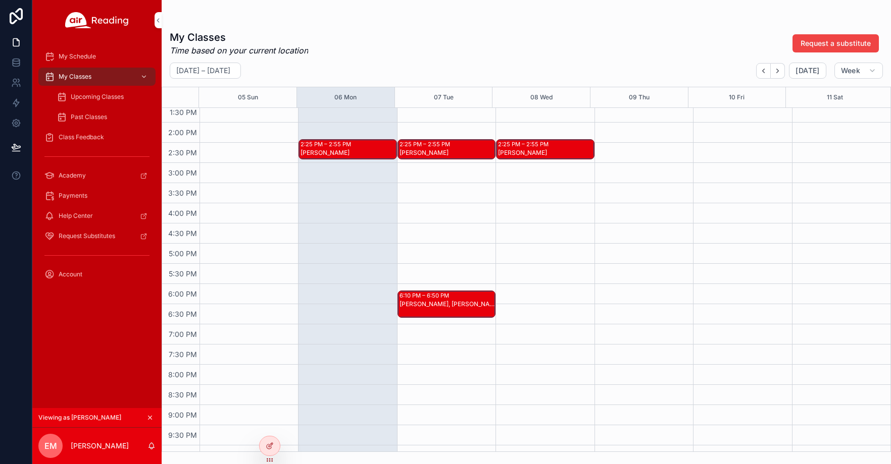
scroll to position [555, 0]
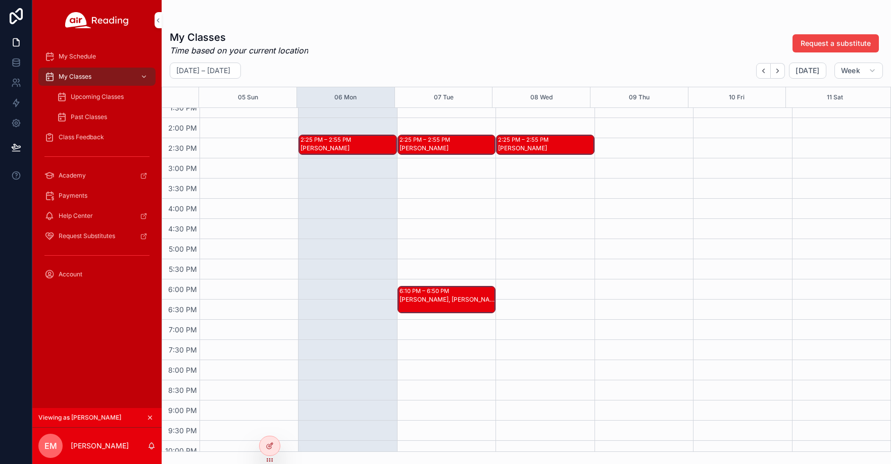
click at [417, 304] on div "Sofia G, Evelyn M" at bounding box center [446, 299] width 95 height 9
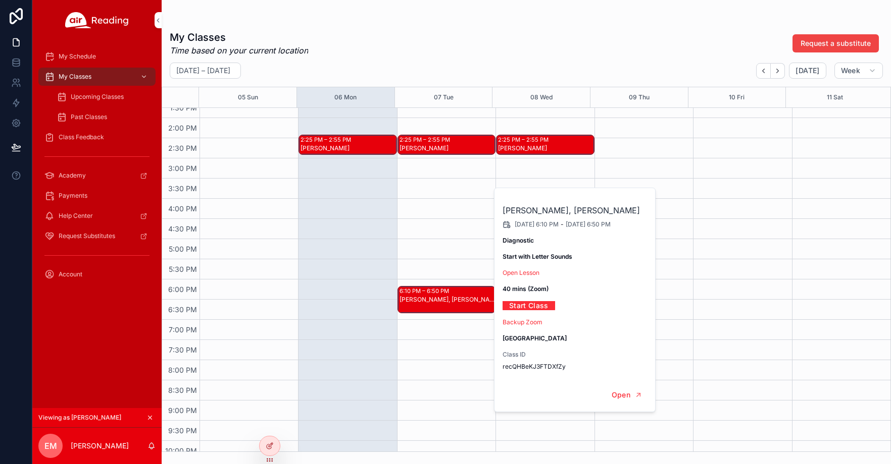
click at [361, 284] on div "2:25 PM – 2:55 PM JILYANNA H" at bounding box center [347, 37] width 98 height 969
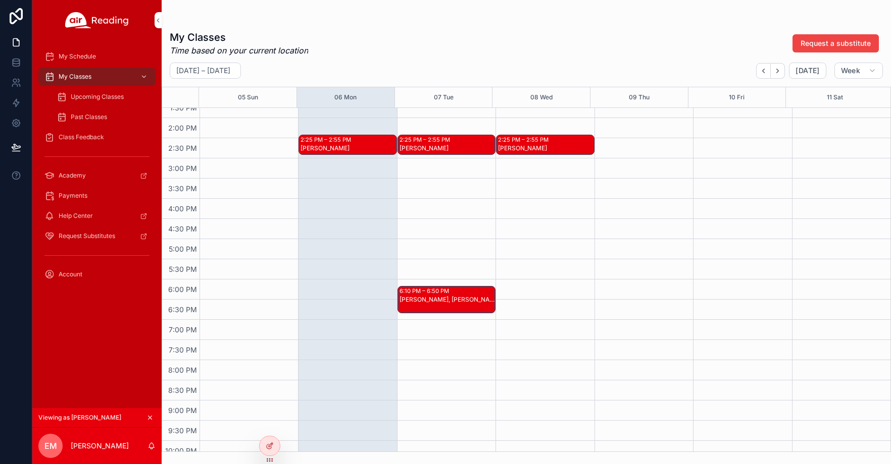
scroll to position [454, 0]
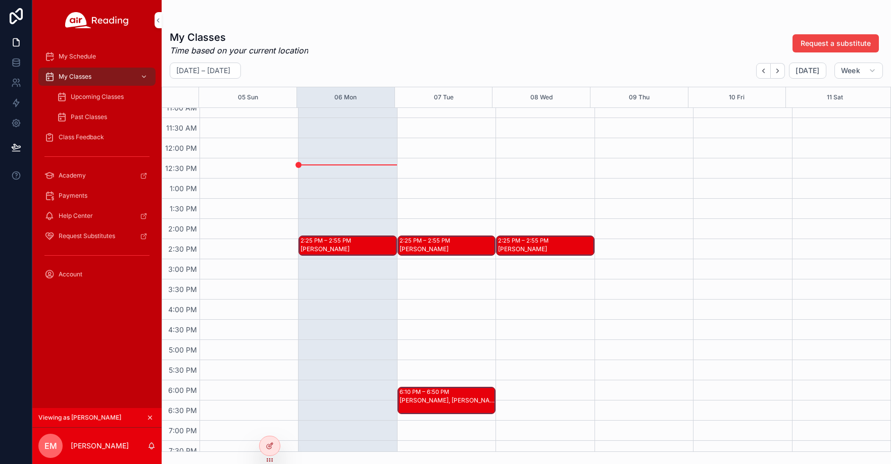
click at [152, 417] on icon "scrollable content" at bounding box center [149, 417] width 7 height 7
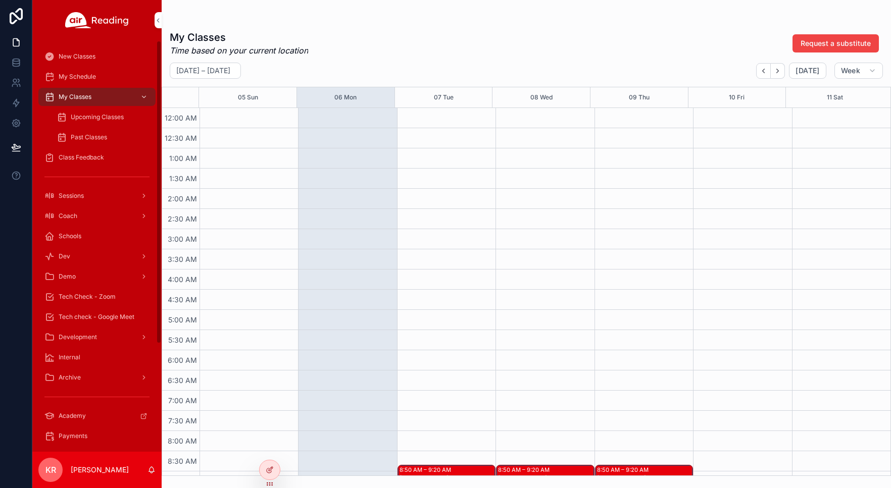
drag, startPoint x: 109, startPoint y: 313, endPoint x: 114, endPoint y: 311, distance: 5.8
click at [109, 313] on span "Tech check - Google Meet" at bounding box center [97, 317] width 76 height 8
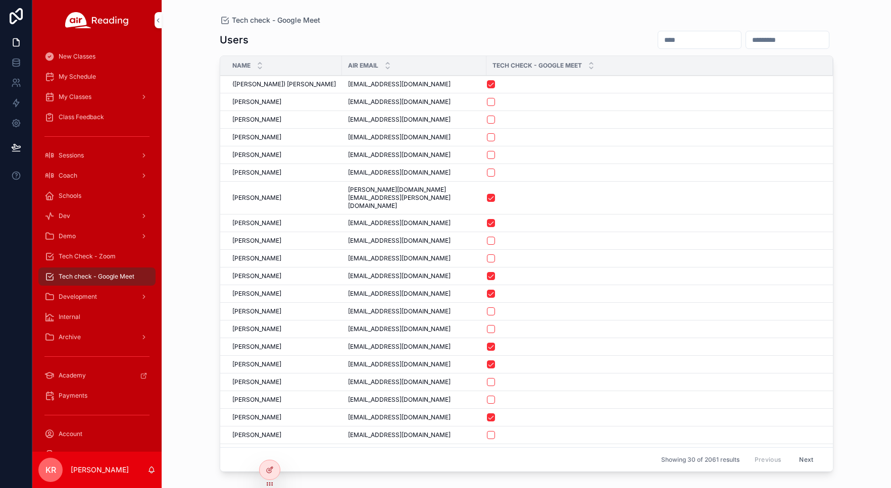
click at [658, 41] on input "scrollable content" at bounding box center [699, 40] width 83 height 14
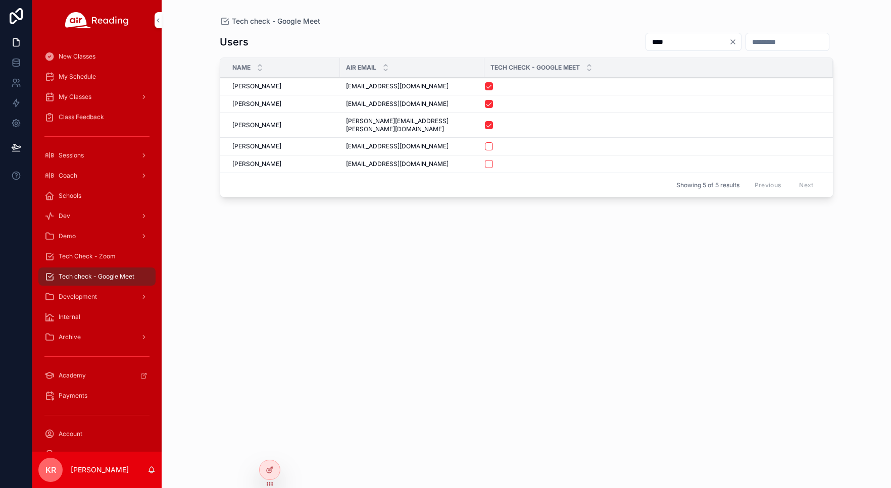
type input "****"
drag, startPoint x: 421, startPoint y: 86, endPoint x: 345, endPoint y: 91, distance: 75.9
click at [345, 91] on td "aircoriantonio@gmail.com aircoriantonio@gmail.com" at bounding box center [412, 87] width 144 height 18
copy span "aircoriantonio@gmail.com"
click at [728, 39] on icon "Clear" at bounding box center [732, 42] width 8 height 8
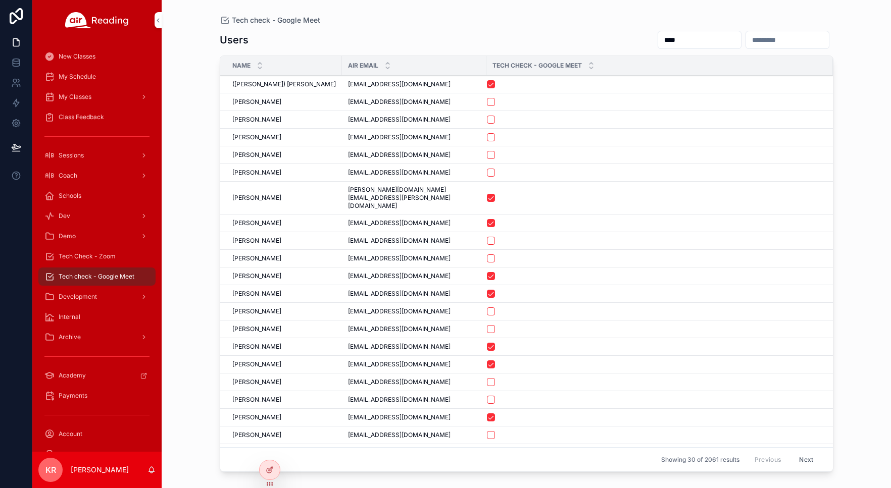
click at [93, 81] on div "My Schedule" at bounding box center [96, 77] width 105 height 16
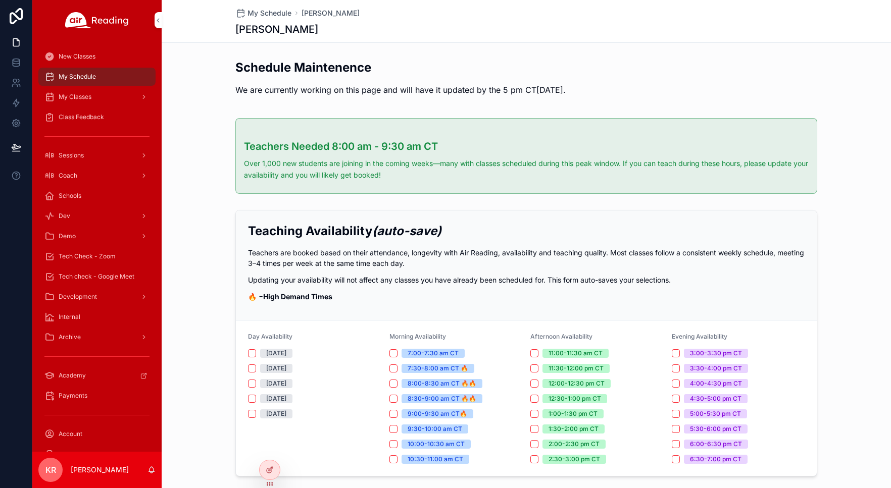
click at [0, 0] on icon at bounding box center [0, 0] width 0 height 0
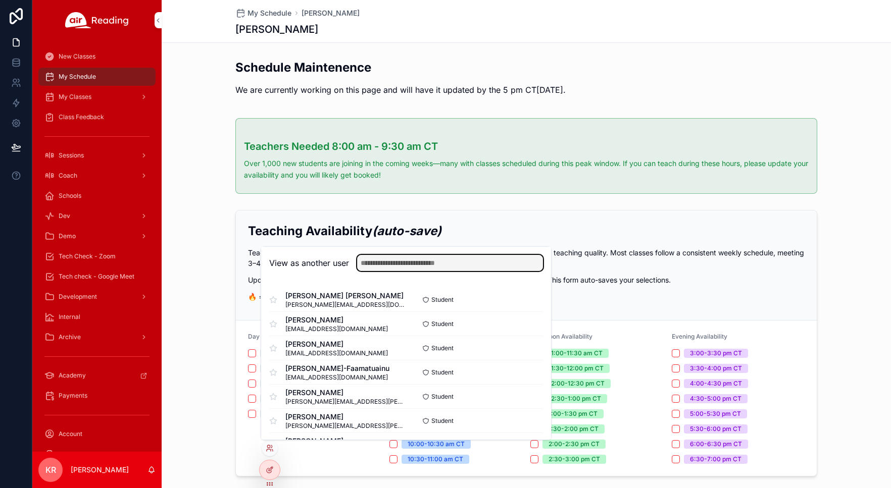
click at [383, 263] on input "text" at bounding box center [450, 263] width 186 height 16
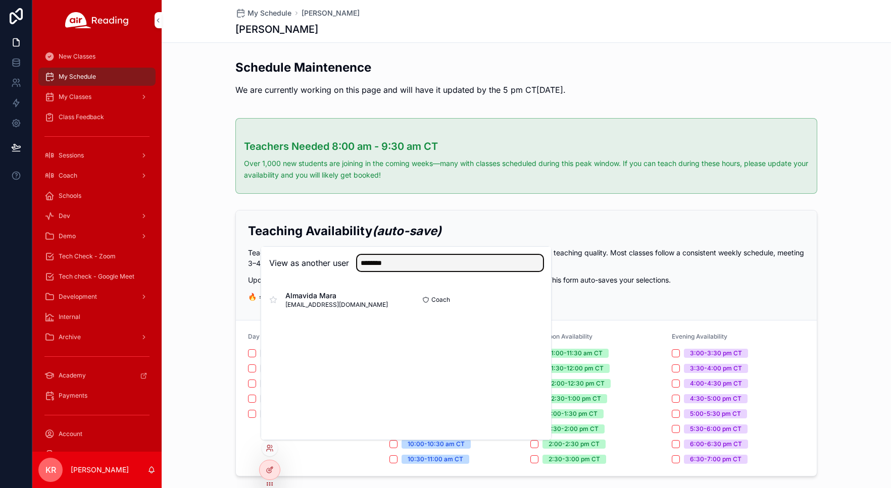
type input "********"
click at [0, 0] on button "Select" at bounding box center [0, 0] width 0 height 0
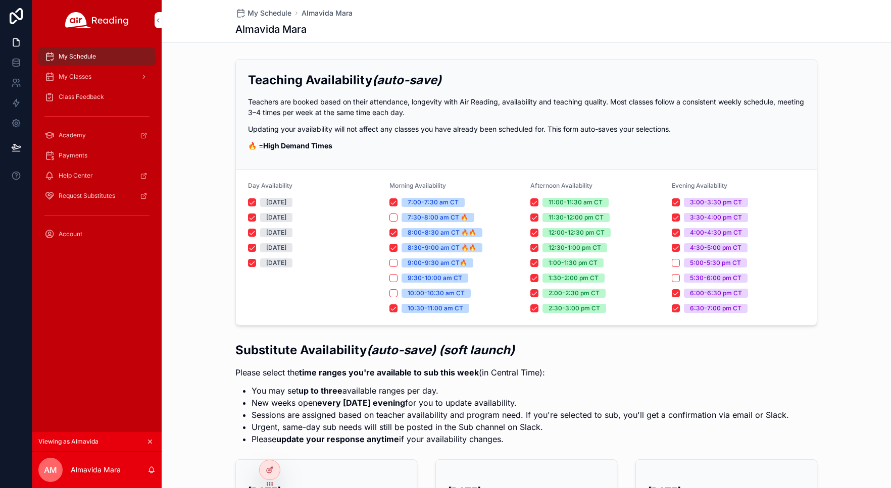
click at [88, 80] on span "My Classes" at bounding box center [75, 77] width 33 height 8
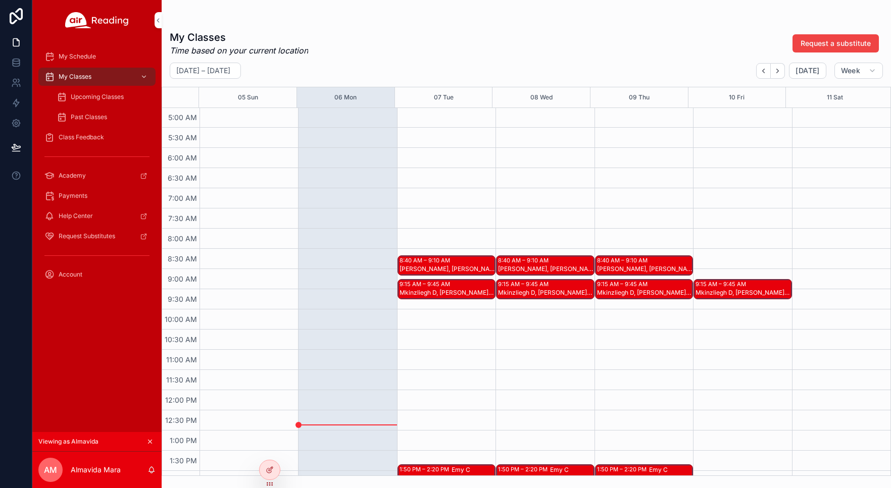
scroll to position [202, 0]
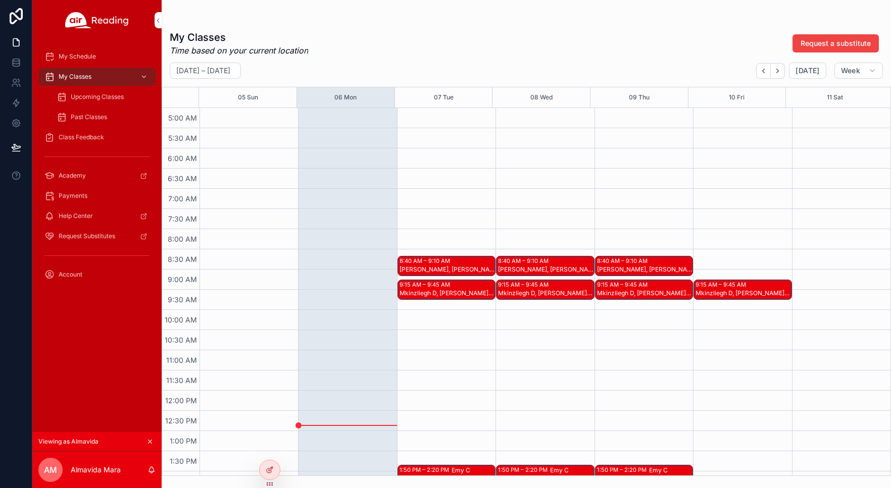
click at [427, 267] on div "[PERSON_NAME], [PERSON_NAME] S, [PERSON_NAME] H" at bounding box center [446, 270] width 95 height 8
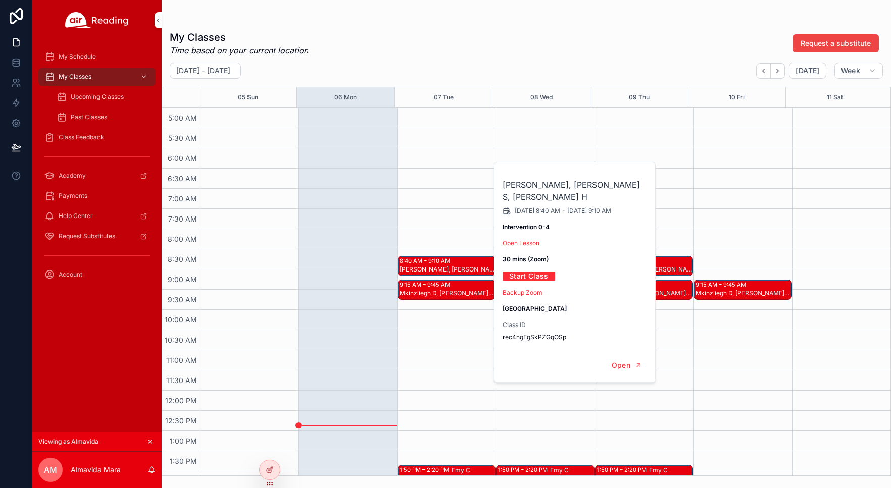
click at [430, 236] on div "8:40 AM – 9:10 AM [PERSON_NAME], [PERSON_NAME] S, [PERSON_NAME] H 9:15 AM – 9:4…" at bounding box center [446, 390] width 98 height 969
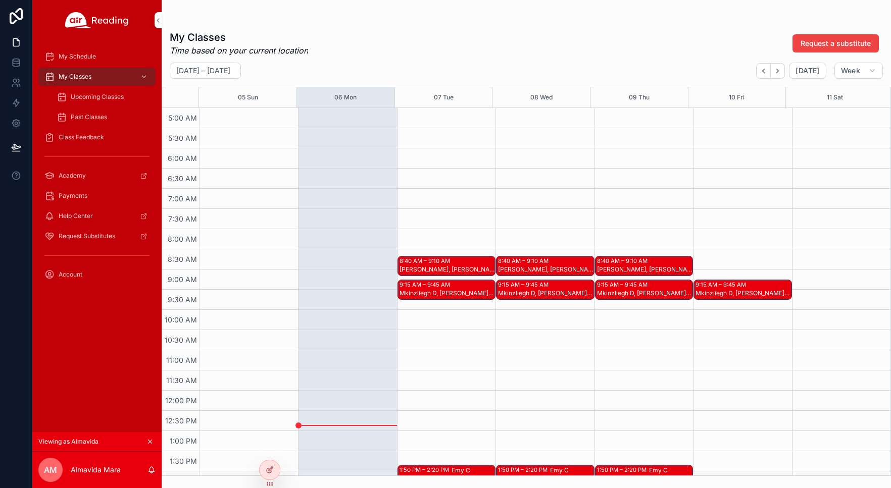
click at [434, 289] on div "Mkinzliegh D, [PERSON_NAME] Y, [PERSON_NAME]" at bounding box center [446, 293] width 95 height 9
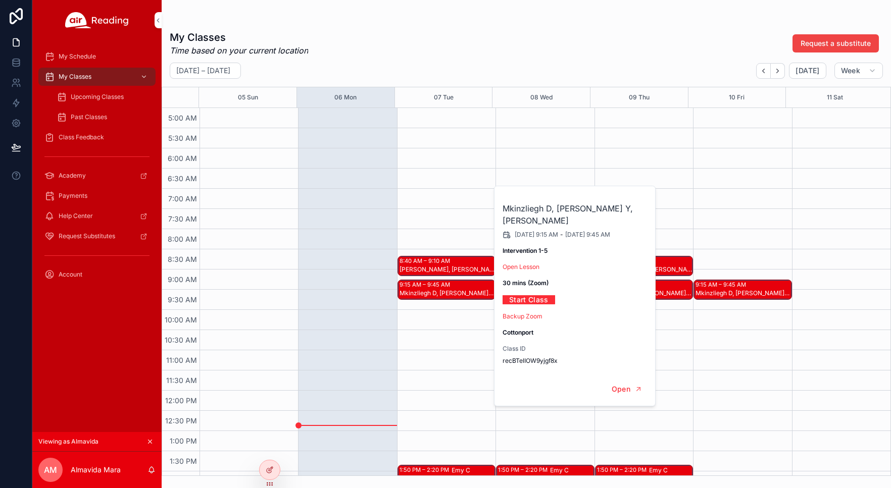
click at [424, 335] on div "8:40 AM – 9:10 AM [PERSON_NAME], [PERSON_NAME] S, [PERSON_NAME] H 9:15 AM – 9:4…" at bounding box center [446, 390] width 98 height 969
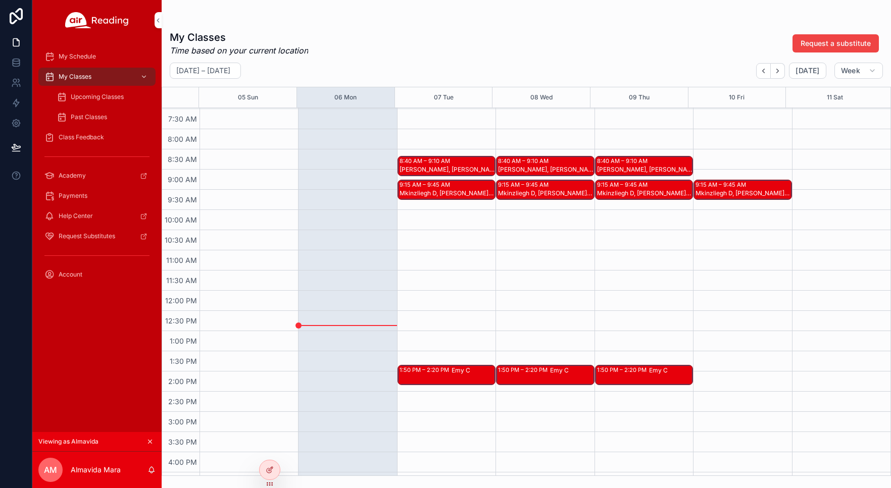
scroll to position [303, 0]
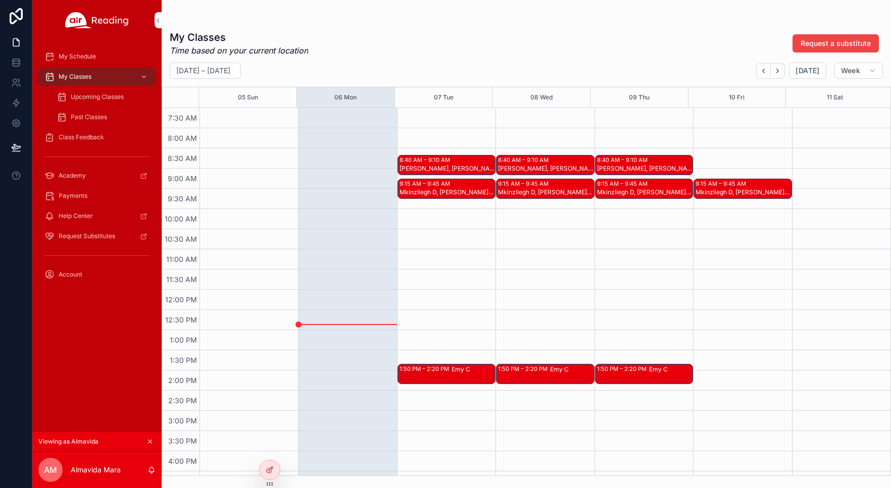
click at [445, 371] on div "1:50 PM – 2:20 PM" at bounding box center [425, 369] width 52 height 8
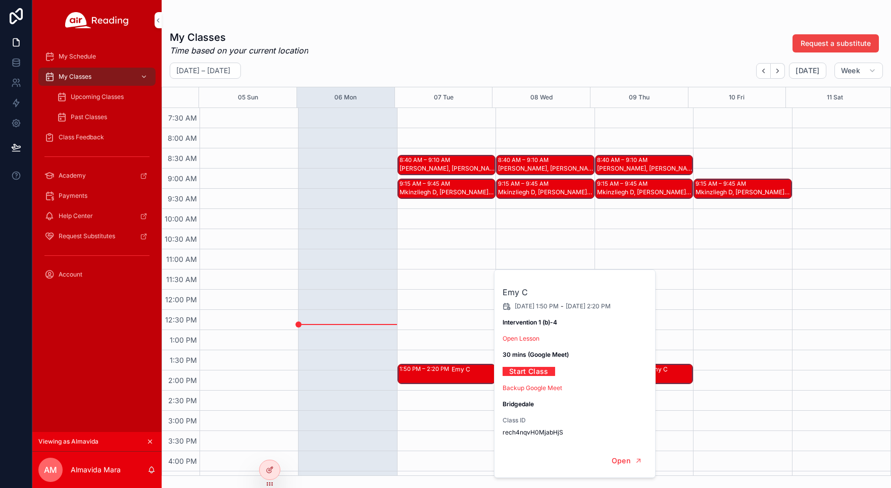
click at [439, 334] on div "8:40 AM – 9:10 AM Madelyn M, Cotlon S, O'Mauri H 9:15 AM – 9:45 AM Mkinzliegh D…" at bounding box center [446, 289] width 98 height 969
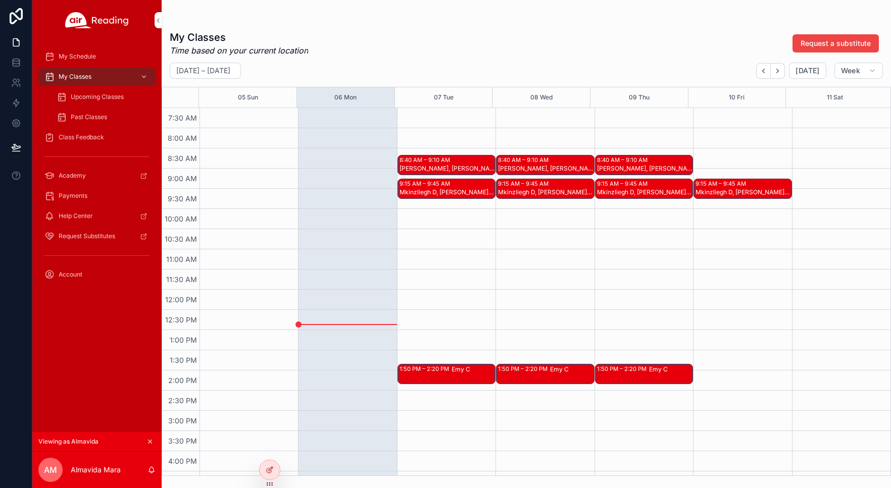
click at [150, 442] on icon "scrollable content" at bounding box center [150, 442] width 4 height 4
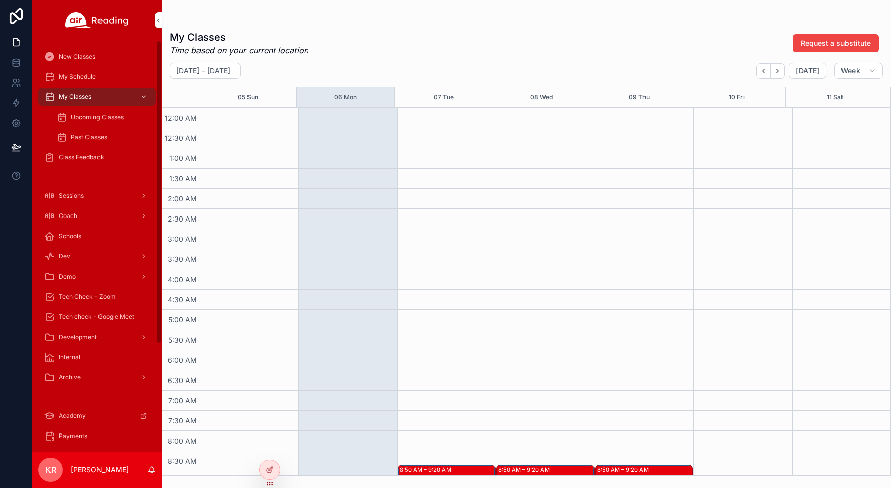
click at [99, 301] on div "Tech Check - Zoom" at bounding box center [96, 297] width 105 height 16
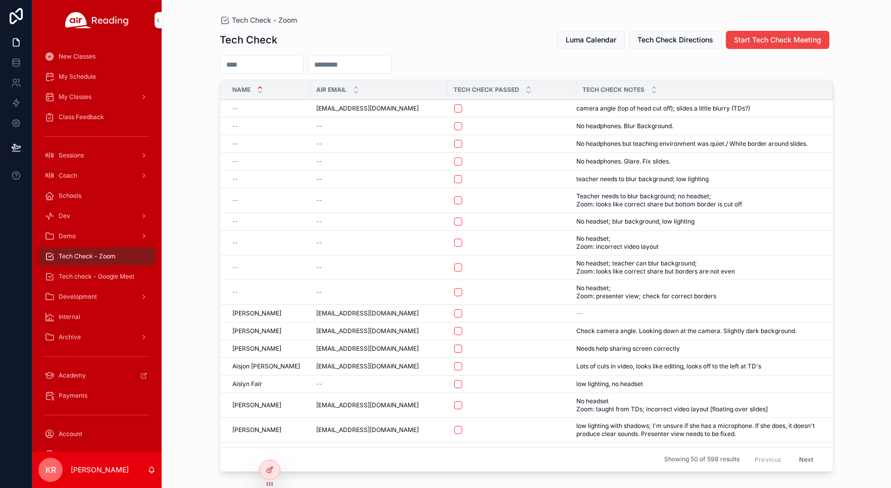
click at [578, 43] on span "Luma Calendar" at bounding box center [590, 40] width 50 height 10
click at [109, 272] on div "Tech check - Google Meet" at bounding box center [96, 277] width 105 height 16
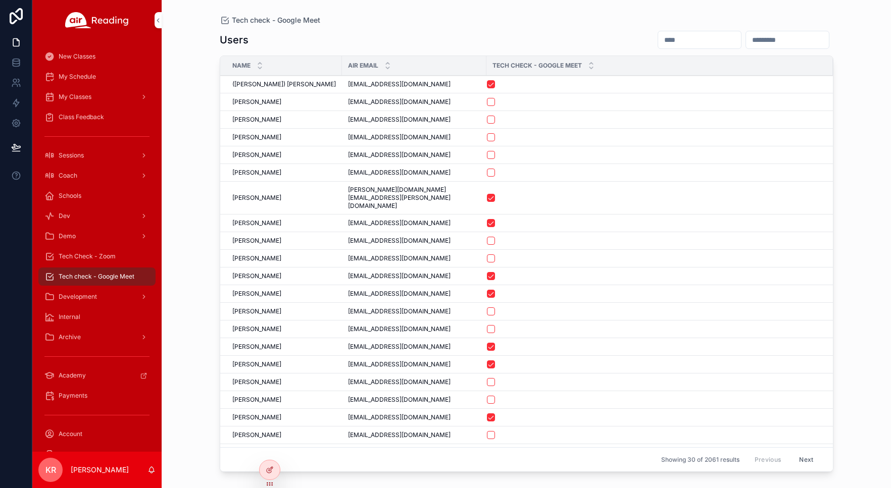
click at [658, 43] on input "scrollable content" at bounding box center [699, 40] width 83 height 14
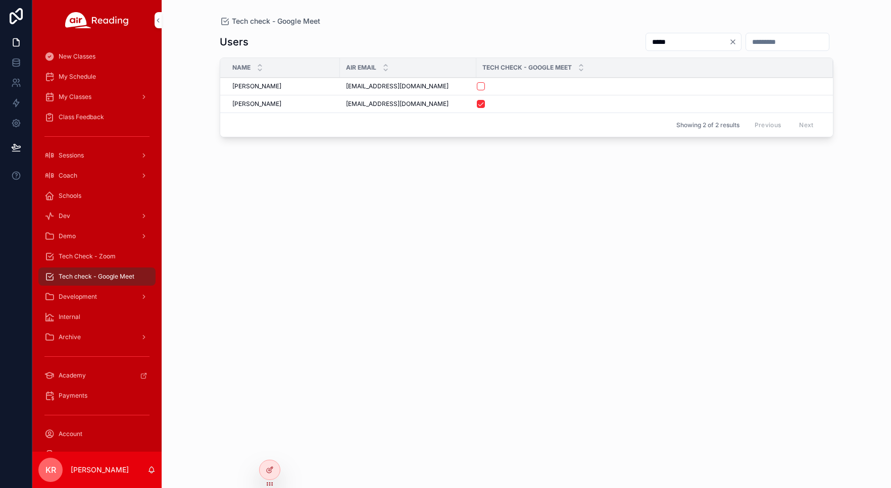
type input "*****"
drag, startPoint x: 417, startPoint y: 107, endPoint x: 346, endPoint y: 105, distance: 71.2
click at [346, 105] on div "[EMAIL_ADDRESS][DOMAIN_NAME] [EMAIL_ADDRESS][DOMAIN_NAME]" at bounding box center [408, 104] width 124 height 8
copy span "[EMAIL_ADDRESS][DOMAIN_NAME]"
click at [106, 257] on span "Tech Check - Zoom" at bounding box center [87, 256] width 57 height 8
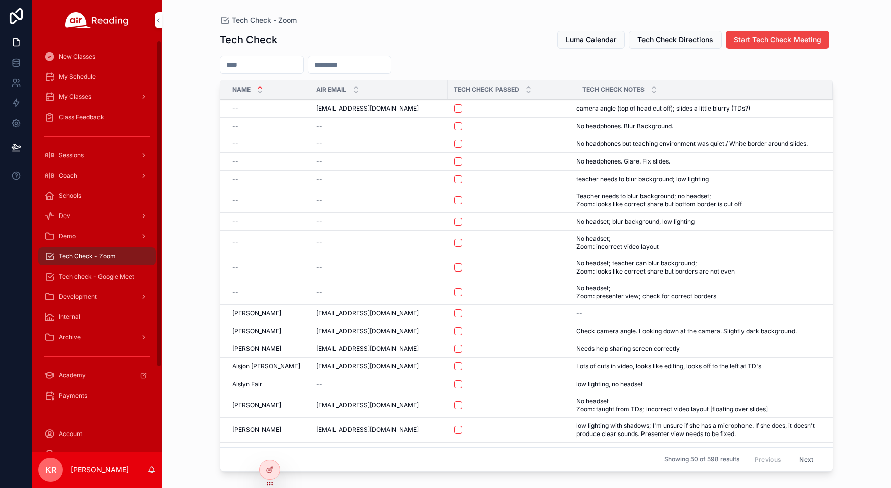
click at [363, 69] on input "scrollable content" at bounding box center [349, 65] width 83 height 14
paste input "**********"
type input "**********"
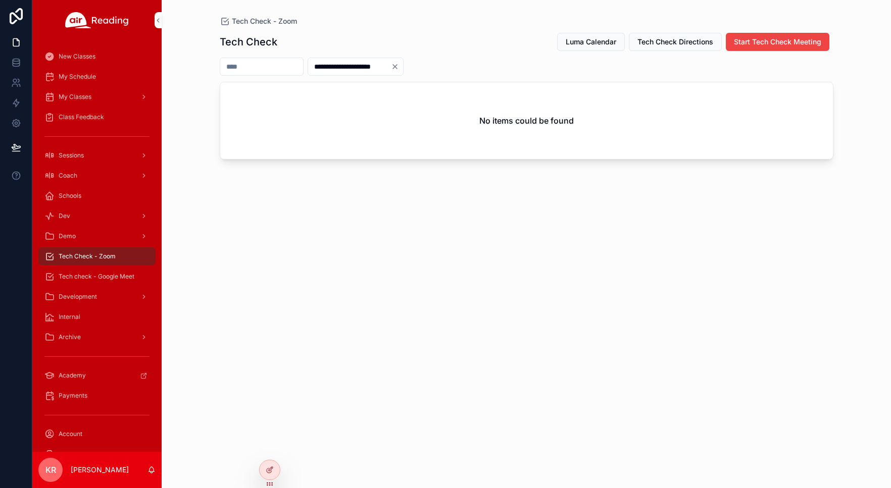
click at [399, 67] on icon "Clear" at bounding box center [395, 67] width 8 height 8
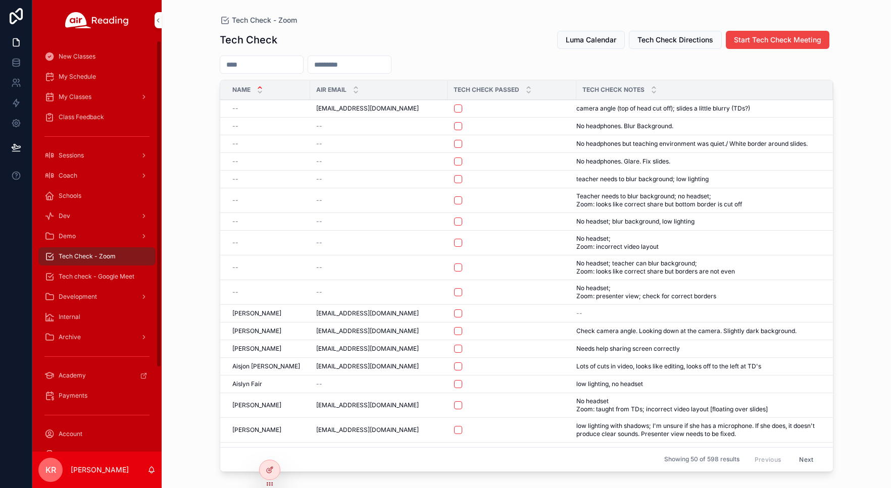
click at [93, 72] on div "My Schedule" at bounding box center [96, 77] width 105 height 16
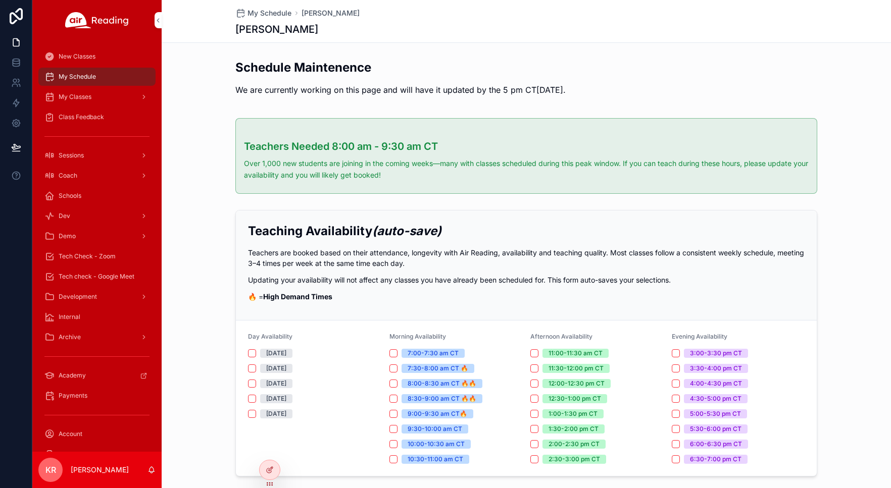
click at [0, 0] on icon at bounding box center [0, 0] width 0 height 0
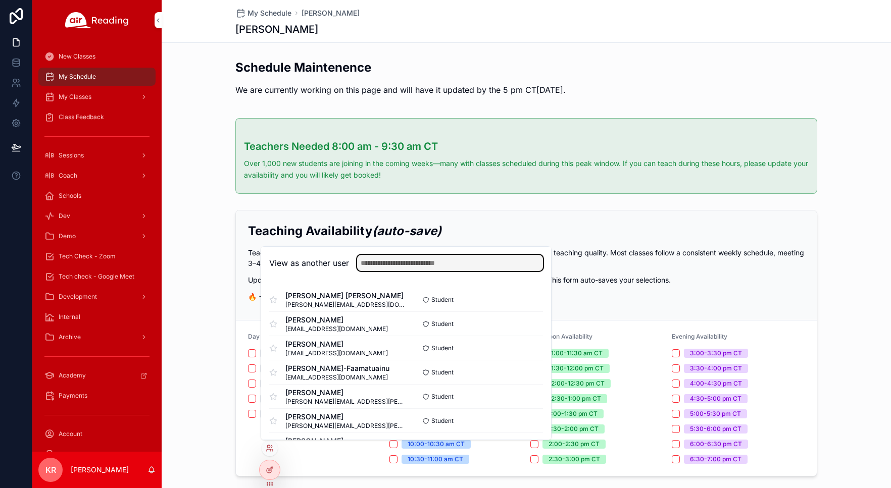
click at [498, 264] on input "text" at bounding box center [450, 263] width 186 height 16
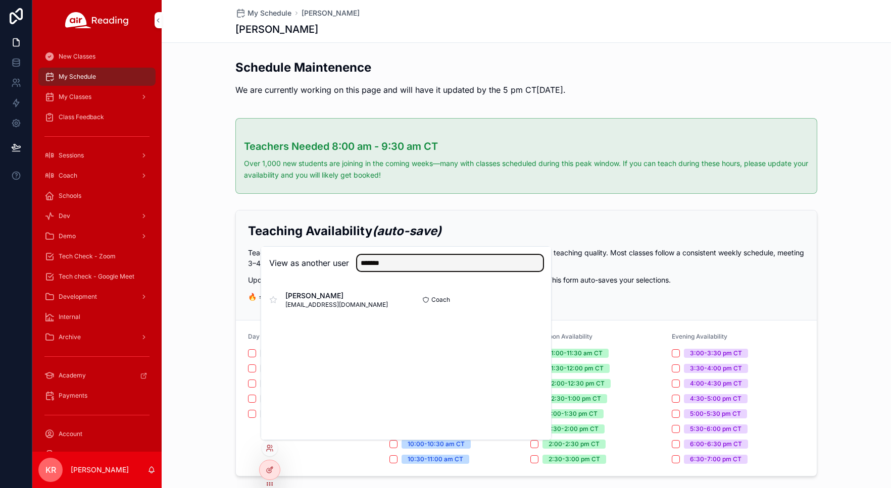
type input "*******"
click at [0, 0] on button "Select" at bounding box center [0, 0] width 0 height 0
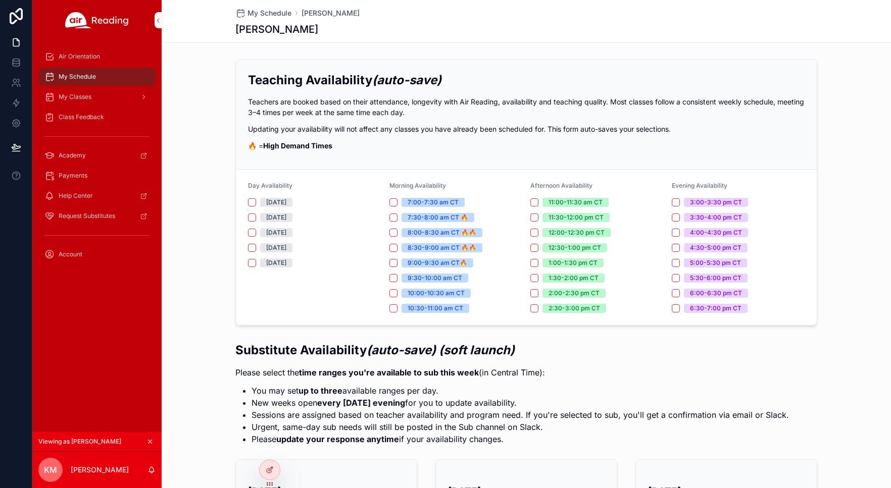
click at [104, 63] on div "Air Orientation" at bounding box center [96, 56] width 105 height 16
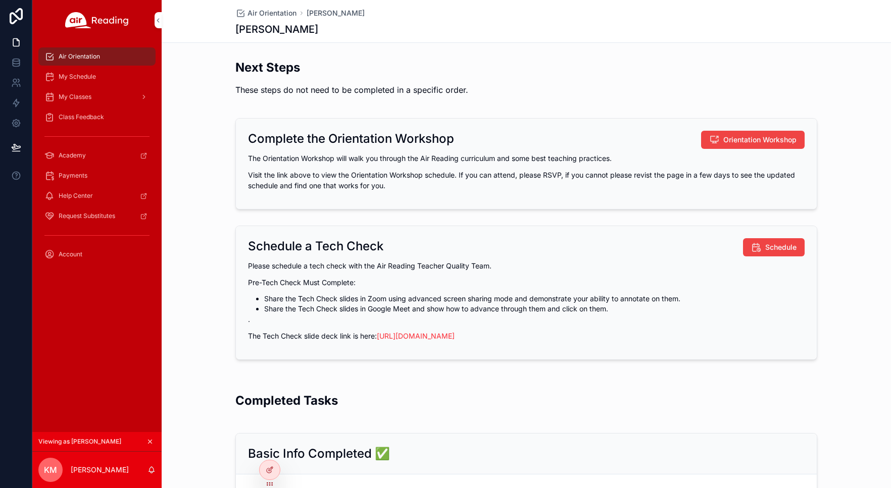
click at [150, 441] on icon "scrollable content" at bounding box center [149, 441] width 7 height 7
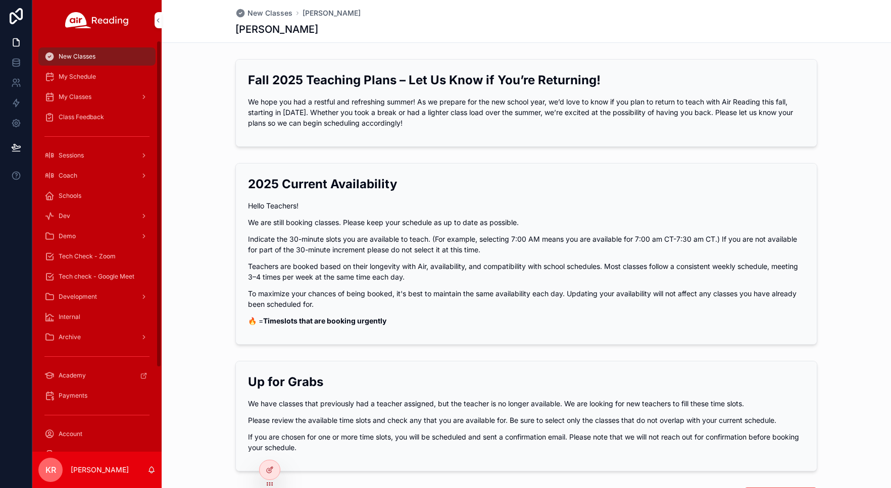
click at [77, 72] on div "My Schedule" at bounding box center [96, 77] width 105 height 16
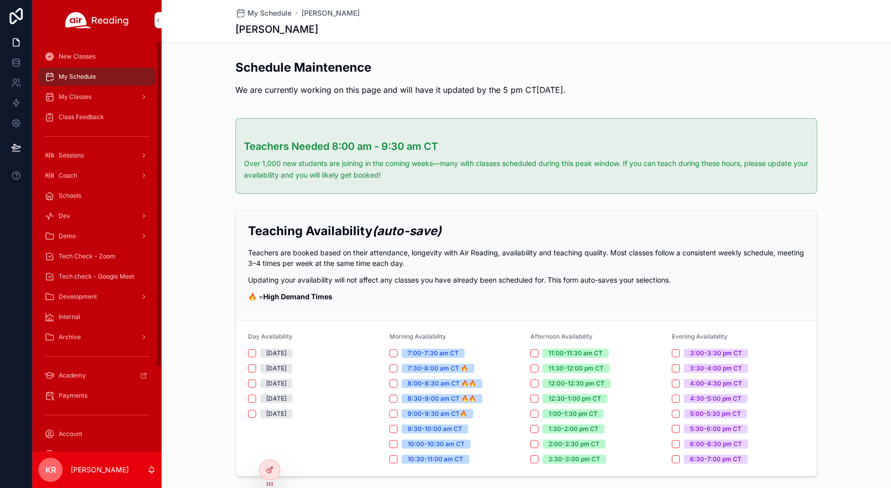
click at [105, 273] on span "Tech check - Google Meet" at bounding box center [97, 277] width 76 height 8
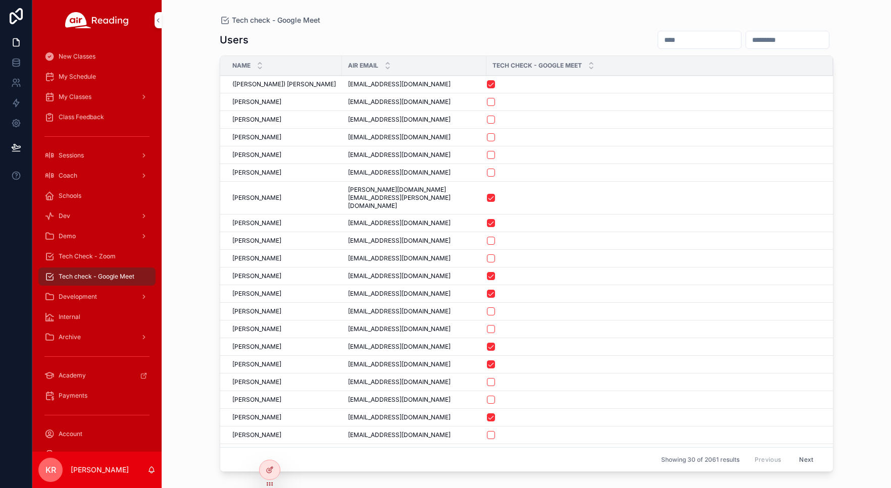
click at [107, 257] on span "Tech Check - Zoom" at bounding box center [87, 256] width 57 height 8
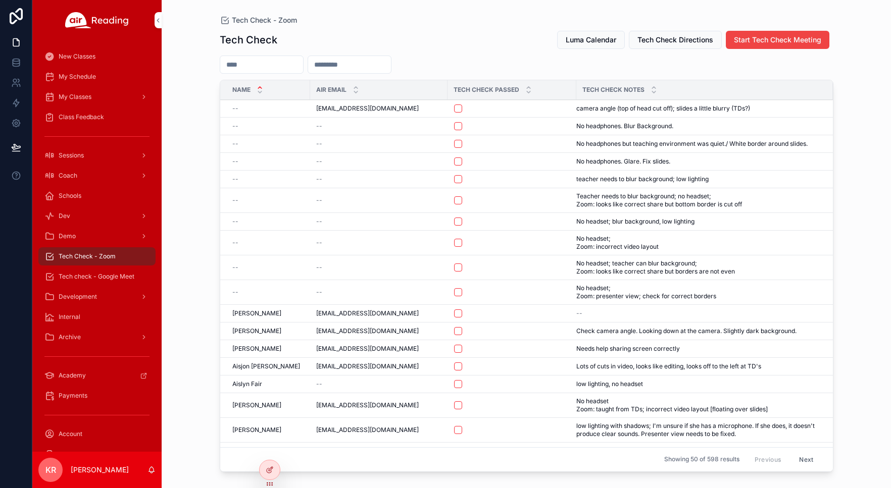
click at [391, 63] on input "scrollable content" at bounding box center [349, 65] width 83 height 14
click at [303, 69] on input "scrollable content" at bounding box center [261, 65] width 83 height 14
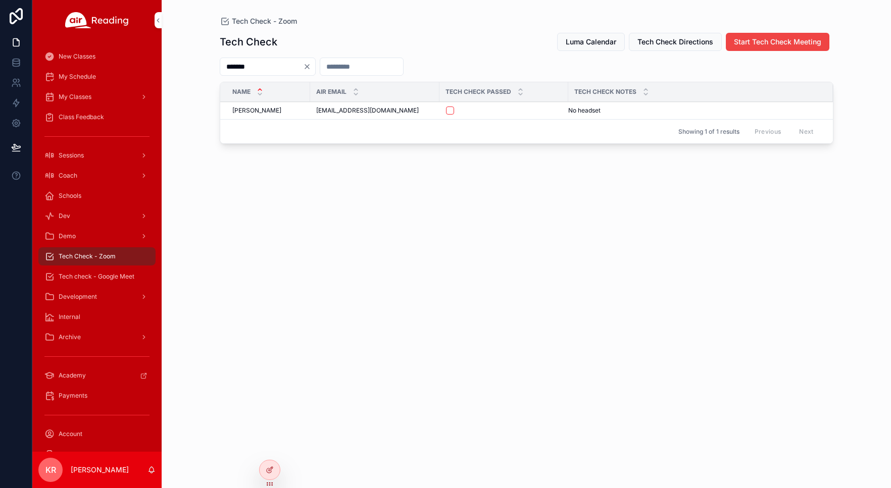
type input "*******"
click at [452, 111] on button "scrollable content" at bounding box center [450, 111] width 8 height 8
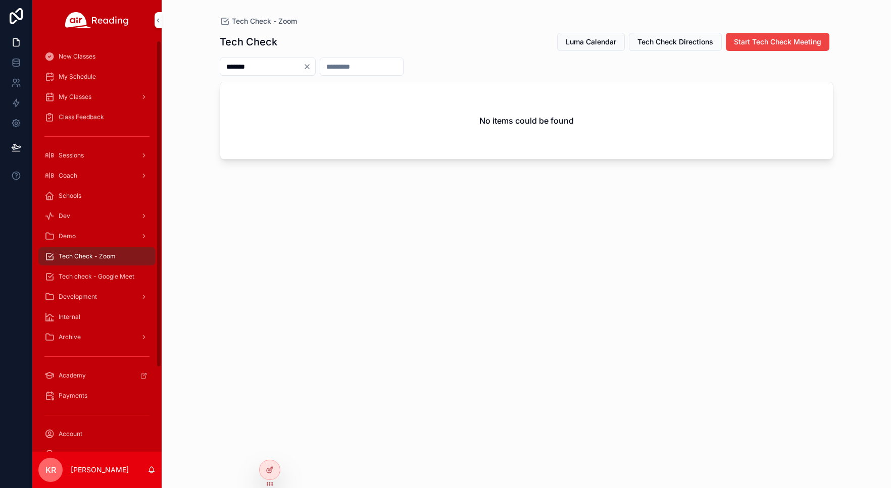
click at [92, 273] on span "Tech check - Google Meet" at bounding box center [97, 277] width 76 height 8
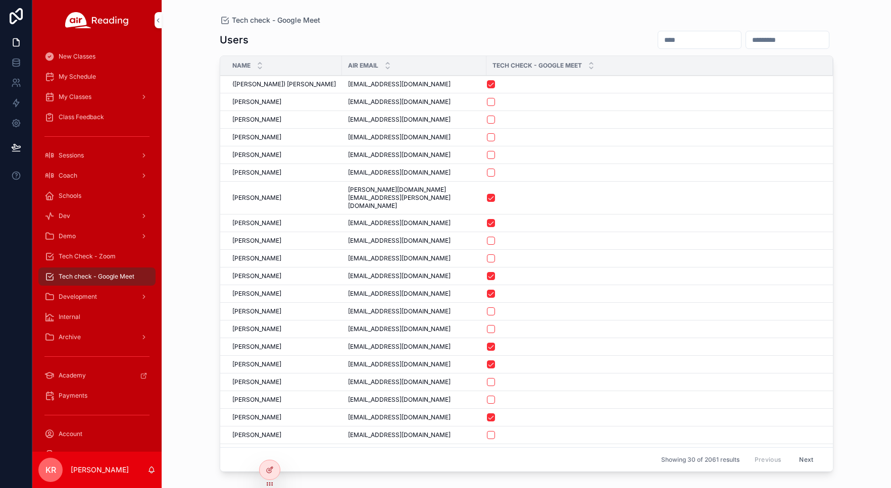
click at [658, 38] on input "scrollable content" at bounding box center [699, 40] width 83 height 14
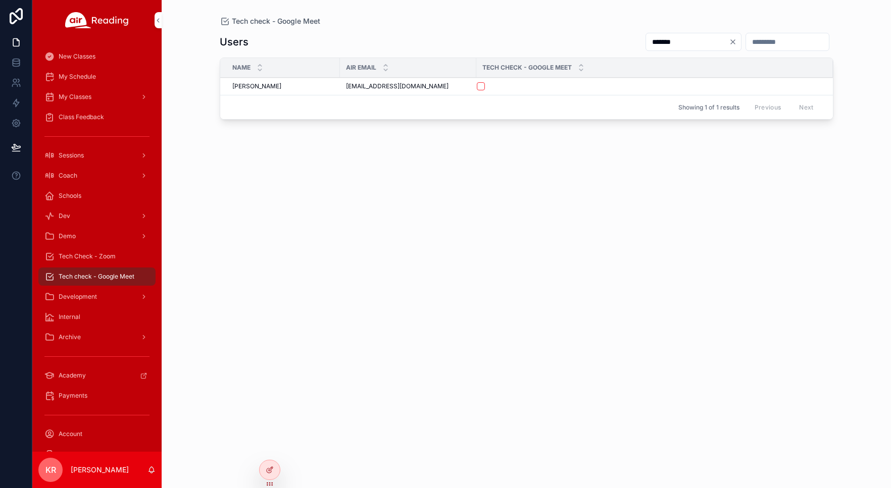
type input "*******"
click at [481, 86] on button "scrollable content" at bounding box center [481, 86] width 8 height 8
drag, startPoint x: 103, startPoint y: 257, endPoint x: 126, endPoint y: 306, distance: 54.4
click at [103, 257] on span "Tech Check - Zoom" at bounding box center [87, 256] width 57 height 8
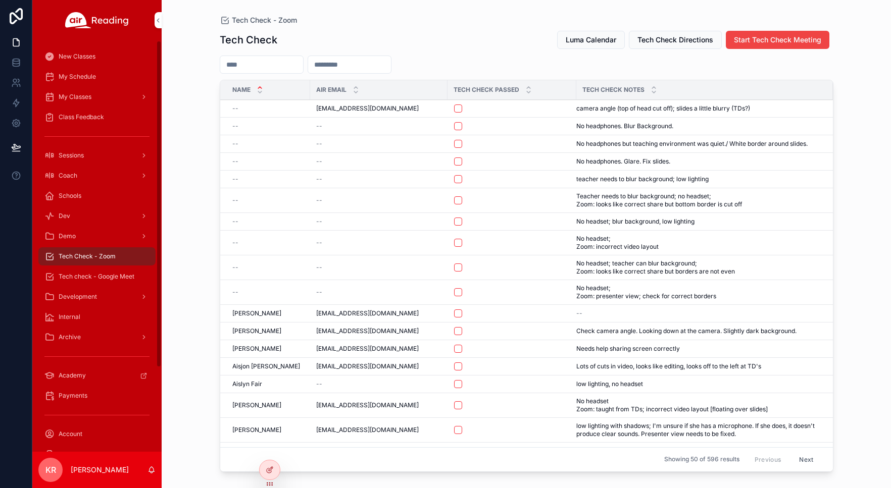
drag, startPoint x: 102, startPoint y: 279, endPoint x: 122, endPoint y: 275, distance: 19.5
click at [103, 279] on span "Tech check - Google Meet" at bounding box center [97, 277] width 76 height 8
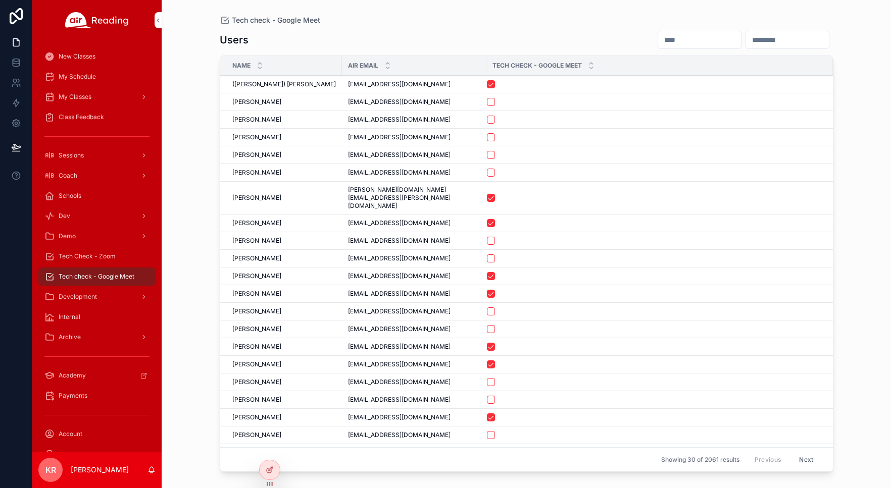
click at [658, 41] on input "scrollable content" at bounding box center [699, 40] width 83 height 14
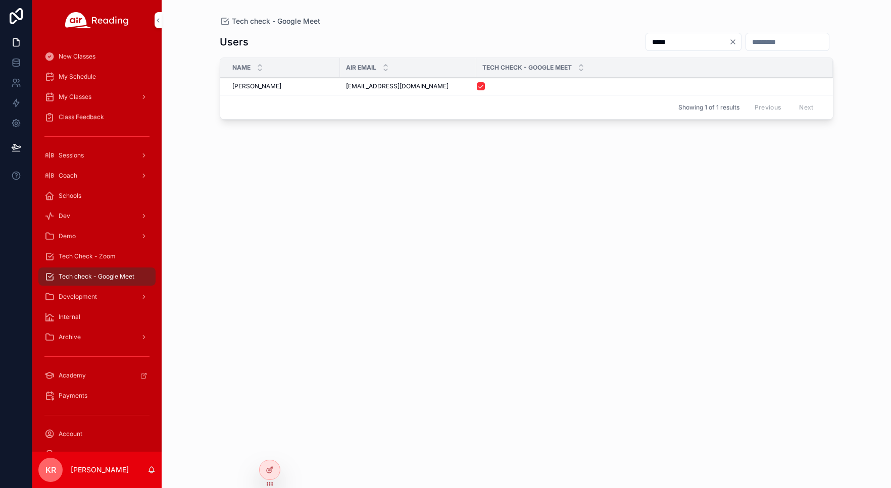
type input "*****"
drag, startPoint x: 436, startPoint y: 87, endPoint x: 342, endPoint y: 92, distance: 93.5
click at [342, 92] on td "englishtutorsource@gmail.com englishtutorsource@gmail.com" at bounding box center [408, 87] width 136 height 18
copy span "englishtutorsource@gmail.com"
click at [102, 260] on div "Tech Check - Zoom" at bounding box center [96, 256] width 105 height 16
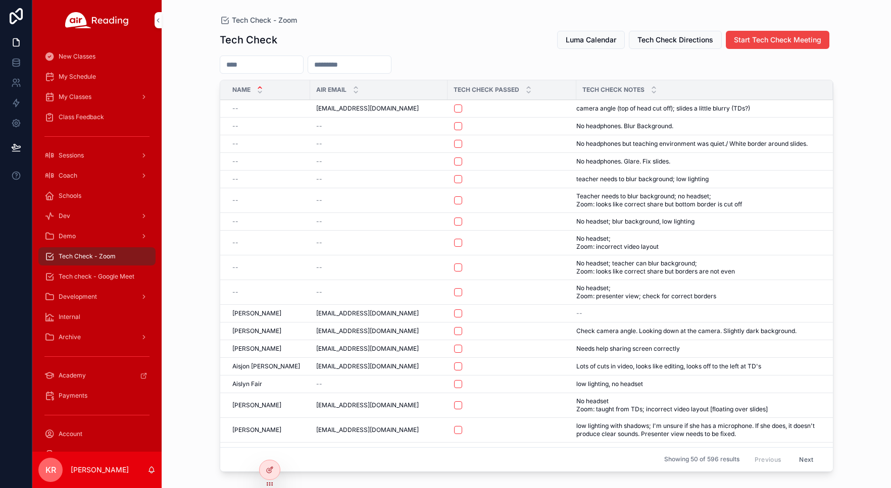
click at [384, 66] on input "scrollable content" at bounding box center [349, 65] width 83 height 14
paste input "**********"
type input "**********"
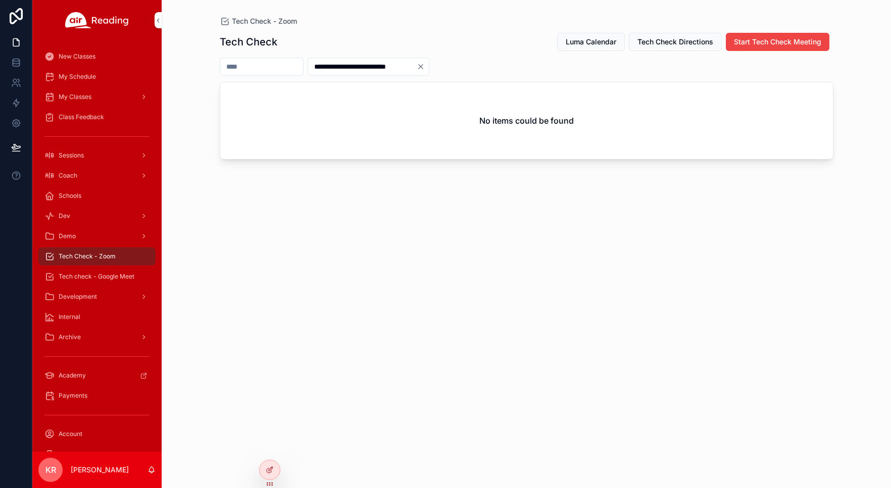
click at [423, 66] on icon "Clear" at bounding box center [420, 67] width 4 height 4
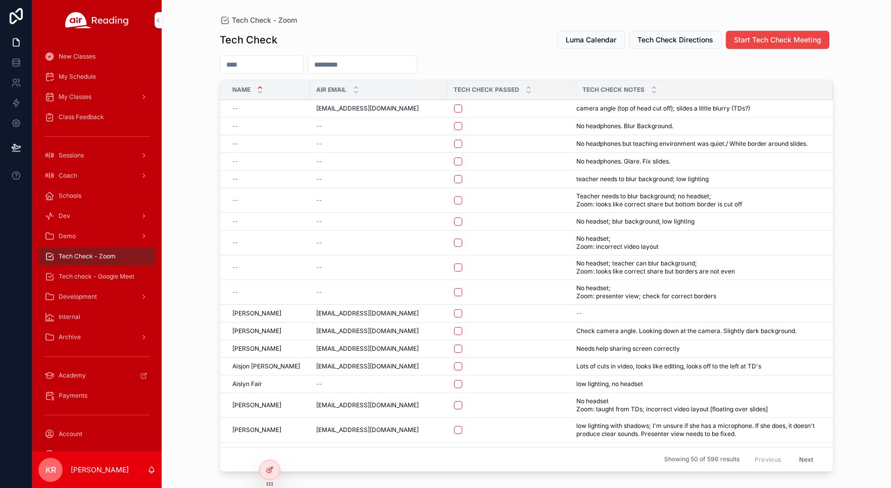
click at [574, 45] on button "Luma Calendar" at bounding box center [591, 40] width 68 height 18
click at [578, 42] on span "Luma Calendar" at bounding box center [590, 40] width 50 height 10
click at [98, 79] on div "My Schedule" at bounding box center [96, 77] width 105 height 16
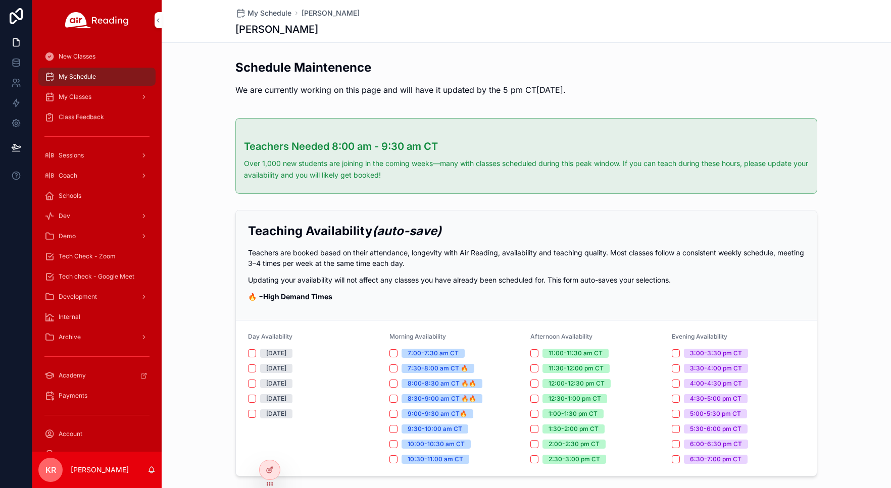
click at [0, 0] on icon at bounding box center [0, 0] width 0 height 0
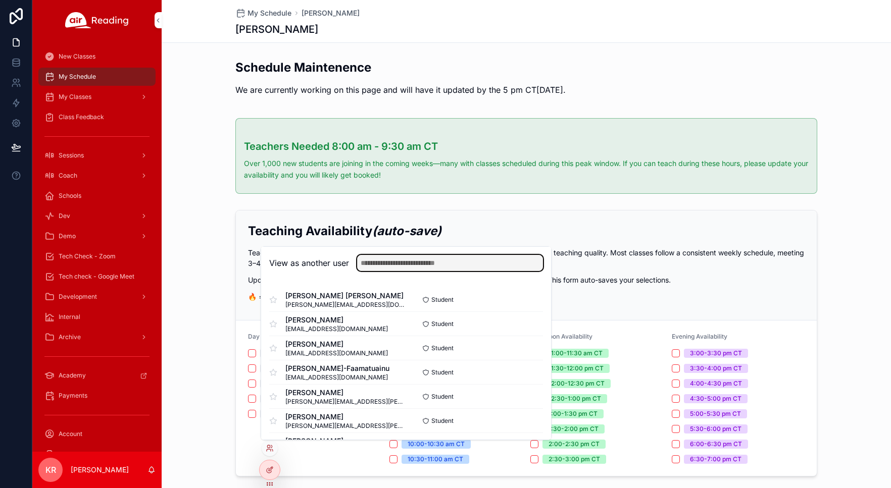
click at [418, 258] on input "text" at bounding box center [450, 263] width 186 height 16
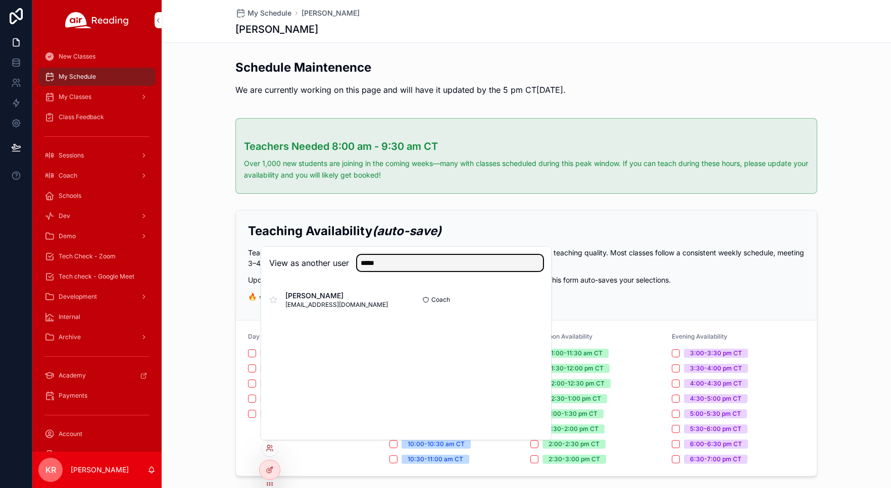
type input "*****"
click at [0, 0] on button "Select" at bounding box center [0, 0] width 0 height 0
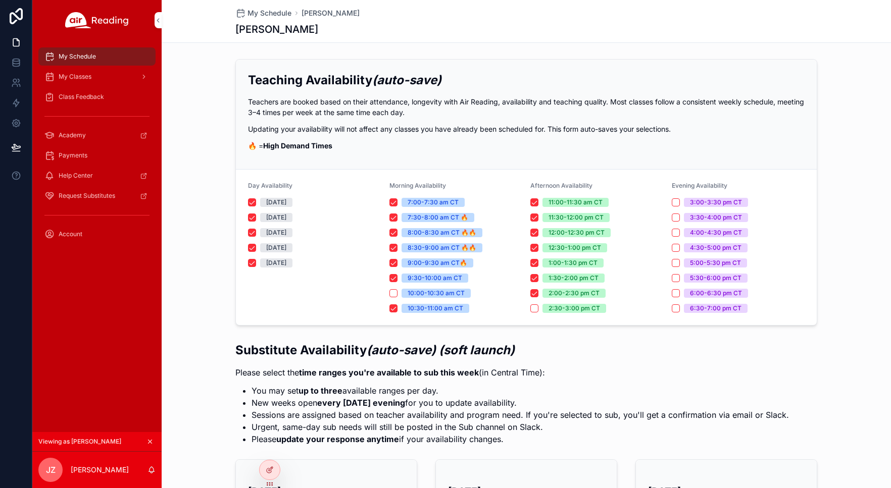
click at [87, 80] on span "My Classes" at bounding box center [75, 77] width 33 height 8
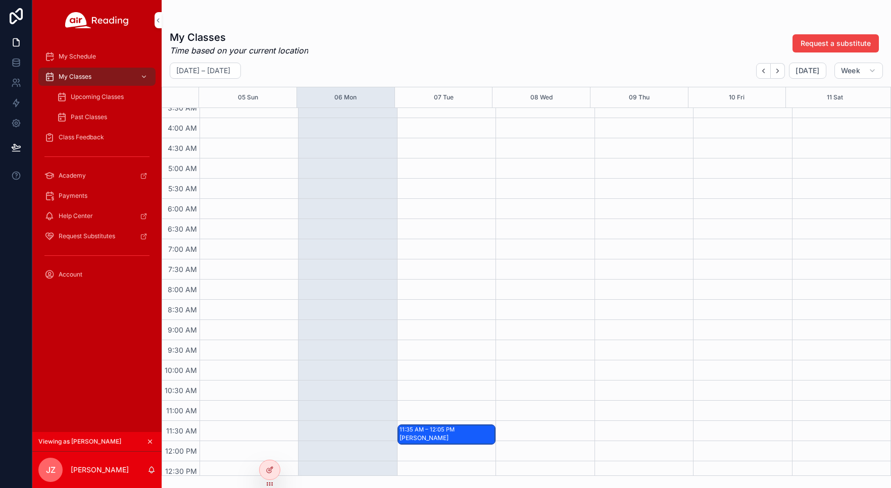
scroll to position [252, 0]
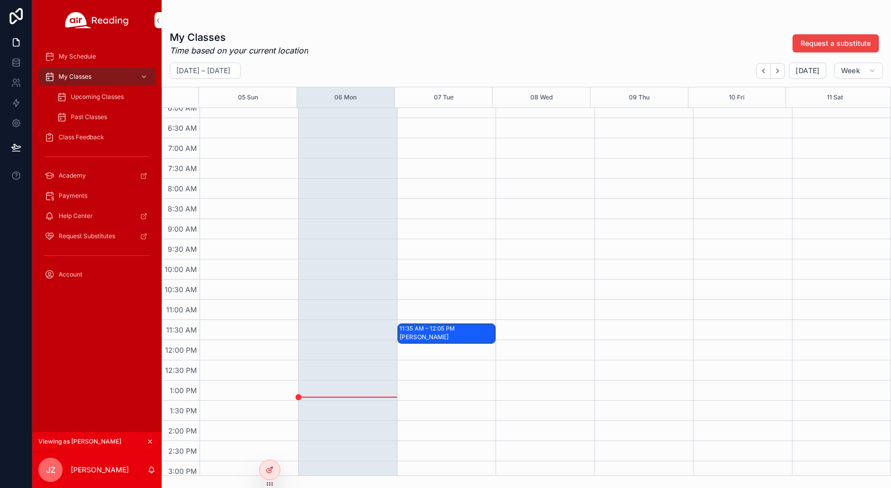
click at [440, 337] on div "11:35 AM – 12:05 PM [PERSON_NAME]" at bounding box center [446, 333] width 97 height 19
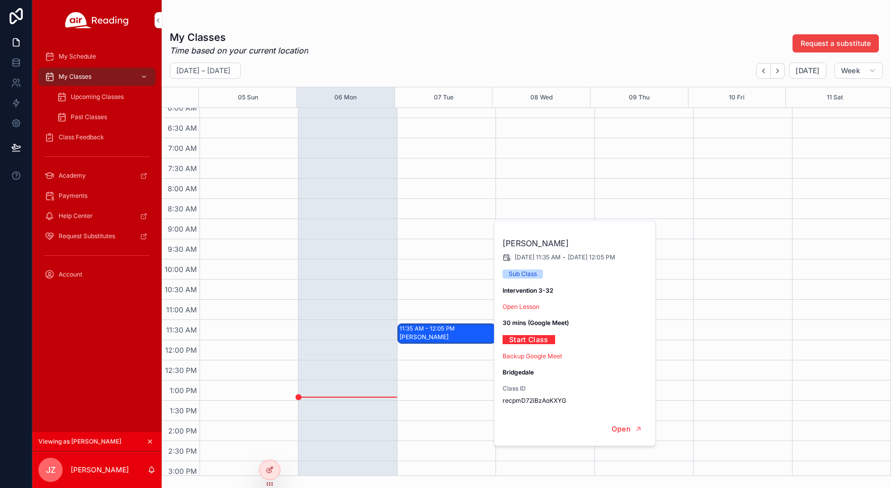
click at [453, 291] on div "11:35 AM – 12:05 PM [PERSON_NAME]" at bounding box center [446, 340] width 98 height 969
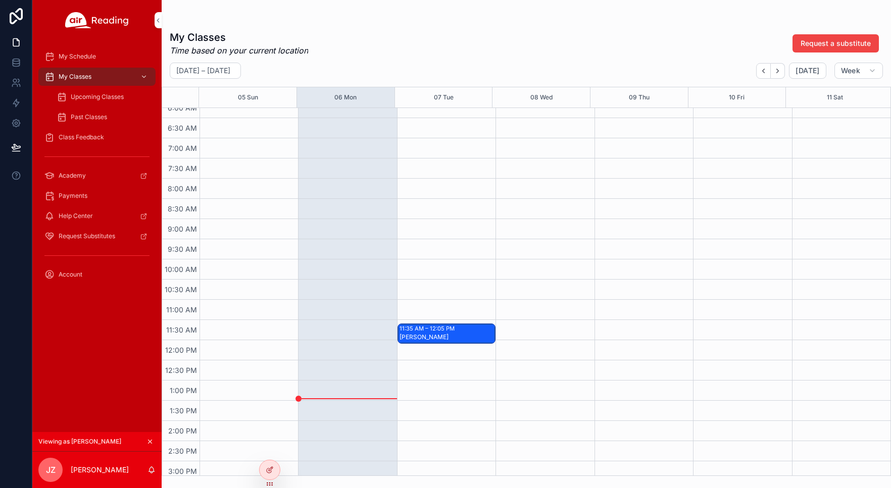
click at [147, 442] on icon "scrollable content" at bounding box center [149, 441] width 7 height 7
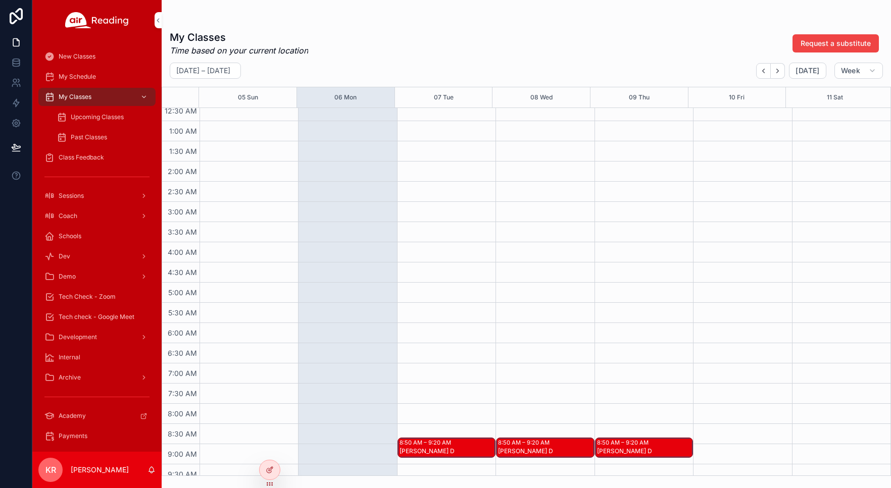
scroll to position [50, 0]
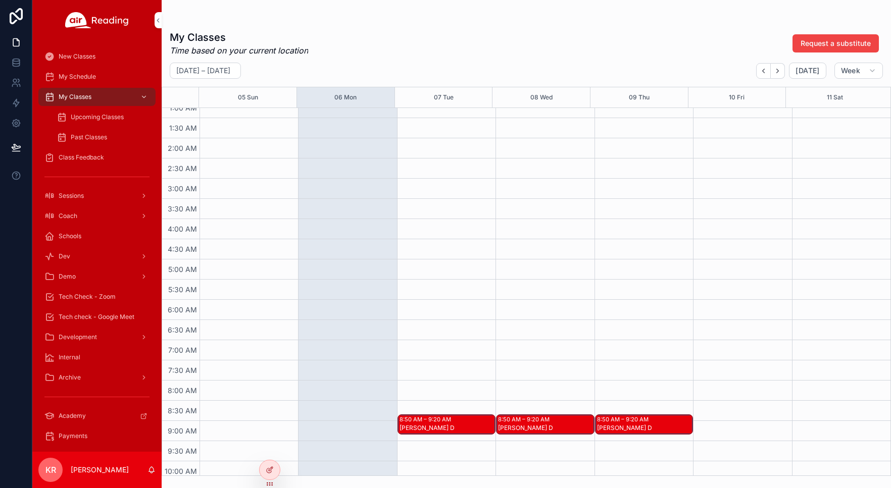
click at [99, 300] on span "Tech Check - Zoom" at bounding box center [87, 297] width 57 height 8
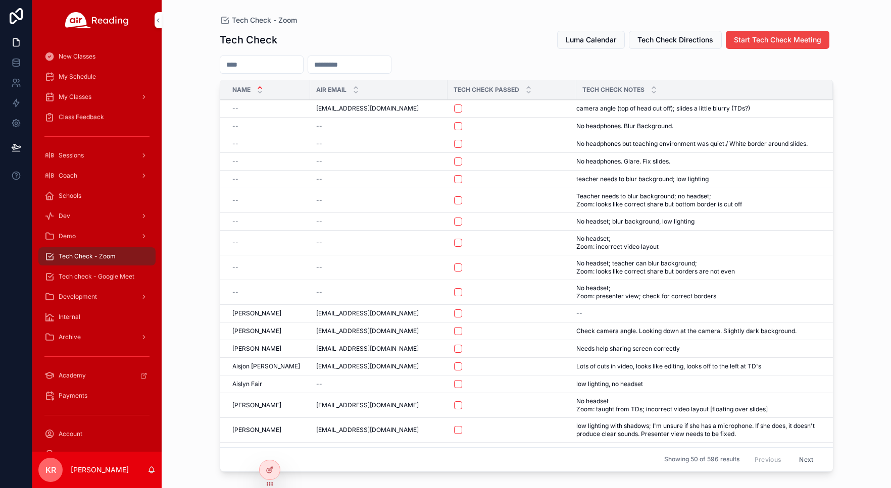
click at [586, 38] on span "Luma Calendar" at bounding box center [590, 40] width 50 height 10
click at [92, 80] on span "My Schedule" at bounding box center [77, 77] width 37 height 8
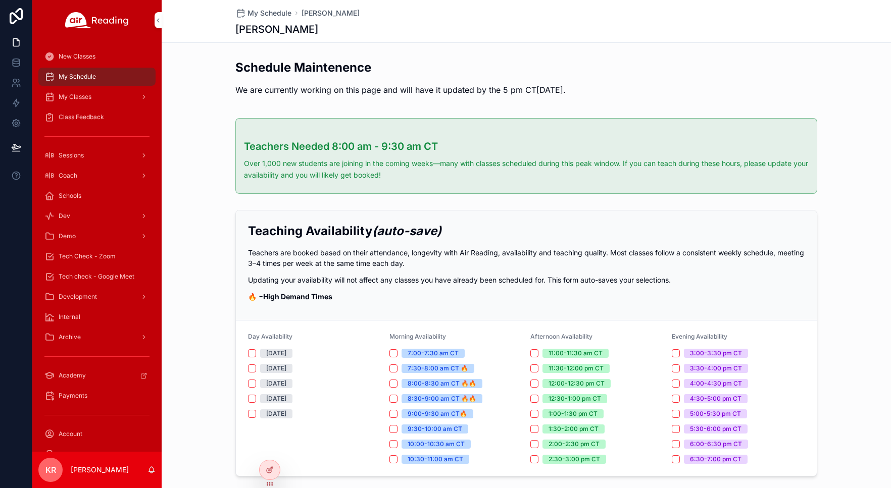
click at [100, 100] on div "My Classes" at bounding box center [96, 97] width 105 height 16
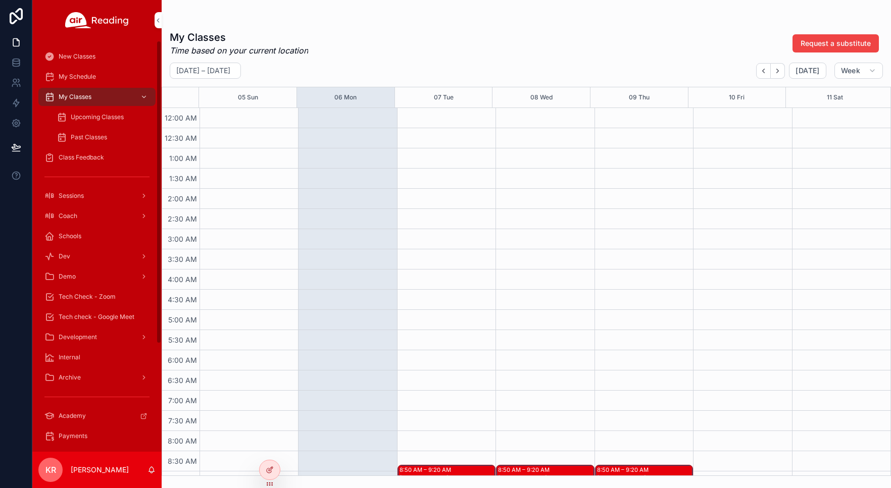
click at [109, 119] on span "Upcoming Classes" at bounding box center [97, 117] width 53 height 8
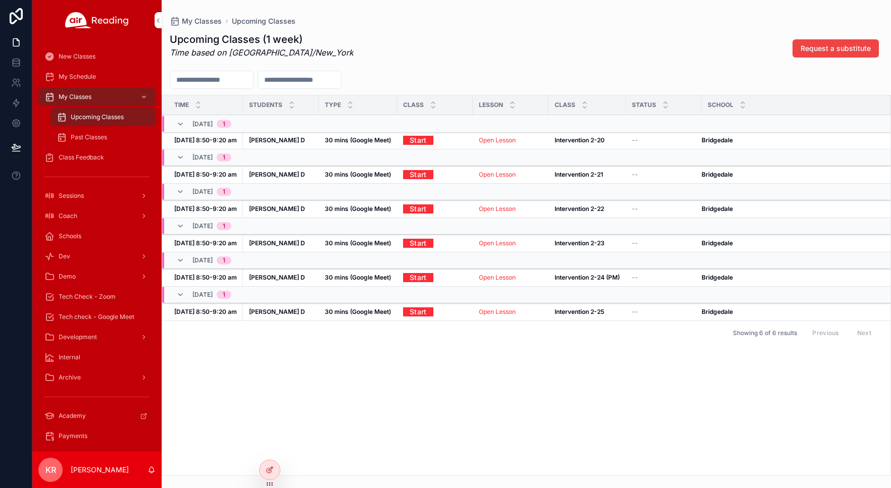
click at [501, 141] on link "Open Lesson" at bounding box center [497, 140] width 37 height 8
click at [0, 0] on icon at bounding box center [0, 0] width 0 height 0
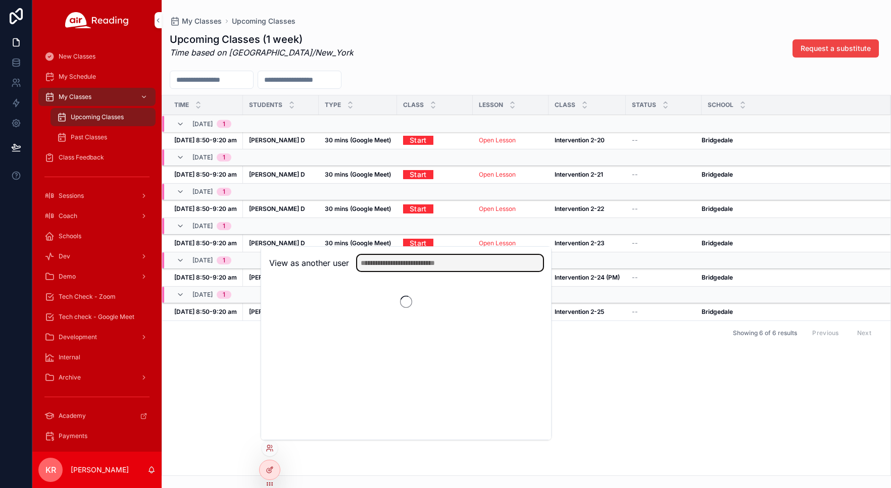
click at [414, 262] on input "text" at bounding box center [450, 263] width 186 height 16
type input "*****"
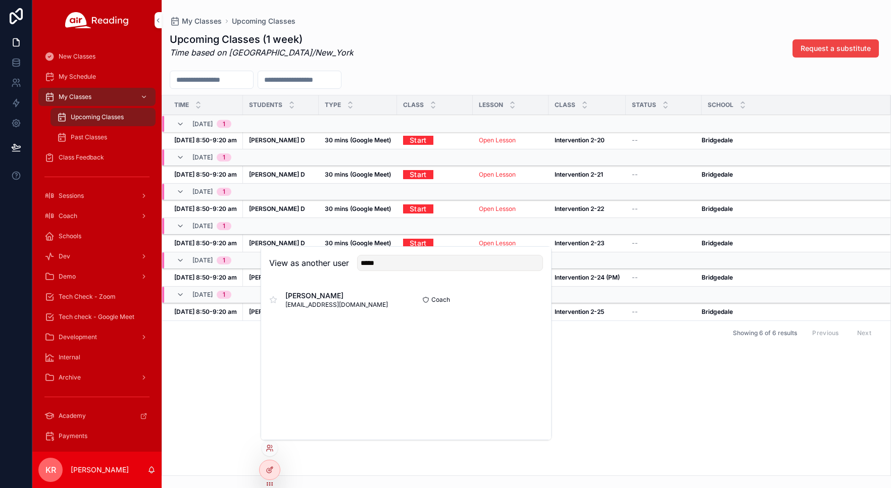
click at [0, 0] on button "Select" at bounding box center [0, 0] width 0 height 0
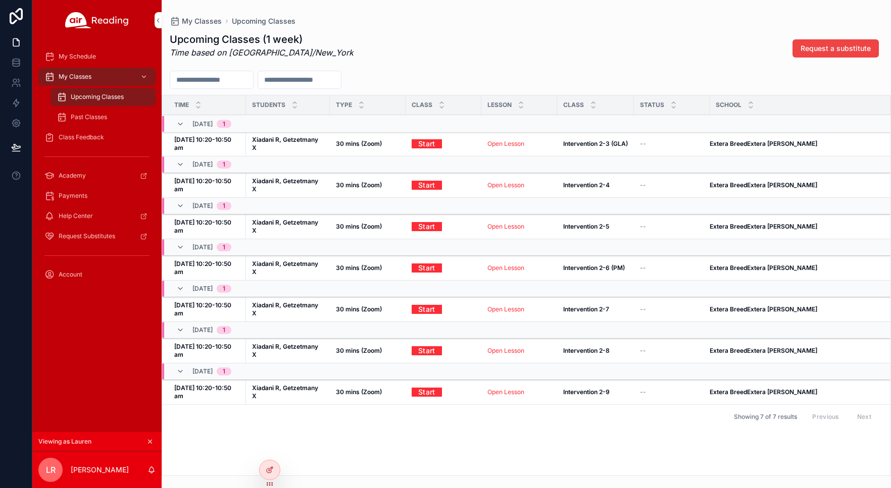
click at [505, 145] on link "Open Lesson" at bounding box center [505, 144] width 37 height 8
click at [149, 442] on icon "scrollable content" at bounding box center [149, 441] width 7 height 7
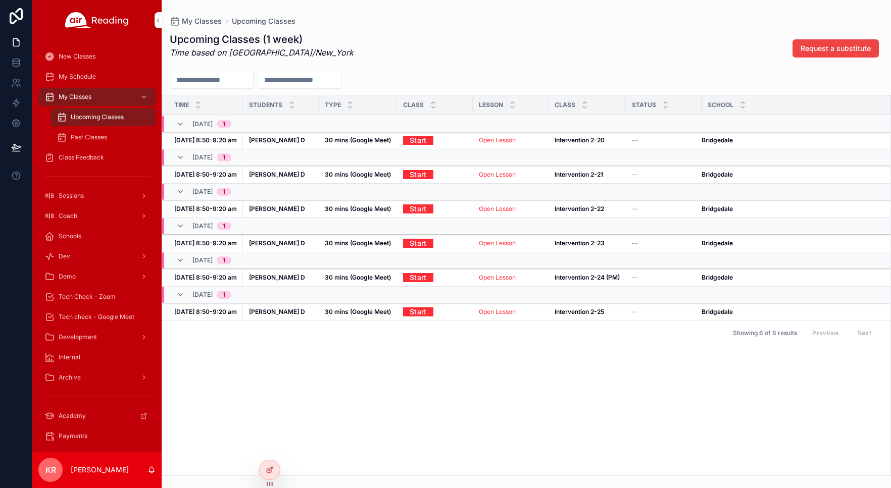
click at [577, 374] on div "Time Students Type Class Lesson Class Status School [DATE] 1 [DATE] 8:50-9:20 a…" at bounding box center [526, 285] width 728 height 380
